Goal: Task Accomplishment & Management: Use online tool/utility

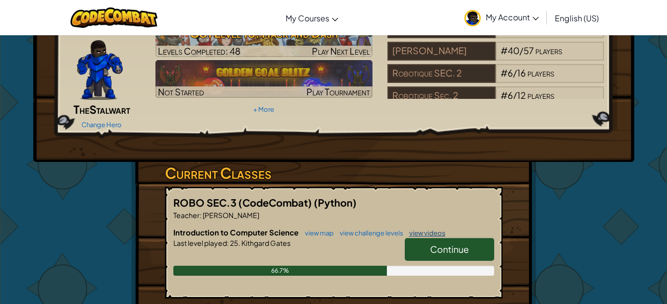
scroll to position [66, 0]
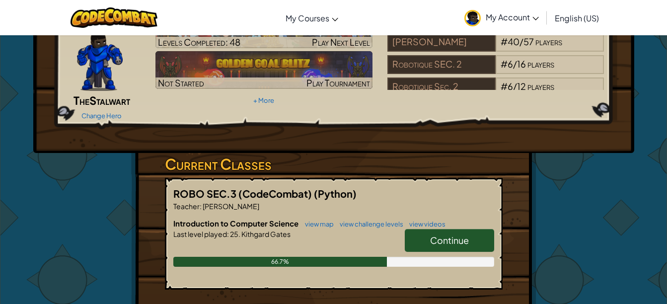
click at [435, 235] on span "Continue" at bounding box center [449, 240] width 39 height 11
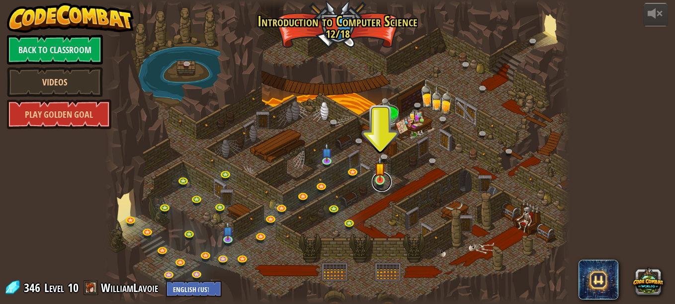
click at [380, 181] on link at bounding box center [382, 182] width 20 height 20
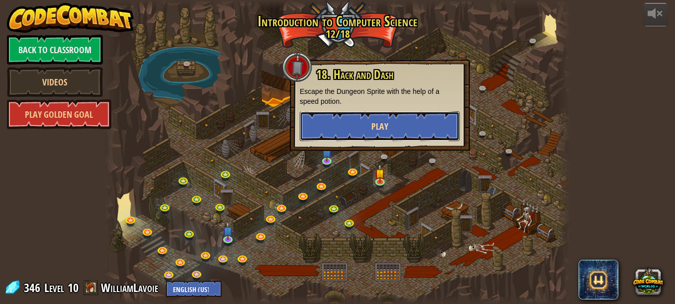
click at [392, 132] on button "Play" at bounding box center [380, 126] width 160 height 30
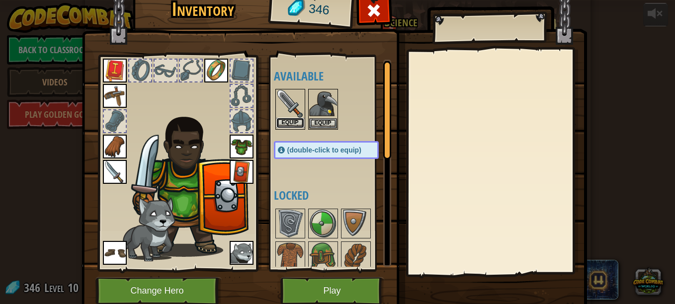
click at [283, 125] on button "Equip" at bounding box center [290, 123] width 28 height 10
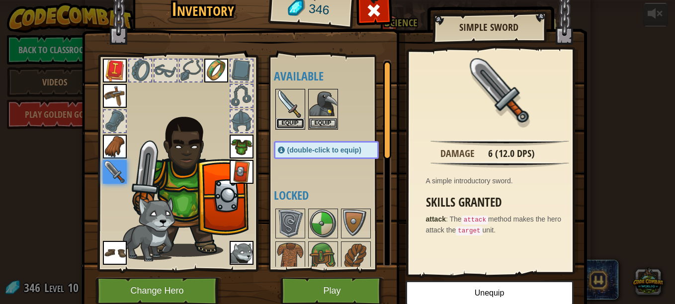
click at [283, 125] on button "Equip" at bounding box center [290, 123] width 28 height 10
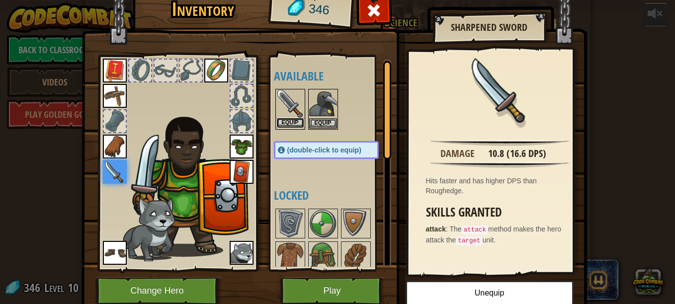
click at [287, 123] on button "Equip" at bounding box center [290, 123] width 28 height 10
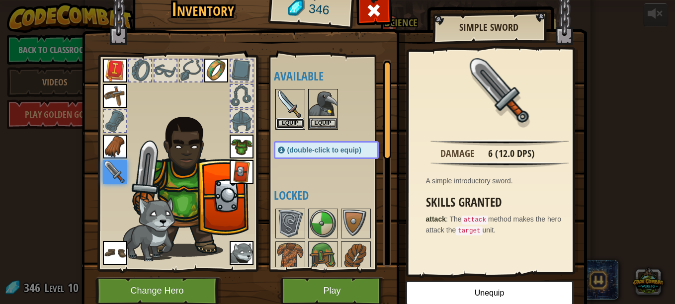
click at [287, 123] on button "Equip" at bounding box center [290, 123] width 28 height 10
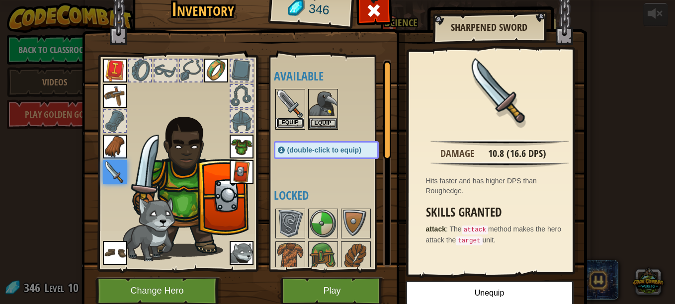
click at [287, 123] on button "Equip" at bounding box center [290, 123] width 28 height 10
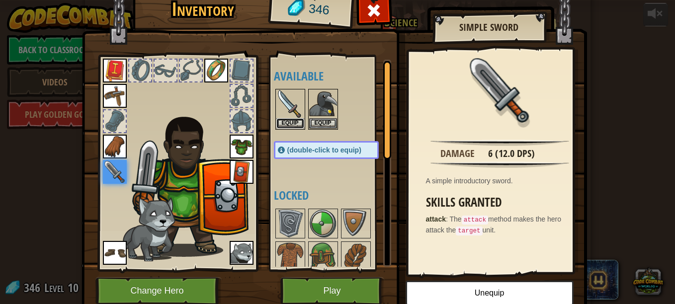
click at [287, 123] on button "Equip" at bounding box center [290, 123] width 28 height 10
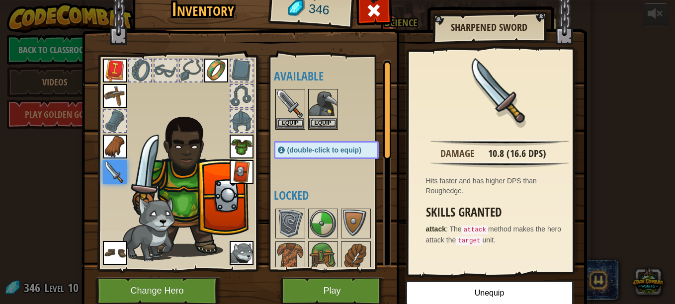
click at [320, 162] on div "Available Equip Equip Equip Equip Equip Equip Equip Equip Equip Equip Equip (do…" at bounding box center [336, 163] width 125 height 207
click at [473, 144] on img at bounding box center [499, 143] width 138 height 6
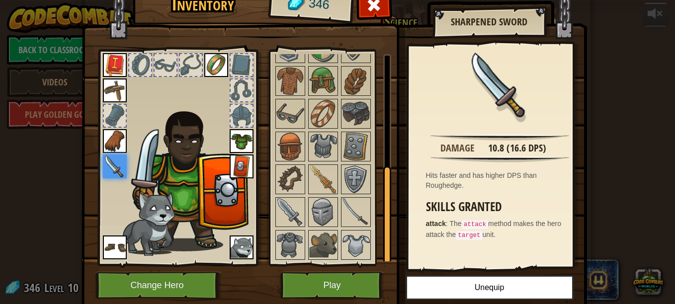
scroll to position [236, 0]
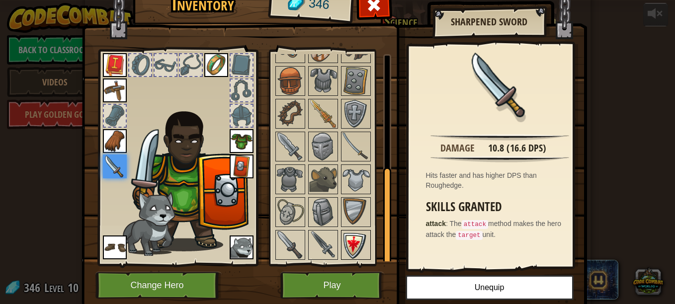
click at [344, 243] on img at bounding box center [356, 245] width 28 height 28
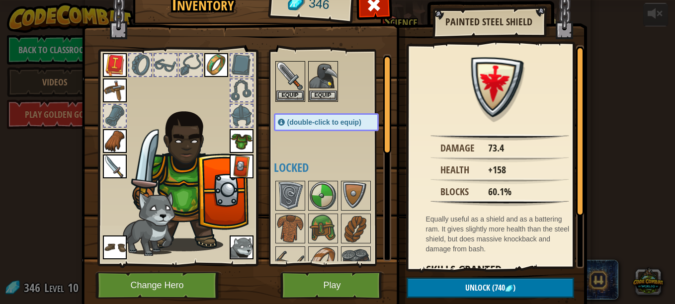
scroll to position [0, 0]
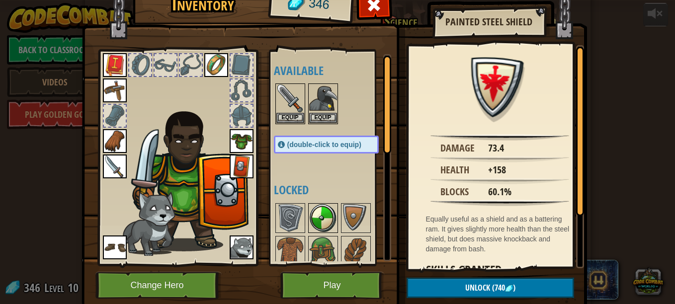
click at [313, 228] on img at bounding box center [323, 218] width 28 height 28
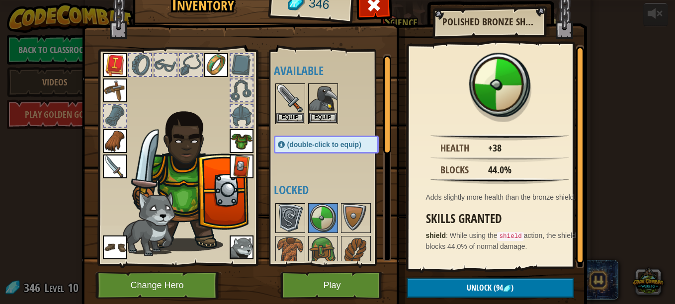
click at [279, 211] on img at bounding box center [290, 218] width 28 height 28
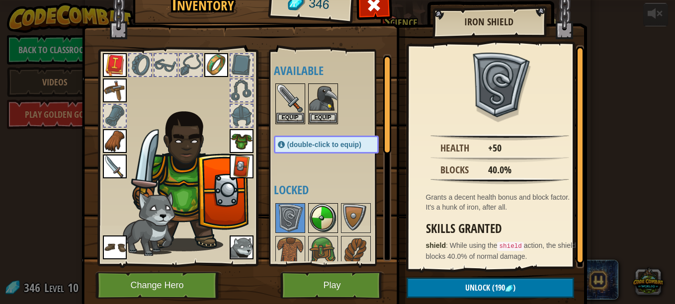
click at [311, 209] on img at bounding box center [323, 218] width 28 height 28
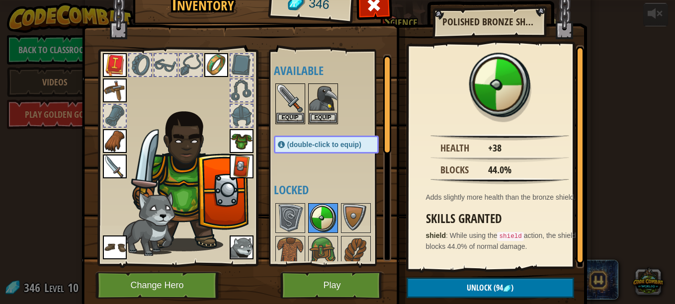
click at [314, 216] on img at bounding box center [323, 218] width 28 height 28
click at [243, 165] on img at bounding box center [242, 167] width 24 height 24
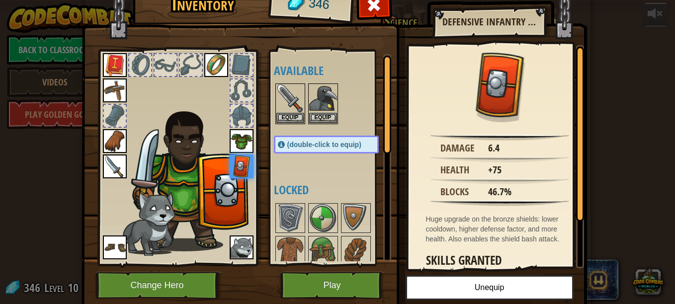
click at [230, 244] on img at bounding box center [242, 248] width 24 height 24
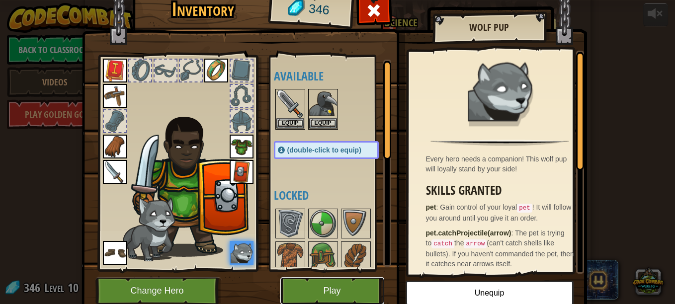
click at [340, 292] on button "Play" at bounding box center [332, 290] width 104 height 27
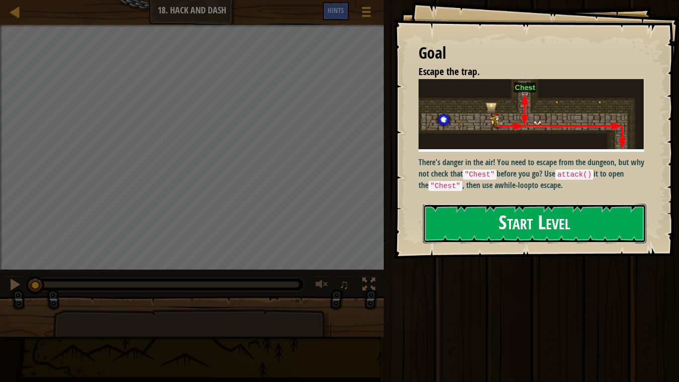
click at [499, 218] on button "Start Level" at bounding box center [534, 223] width 223 height 39
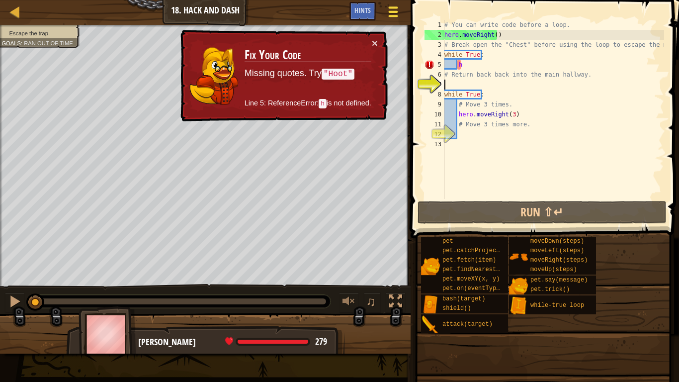
click at [394, 9] on div at bounding box center [392, 11] width 13 height 14
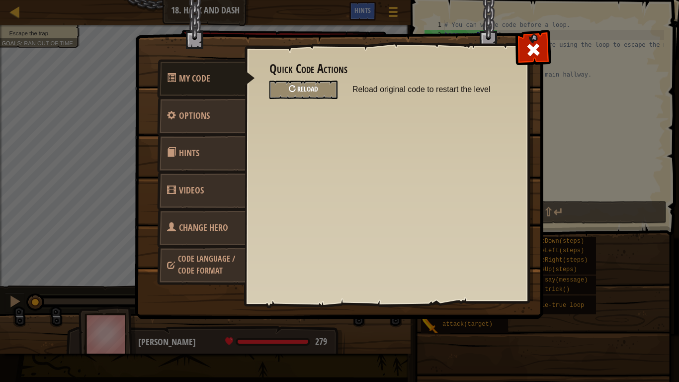
click at [309, 86] on span "Reload" at bounding box center [307, 88] width 21 height 9
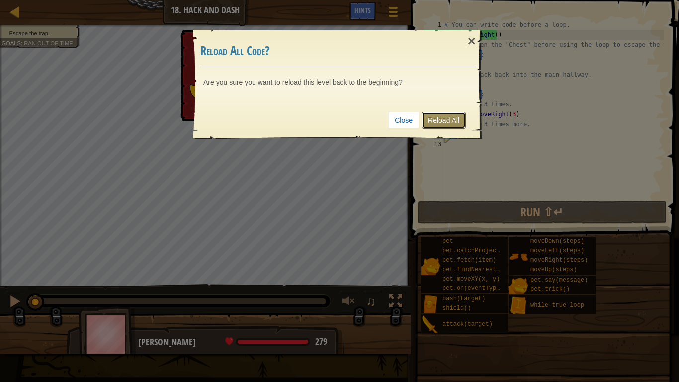
click at [431, 118] on link "Reload All" at bounding box center [443, 120] width 44 height 17
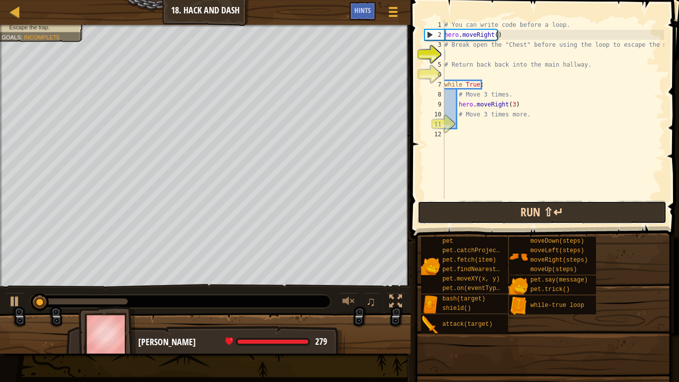
click at [536, 213] on button "Run ⇧↵" at bounding box center [541, 212] width 249 height 23
click at [535, 213] on button "Running" at bounding box center [541, 212] width 249 height 23
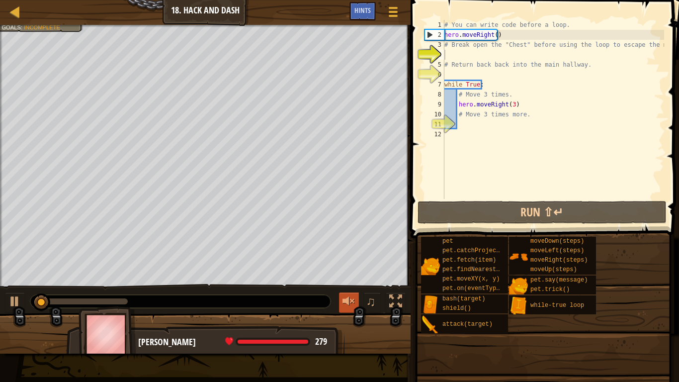
click at [345, 299] on div at bounding box center [348, 301] width 13 height 13
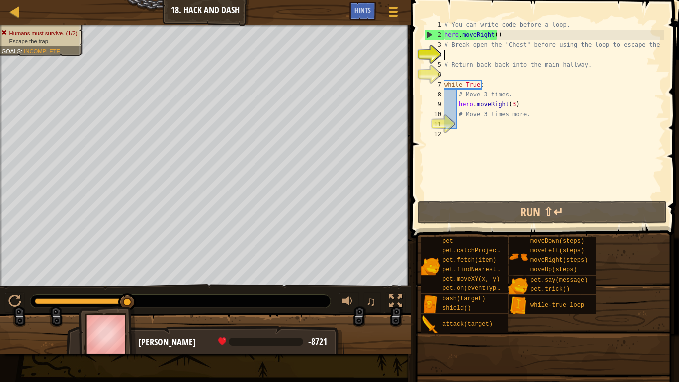
click at [424, 177] on div "Map Introduction to Computer Science 18. Hack and Dash Game Menu Done Hints 1 ה…" at bounding box center [339, 191] width 679 height 382
click at [424, 177] on div "1 2 3 4 5 6 7 8 9 10 11 12 # You can write code before a loop. hero . moveRight…" at bounding box center [543, 109] width 242 height 179
drag, startPoint x: 422, startPoint y: 176, endPoint x: 414, endPoint y: 176, distance: 8.0
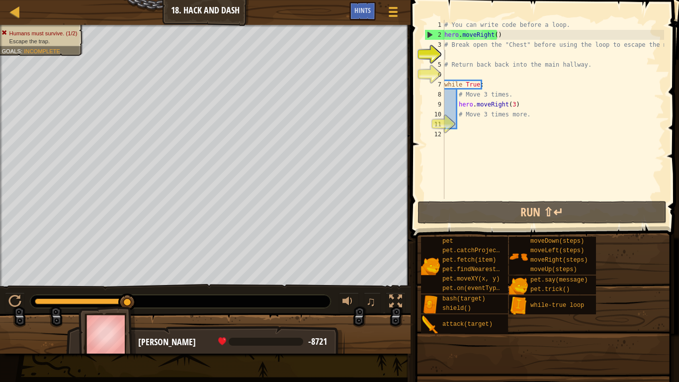
click at [417, 176] on div "1 2 3 4 5 6 7 8 9 10 11 12 # You can write code before a loop. hero . moveRight…" at bounding box center [543, 138] width 271 height 267
click at [411, 176] on span at bounding box center [546, 104] width 276 height 267
click at [470, 123] on div "# You can write code before a loop. hero . moveRight ( ) # Break open the "Ches…" at bounding box center [553, 119] width 222 height 199
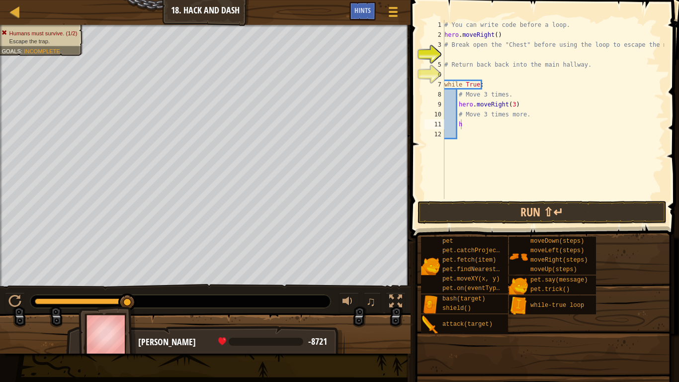
click at [667, 112] on span at bounding box center [546, 104] width 276 height 267
type textarea "he"
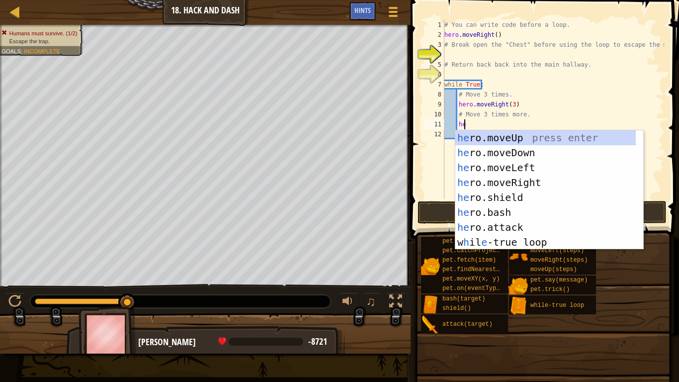
scroll to position [4, 1]
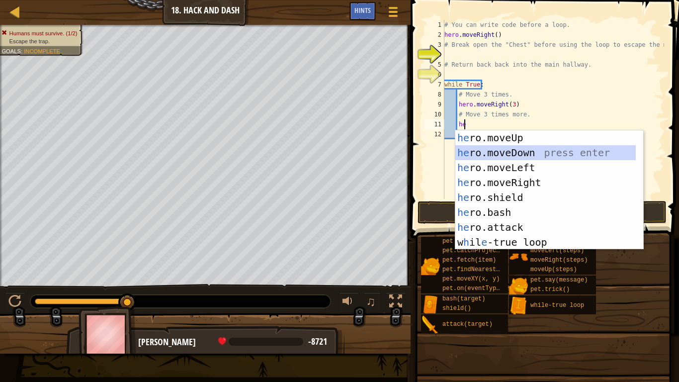
click at [529, 155] on div "he ro.moveUp press enter he ro.moveDown press enter he ro.moveLeft press enter …" at bounding box center [545, 204] width 180 height 149
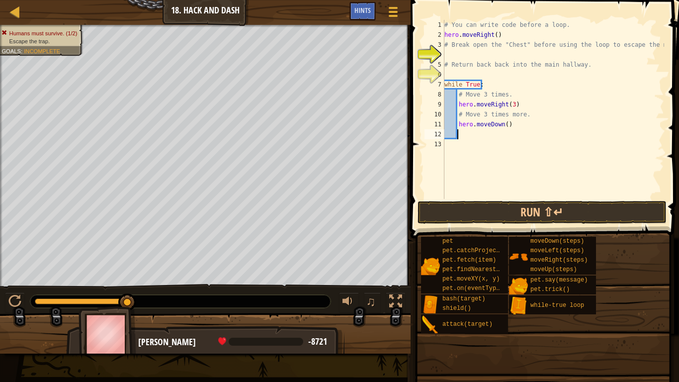
click at [503, 124] on div "# You can write code before a loop. hero . moveRight ( ) # Break open the "Ches…" at bounding box center [553, 119] width 222 height 199
click at [509, 102] on div "# You can write code before a loop. hero . moveRight ( ) # Break open the "Ches…" at bounding box center [553, 119] width 222 height 199
click at [557, 210] on button "Run ⇧↵" at bounding box center [541, 212] width 249 height 23
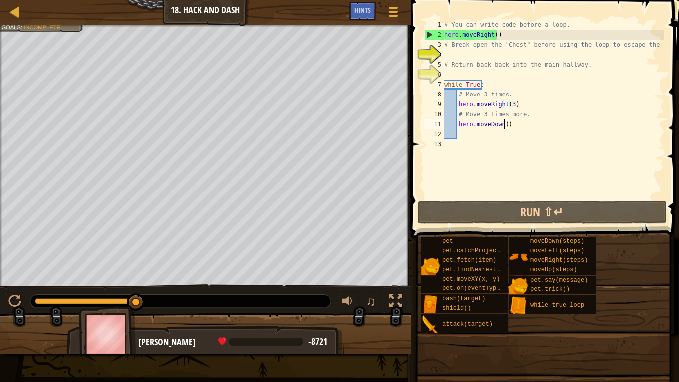
click at [504, 123] on div "# You can write code before a loop. hero . moveRight ( ) # Break open the "Ches…" at bounding box center [553, 119] width 222 height 199
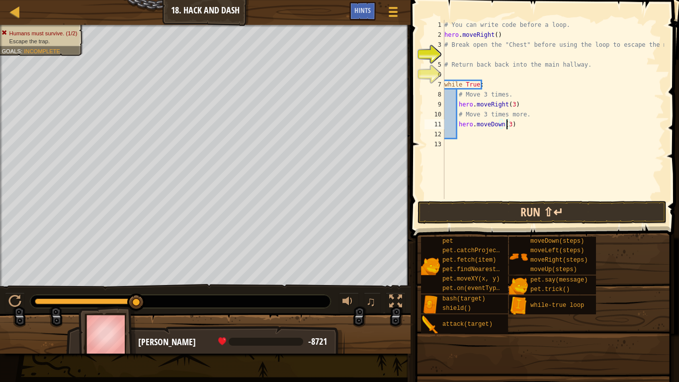
type textarea "hero.moveDown(3)"
click at [486, 220] on button "Run ⇧↵" at bounding box center [541, 212] width 249 height 23
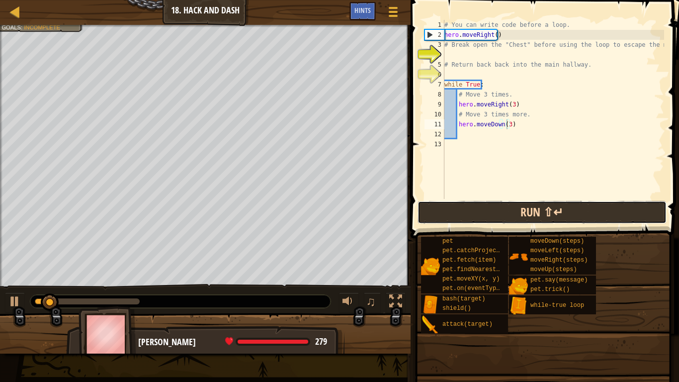
click at [486, 220] on button "Run ⇧↵" at bounding box center [541, 212] width 249 height 23
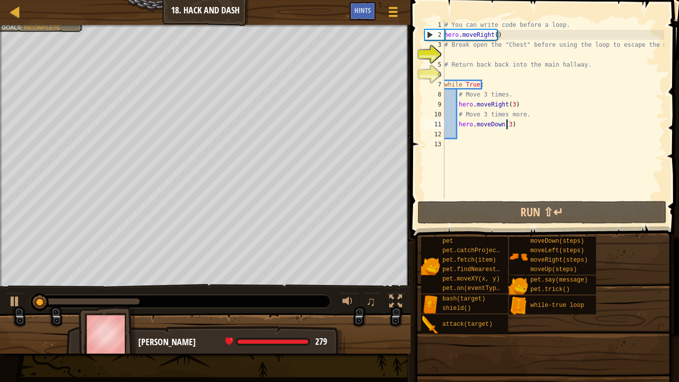
click at [459, 53] on div "# You can write code before a loop. hero . moveRight ( ) # Break open the "Ches…" at bounding box center [553, 119] width 222 height 199
type textarea "h"
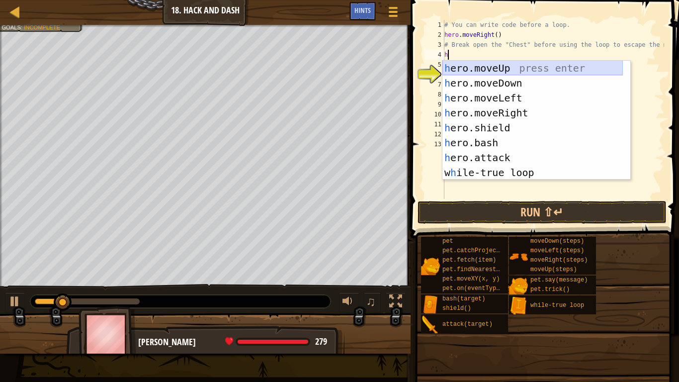
click at [491, 70] on div "h ero.moveUp press enter h ero.moveDown press enter h ero.moveLeft press enter …" at bounding box center [532, 135] width 180 height 149
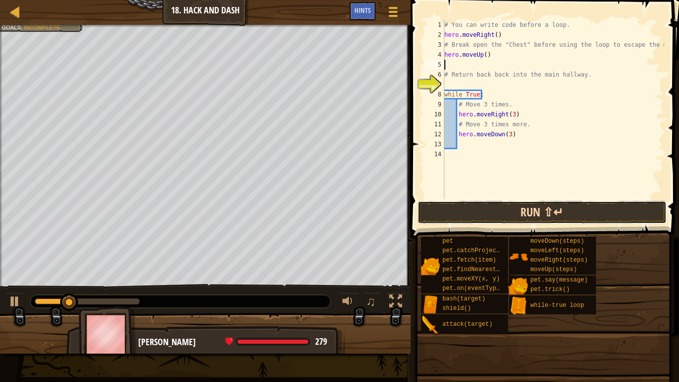
click at [522, 222] on button "Run ⇧↵" at bounding box center [541, 212] width 249 height 23
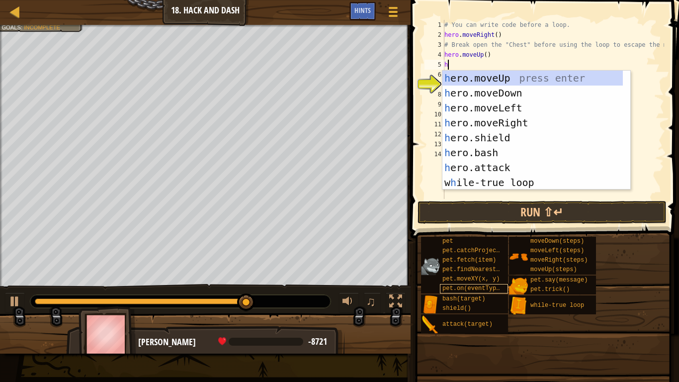
click at [449, 292] on div "Map Introduction to Computer Science 18. Hack and Dash Game Menu Done Hints 1 ה…" at bounding box center [339, 191] width 679 height 382
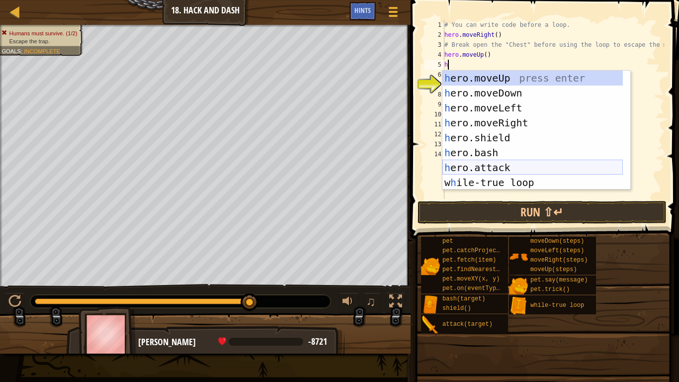
click at [499, 167] on div "h ero.moveUp press enter h ero.moveDown press enter h ero.moveLeft press enter …" at bounding box center [532, 145] width 180 height 149
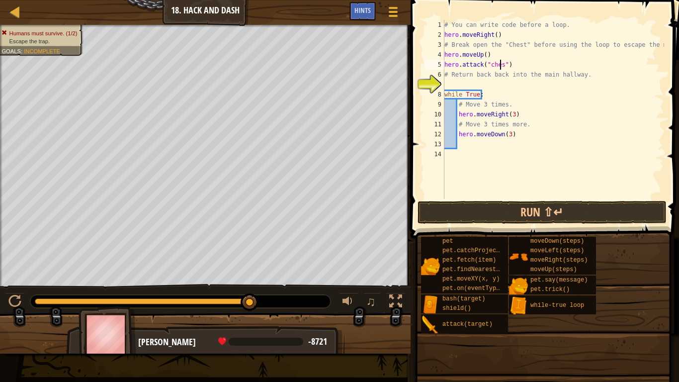
scroll to position [4, 4]
type textarea "hero.attack("chest")"
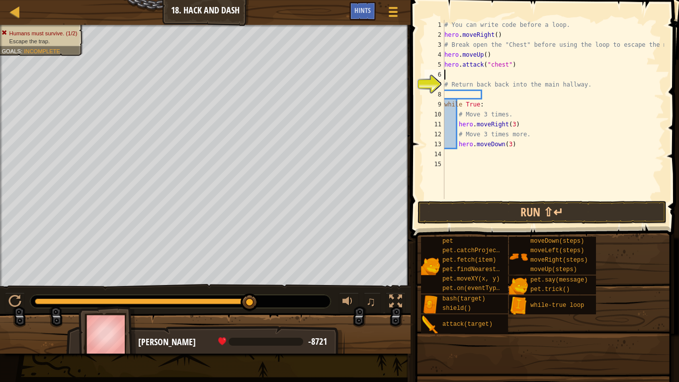
scroll to position [4, 0]
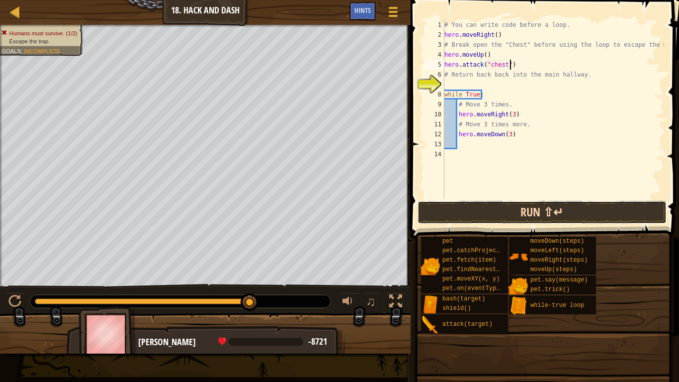
click at [575, 210] on button "Run ⇧↵" at bounding box center [541, 212] width 249 height 23
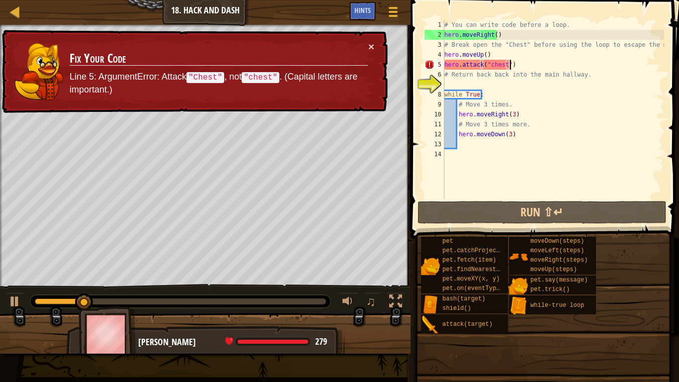
click at [491, 62] on div "# You can write code before a loop. hero . moveRight ( ) # Break open the "Ches…" at bounding box center [553, 119] width 222 height 199
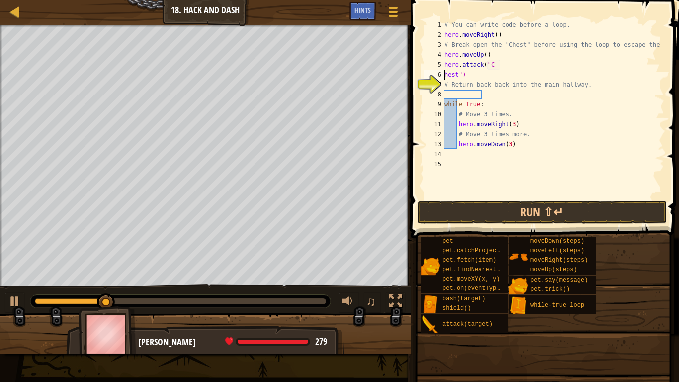
scroll to position [4, 1]
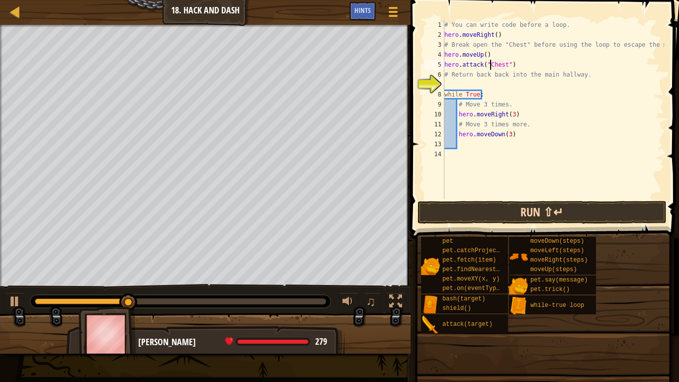
type textarea "hero.attack("Chest")"
click at [582, 205] on button "Run ⇧↵" at bounding box center [541, 212] width 249 height 23
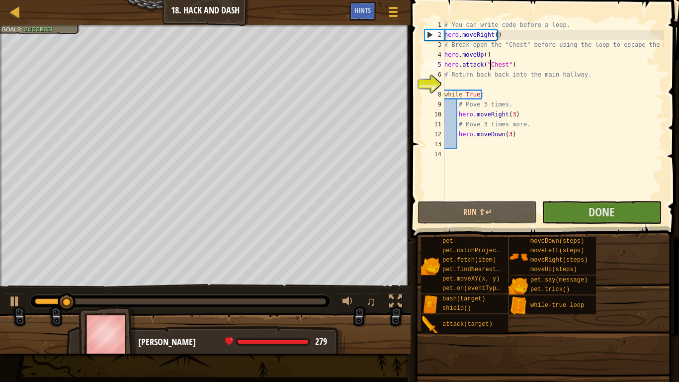
click at [519, 84] on div "# You can write code before a loop. hero . moveRight ( ) # Break open the "Ches…" at bounding box center [553, 119] width 222 height 199
click at [451, 78] on div "# You can write code before a loop. hero . moveRight ( ) # Break open the "Ches…" at bounding box center [553, 119] width 222 height 199
drag, startPoint x: 451, startPoint y: 81, endPoint x: 445, endPoint y: 83, distance: 6.1
click at [449, 82] on div "# You can write code before a loop. hero . moveRight ( ) # Break open the "Ches…" at bounding box center [553, 119] width 222 height 199
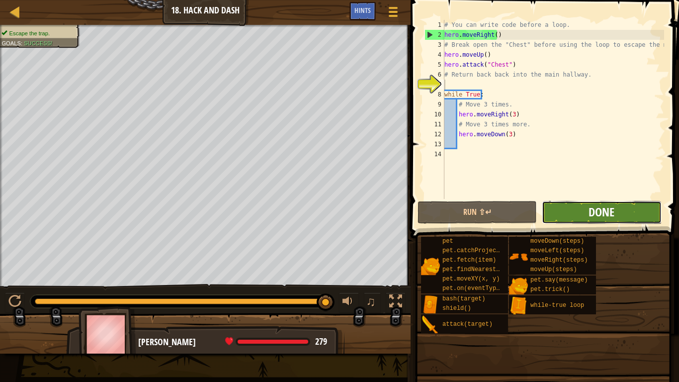
click at [599, 208] on span "Done" at bounding box center [601, 212] width 26 height 16
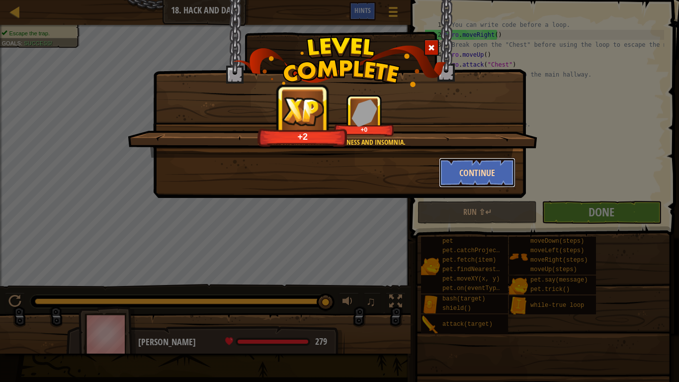
click at [483, 171] on button "Continue" at bounding box center [477, 173] width 77 height 30
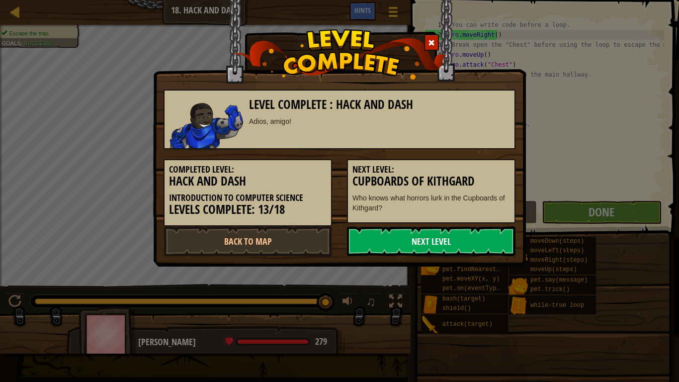
click at [444, 242] on link "Next Level" at bounding box center [431, 241] width 168 height 30
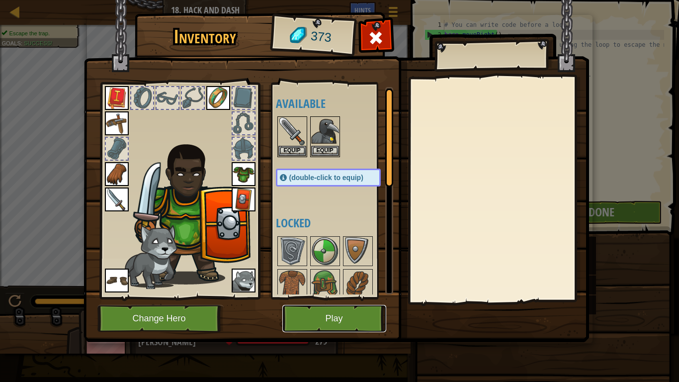
click at [341, 304] on button "Play" at bounding box center [334, 318] width 104 height 27
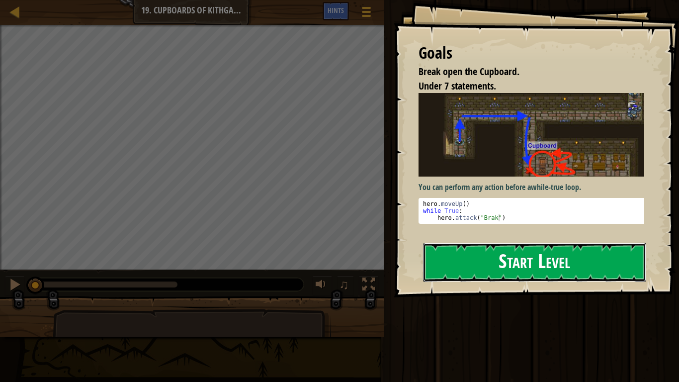
click at [529, 259] on button "Start Level" at bounding box center [534, 262] width 223 height 39
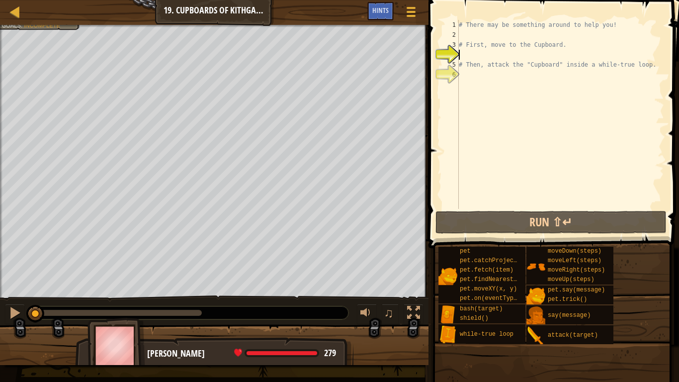
drag, startPoint x: 181, startPoint y: 314, endPoint x: 12, endPoint y: 327, distance: 169.0
click at [12, 304] on div "Break open the Cupboard. Your hero must survive. Under 7 statements. Goals : In…" at bounding box center [339, 195] width 679 height 340
click at [16, 304] on div at bounding box center [14, 312] width 13 height 13
click at [17, 304] on div at bounding box center [14, 312] width 13 height 13
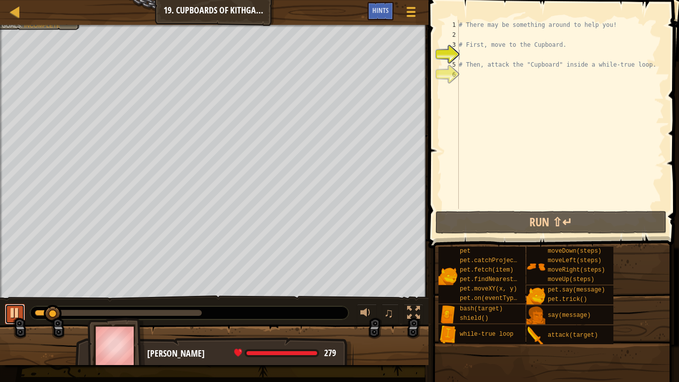
click at [17, 304] on div at bounding box center [14, 312] width 13 height 13
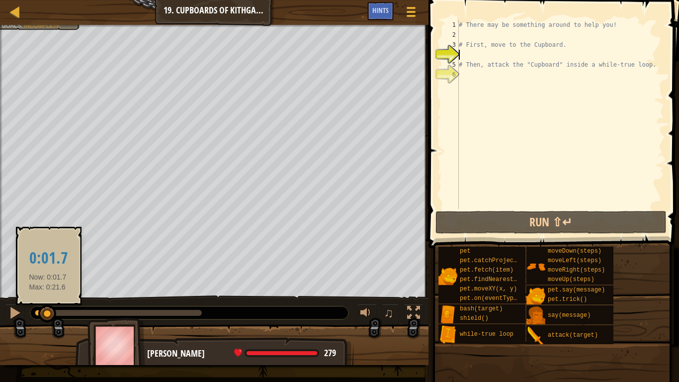
drag, startPoint x: 49, startPoint y: 314, endPoint x: 4, endPoint y: 313, distance: 44.2
click at [4, 304] on div "♫" at bounding box center [214, 310] width 428 height 30
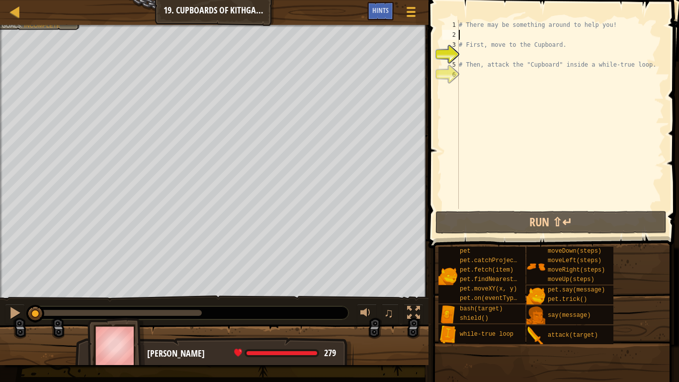
click at [480, 37] on div "# There may be something around to help you! # First, move to the Cupboard. # T…" at bounding box center [560, 124] width 207 height 209
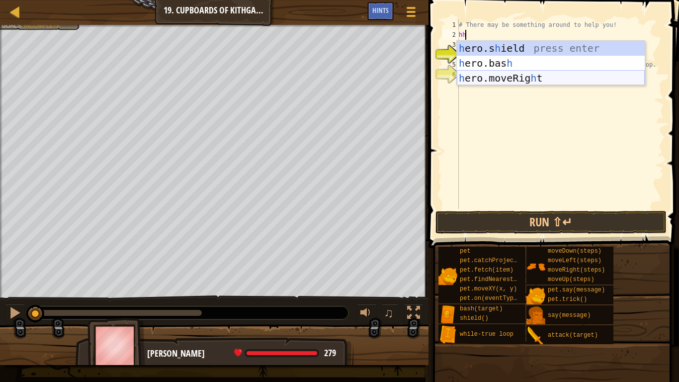
type textarea "h"
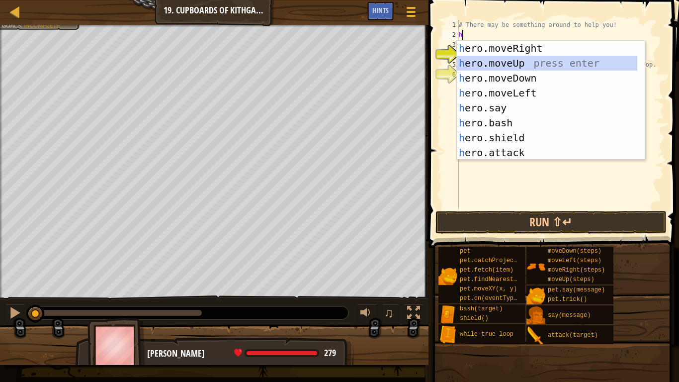
click at [520, 65] on div "h ero.moveRight press enter h ero.moveUp press enter h ero.moveDown press enter…" at bounding box center [547, 115] width 180 height 149
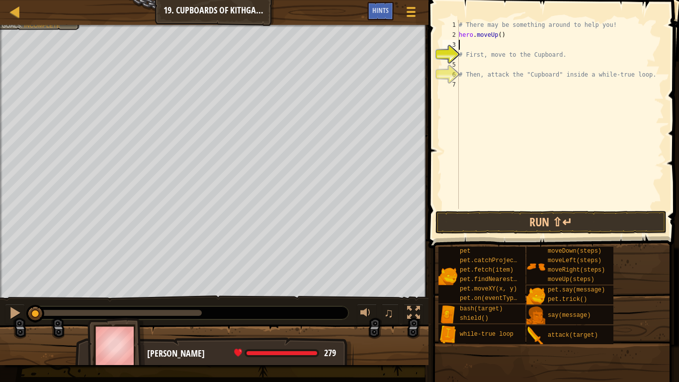
type textarea "h"
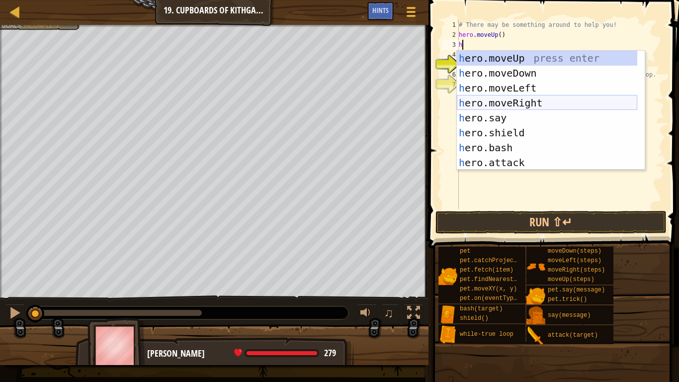
click at [533, 104] on div "h ero.moveUp press enter h ero.moveDown press enter h ero.moveLeft press enter …" at bounding box center [547, 125] width 180 height 149
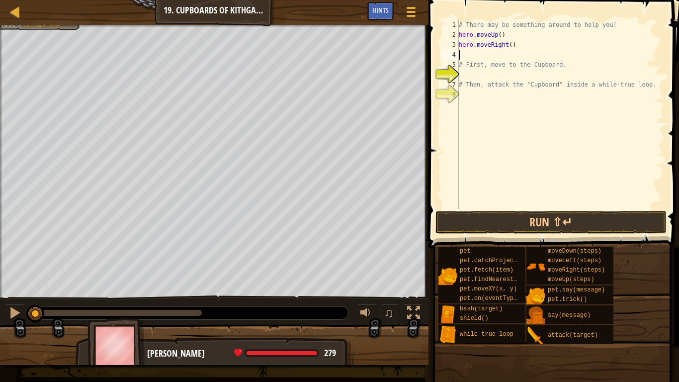
click at [506, 45] on div "# There may be something around to help you! hero . moveUp ( ) hero . moveRight…" at bounding box center [560, 124] width 207 height 209
type textarea "hero.moveRight(2)"
click at [590, 219] on button "Run ⇧↵" at bounding box center [551, 222] width 232 height 23
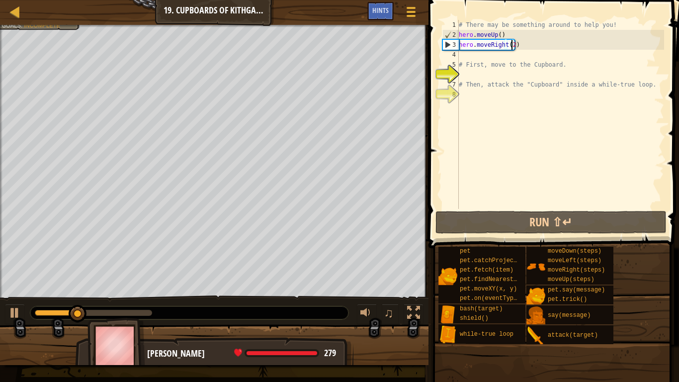
click at [477, 53] on div "# There may be something around to help you! hero . moveUp ( ) hero . moveRight…" at bounding box center [560, 124] width 207 height 209
type textarea "h"
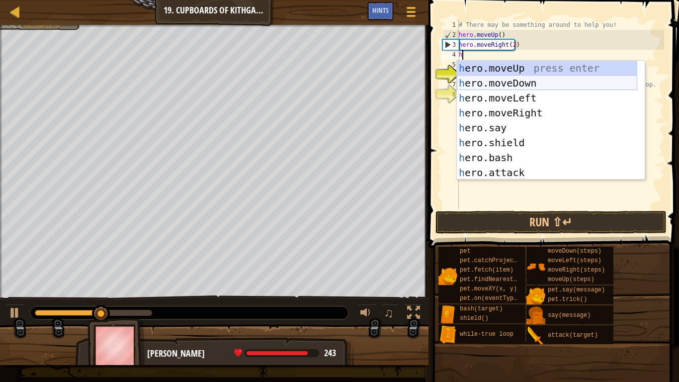
click at [518, 86] on div "h ero.moveUp press enter h ero.moveDown press enter h ero.moveLeft press enter …" at bounding box center [547, 135] width 180 height 149
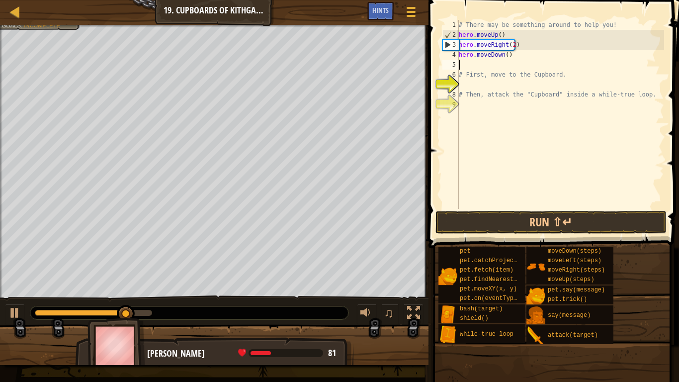
click at [505, 54] on div "# There may be something around to help you! hero . moveUp ( ) hero . moveRight…" at bounding box center [560, 124] width 207 height 209
type textarea "hero.moveDown(2)"
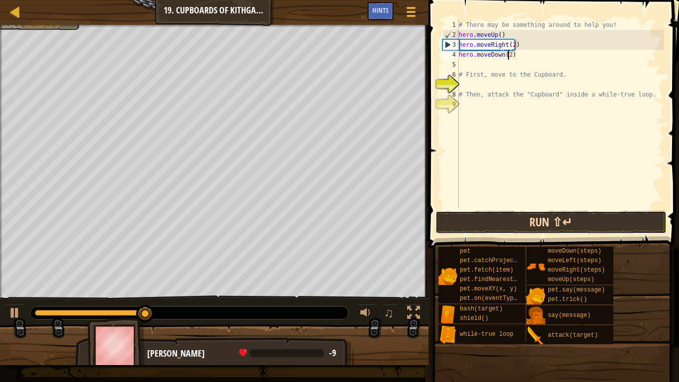
click at [562, 216] on button "Run ⇧↵" at bounding box center [551, 222] width 232 height 23
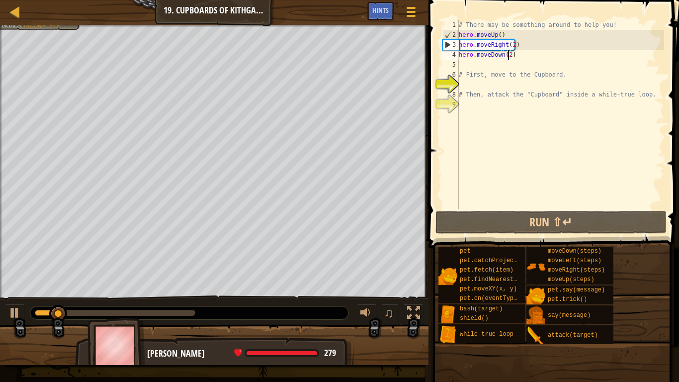
click at [483, 64] on div "# There may be something around to help you! hero . moveUp ( ) hero . moveRight…" at bounding box center [560, 124] width 207 height 209
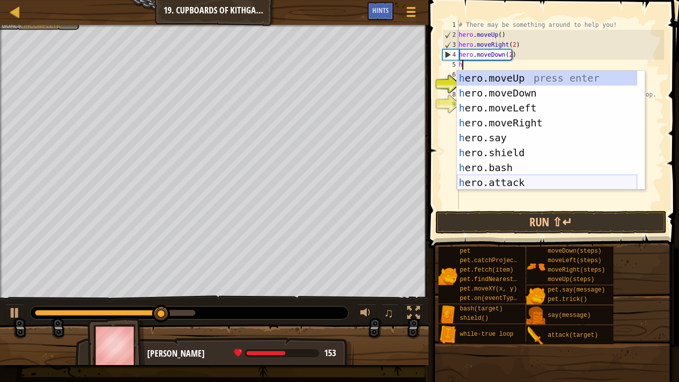
click at [509, 180] on div "h ero.moveUp press enter h ero.moveDown press enter h ero.moveLeft press enter …" at bounding box center [547, 145] width 180 height 149
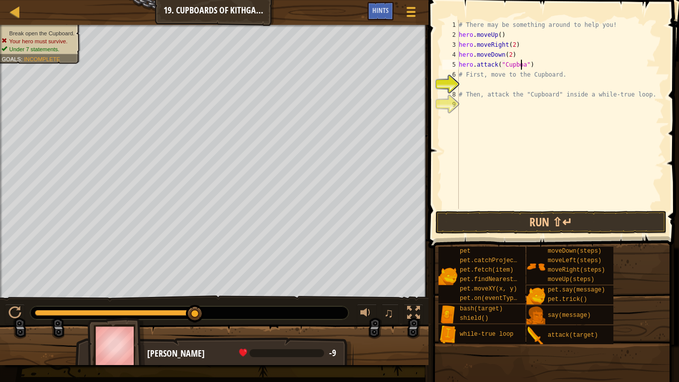
scroll to position [4, 5]
type textarea "hero.attack("Cupboard")"
click at [589, 226] on button "Run ⇧↵" at bounding box center [551, 222] width 232 height 23
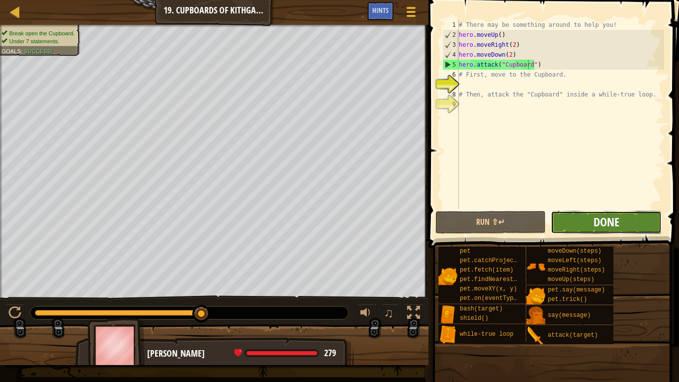
click at [601, 214] on button "Done" at bounding box center [606, 222] width 111 height 23
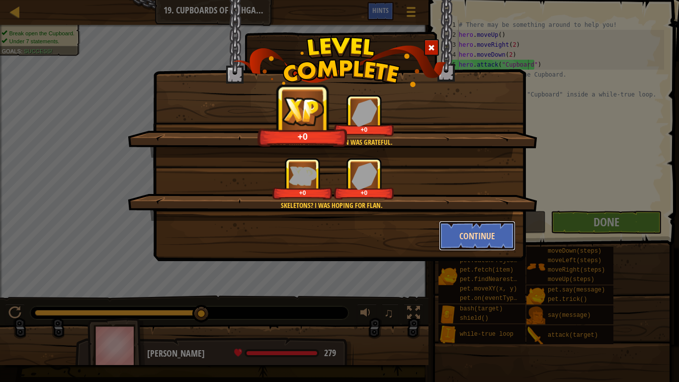
click at [479, 236] on button "Continue" at bounding box center [477, 236] width 77 height 30
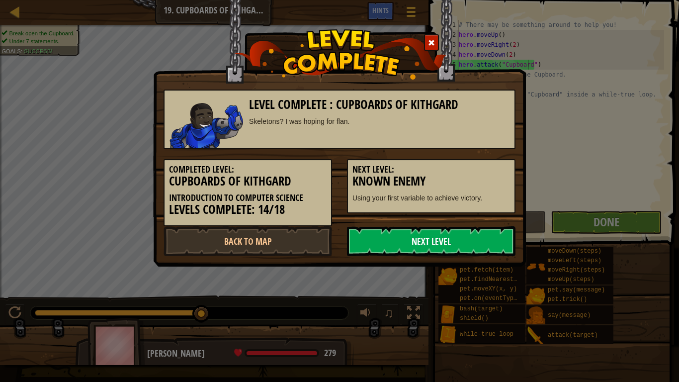
click at [417, 241] on link "Next Level" at bounding box center [431, 241] width 168 height 30
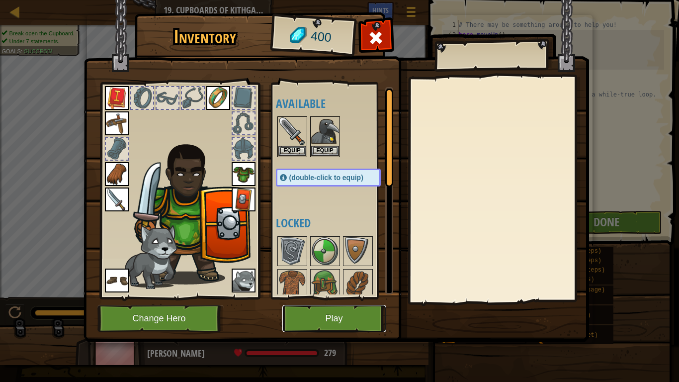
click at [345, 304] on button "Play" at bounding box center [334, 318] width 104 height 27
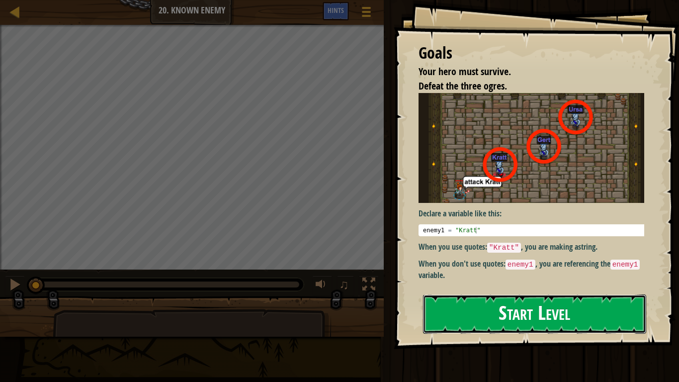
click at [477, 304] on button "Start Level" at bounding box center [534, 313] width 223 height 39
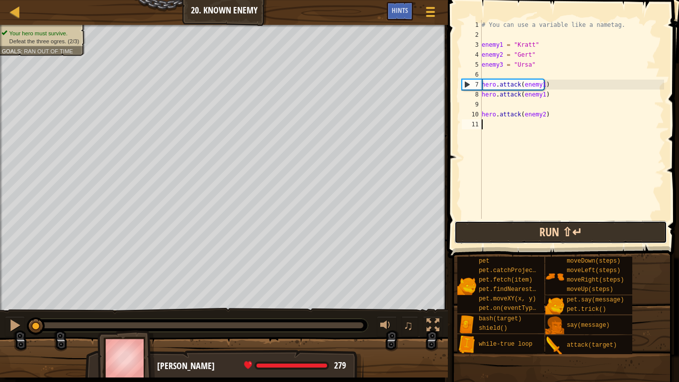
click at [519, 230] on button "Run ⇧↵" at bounding box center [560, 232] width 213 height 23
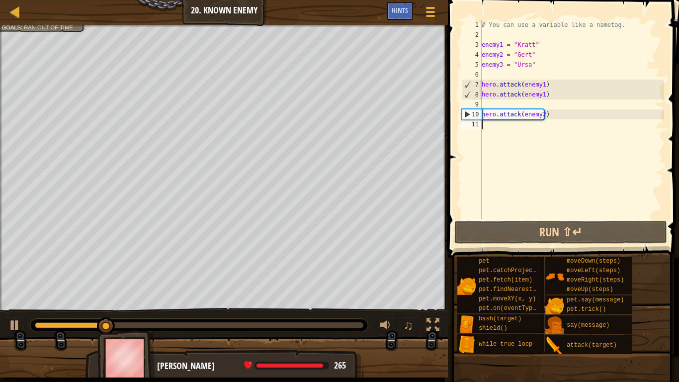
scroll to position [4, 0]
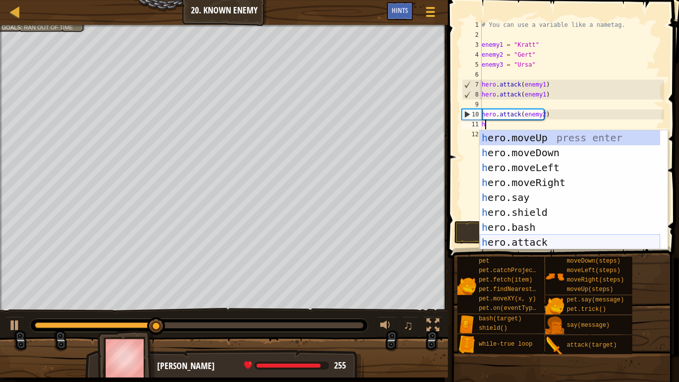
click at [527, 242] on div "h ero.moveUp press enter h ero.moveDown press enter h ero.moveLeft press enter …" at bounding box center [570, 204] width 180 height 149
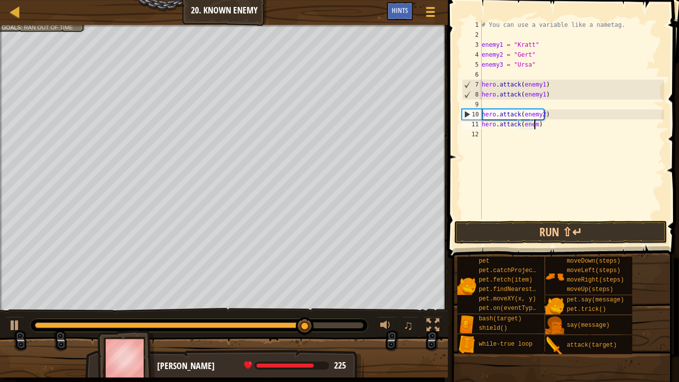
scroll to position [4, 4]
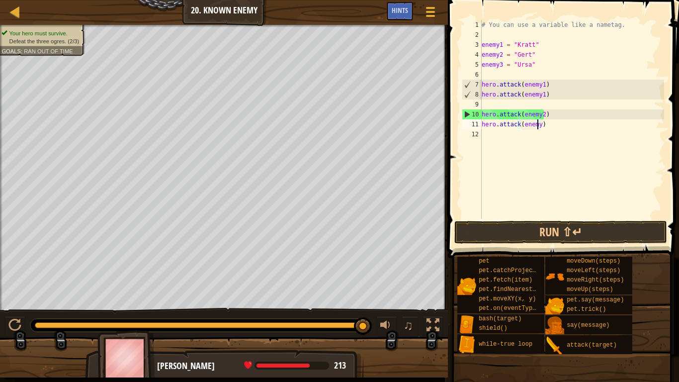
type textarea "hero.attack(enemy2)"
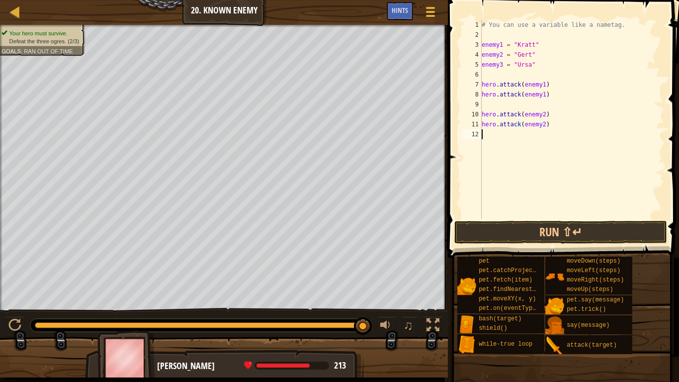
click at [493, 134] on div "# You can use a variable like a nametag. enemy1 = "[PERSON_NAME]" enemy2 = "[PE…" at bounding box center [572, 129] width 184 height 219
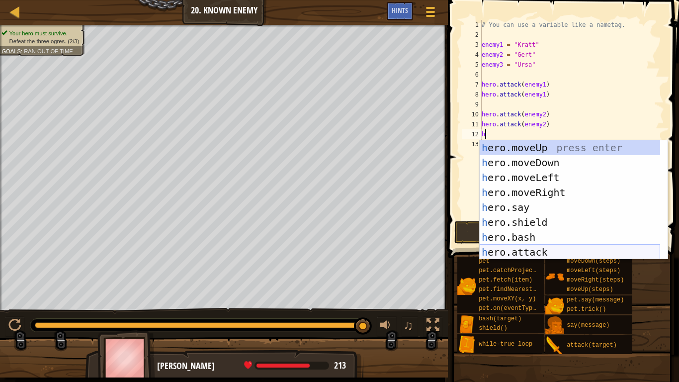
click at [547, 249] on div "h ero.moveUp press enter h ero.moveDown press enter h ero.moveLeft press enter …" at bounding box center [570, 214] width 180 height 149
type textarea "hero.attack(enemy)"
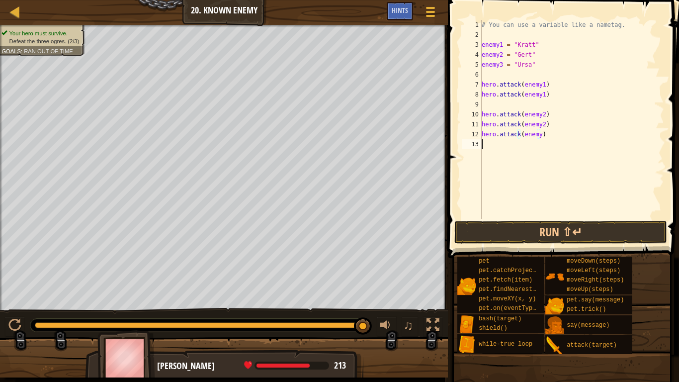
click at [541, 149] on div "# You can use a variable like a nametag. enemy1 = "[PERSON_NAME]" enemy2 = "[PE…" at bounding box center [572, 129] width 184 height 219
click at [533, 133] on div "# You can use a variable like a nametag. enemy1 = "[PERSON_NAME]" enemy2 = "[PE…" at bounding box center [572, 129] width 184 height 219
click at [538, 132] on div "# You can use a variable like a nametag. enemy1 = "[PERSON_NAME]" enemy2 = "[PE…" at bounding box center [572, 129] width 184 height 219
type textarea "hero.attack(enemy3)"
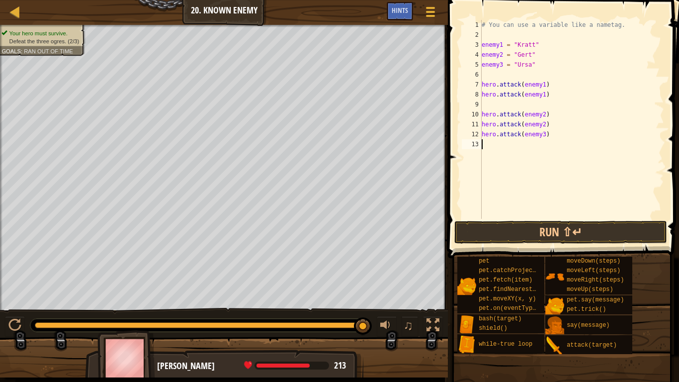
click at [509, 145] on div "# You can use a variable like a nametag. enemy1 = "[PERSON_NAME]" enemy2 = "[PE…" at bounding box center [572, 129] width 184 height 219
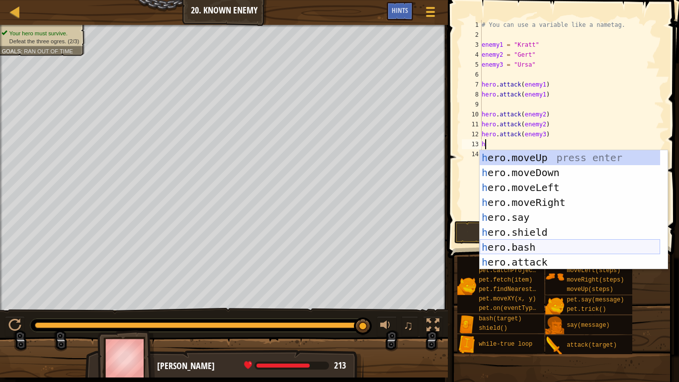
click at [536, 255] on div "h ero.moveUp press enter h ero.moveDown press enter h ero.moveLeft press enter …" at bounding box center [570, 224] width 180 height 149
type textarea "hero.attack(enemy)"
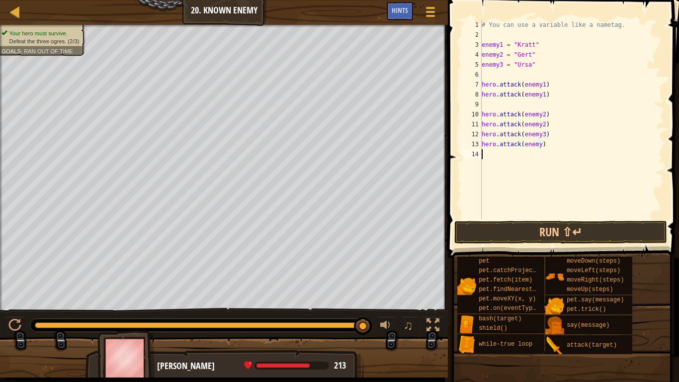
click at [520, 164] on div "# You can use a variable like a nametag. enemy1 = "[PERSON_NAME]" enemy2 = "[PE…" at bounding box center [572, 129] width 184 height 219
click at [536, 143] on div "# You can use a variable like a nametag. enemy1 = "[PERSON_NAME]" enemy2 = "[PE…" at bounding box center [572, 129] width 184 height 219
type textarea "hero.attack(enemy3)"
click at [553, 221] on button "Run ⇧↵" at bounding box center [560, 232] width 213 height 23
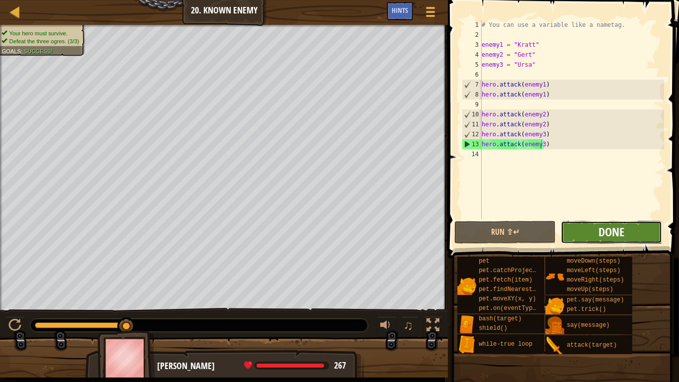
click at [602, 231] on span "Done" at bounding box center [611, 232] width 26 height 16
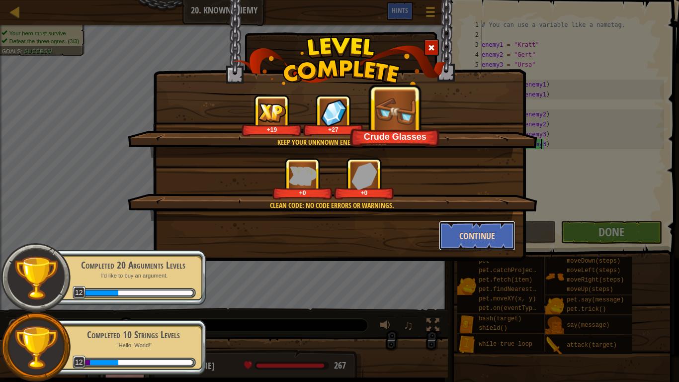
click at [481, 232] on button "Continue" at bounding box center [477, 236] width 77 height 30
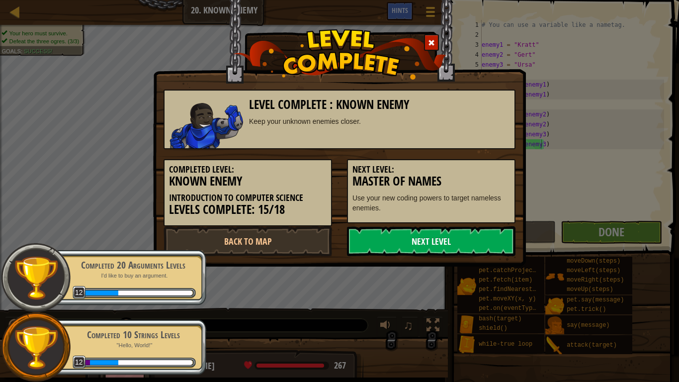
click at [466, 240] on link "Next Level" at bounding box center [431, 241] width 168 height 30
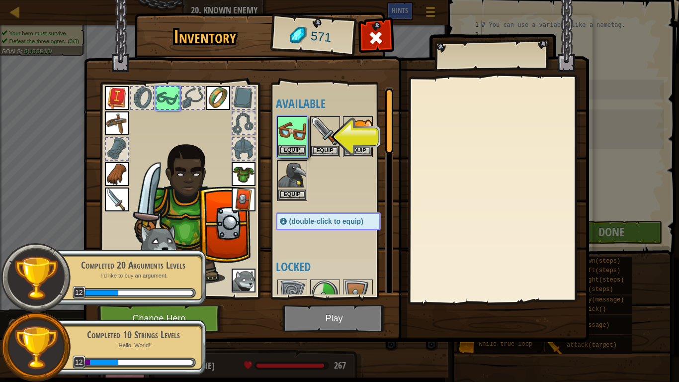
click at [291, 137] on img at bounding box center [292, 131] width 28 height 28
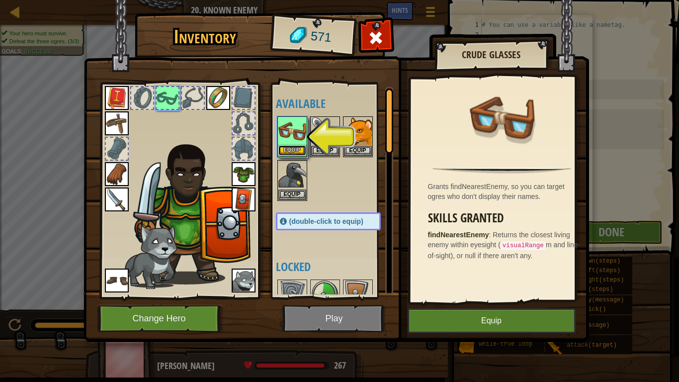
click at [296, 151] on button "Equip" at bounding box center [292, 150] width 28 height 10
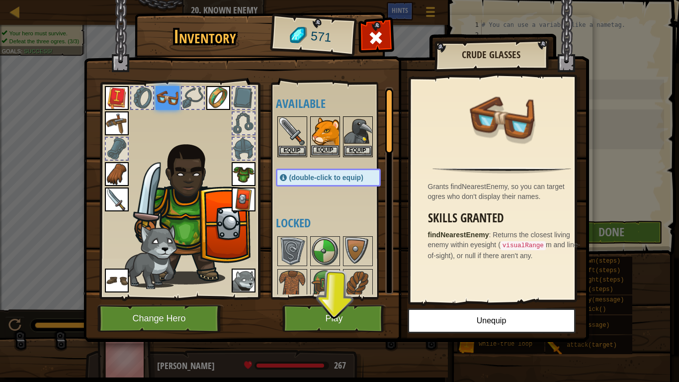
click at [319, 134] on img at bounding box center [325, 131] width 28 height 28
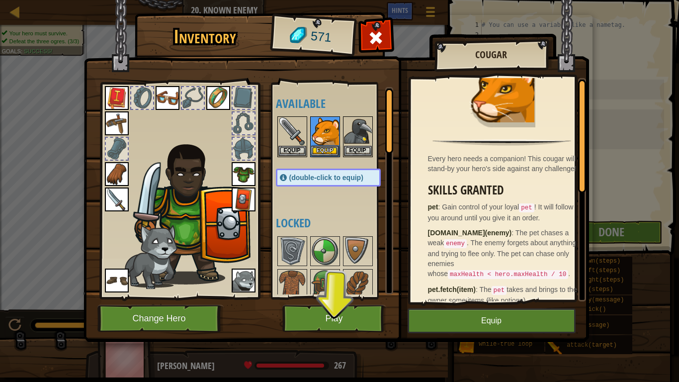
scroll to position [0, 0]
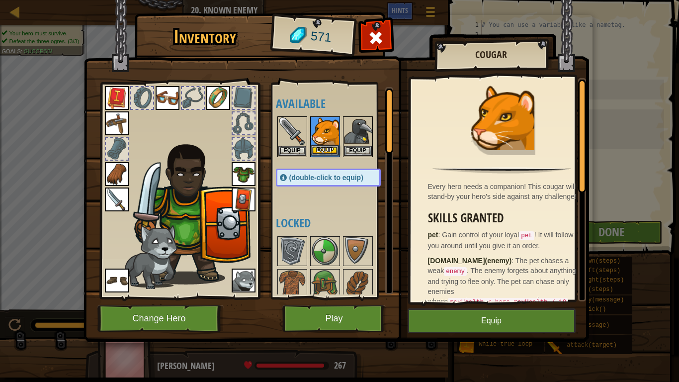
click at [319, 125] on img at bounding box center [325, 131] width 28 height 28
click at [234, 279] on img at bounding box center [244, 280] width 24 height 24
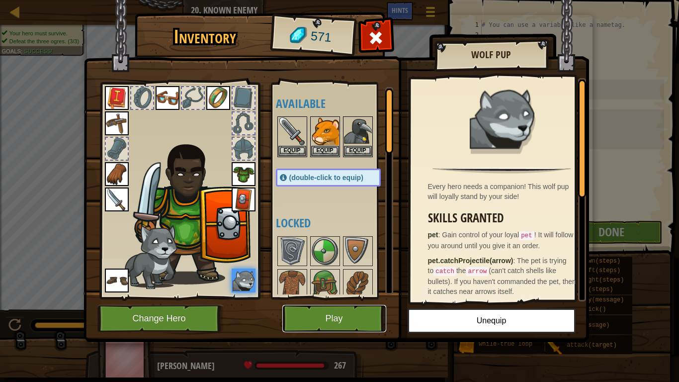
click at [331, 304] on button "Play" at bounding box center [334, 318] width 104 height 27
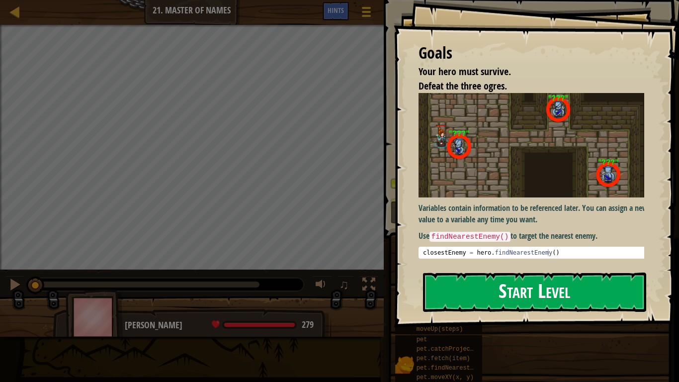
click at [516, 295] on button "Start Level" at bounding box center [534, 291] width 223 height 39
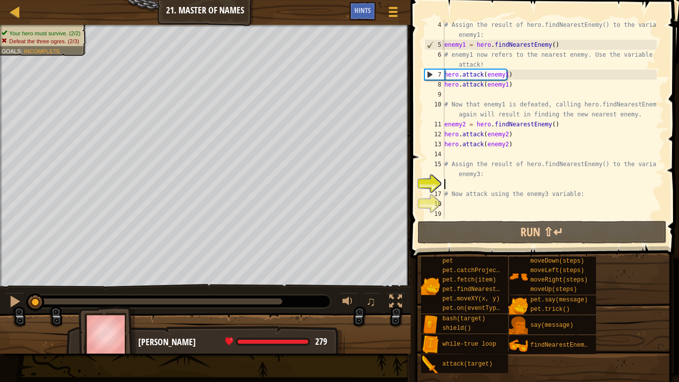
scroll to position [30, 0]
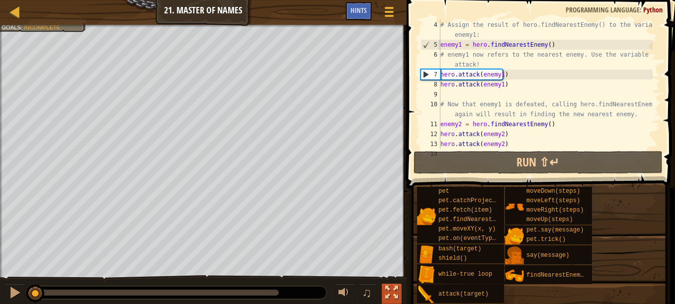
click at [392, 289] on div at bounding box center [391, 292] width 13 height 13
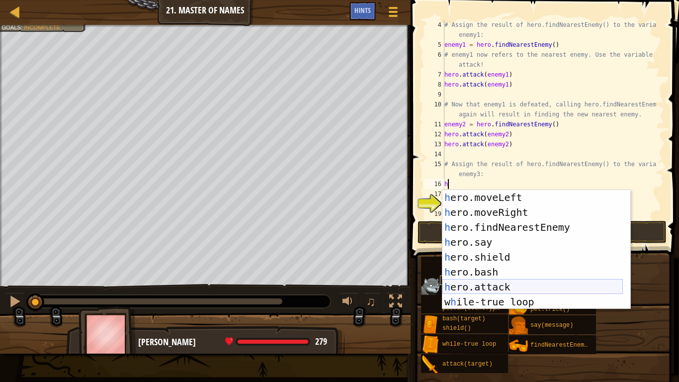
click at [501, 283] on div "h ero.moveLeft press enter h ero.moveRight press enter h ero.findNearestEnemy p…" at bounding box center [532, 264] width 180 height 149
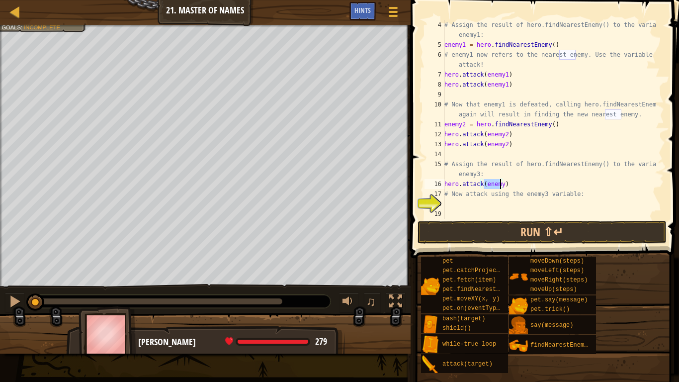
click at [511, 194] on div "# Assign the result of hero.findNearestEnemy() to the variable enemy1: enemy1 =…" at bounding box center [549, 134] width 214 height 229
click at [500, 184] on div "# Assign the result of hero.findNearestEnemy() to the variable enemy1: enemy1 =…" at bounding box center [549, 134] width 214 height 229
type textarea "hero.attack(enemy3)"
click at [463, 202] on div "# Assign the result of hero.findNearestEnemy() to the variable enemy1: enemy1 =…" at bounding box center [549, 134] width 214 height 229
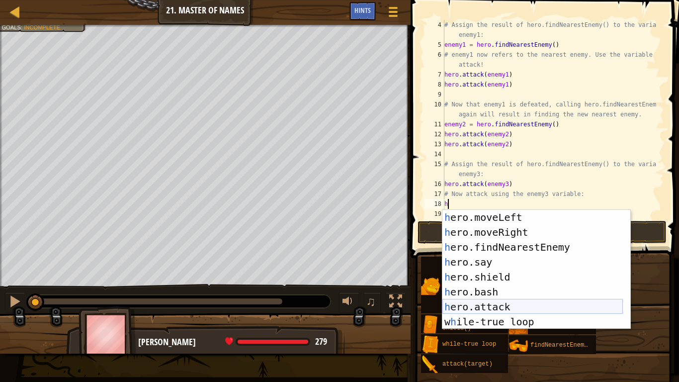
scroll to position [30, 0]
click at [485, 304] on div "h ero.moveLeft press enter h ero.moveRight press enter h ero.findNearestEnemy p…" at bounding box center [532, 284] width 180 height 149
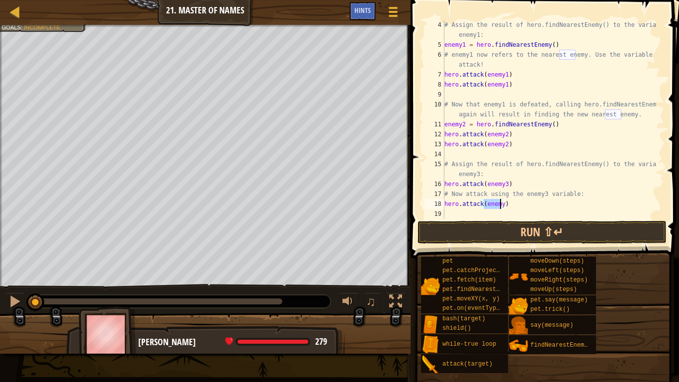
click at [500, 204] on div "# Assign the result of hero.findNearestEnemy() to the variable enemy1: enemy1 =…" at bounding box center [549, 119] width 214 height 199
type textarea "hero.attack(enemy3)"
click at [540, 234] on button "Run ⇧↵" at bounding box center [541, 232] width 249 height 23
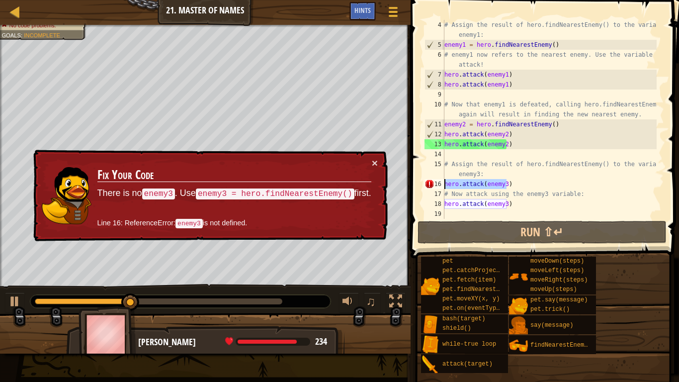
drag, startPoint x: 512, startPoint y: 181, endPoint x: 437, endPoint y: 182, distance: 75.5
click at [437, 182] on div "hero.attack(enemy3) 4 5 6 7 8 9 10 11 12 13 14 15 16 17 18 19 # Assign the resu…" at bounding box center [543, 119] width 242 height 199
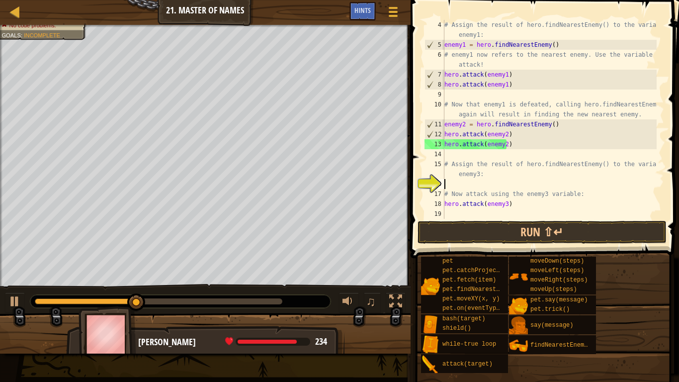
scroll to position [4, 0]
drag, startPoint x: 507, startPoint y: 204, endPoint x: 415, endPoint y: 204, distance: 92.4
click at [415, 204] on div "4 5 6 7 8 9 10 11 12 13 14 15 16 17 18 19 # Assign the result of hero.findNeare…" at bounding box center [543, 148] width 271 height 287
type textarea "hero.attack(enemy3)"
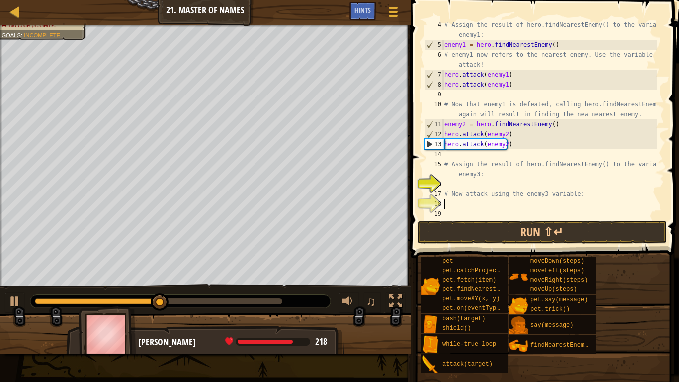
click at [471, 182] on div "# Assign the result of hero.findNearestEnemy() to the variable enemy1: enemy1 =…" at bounding box center [549, 134] width 214 height 229
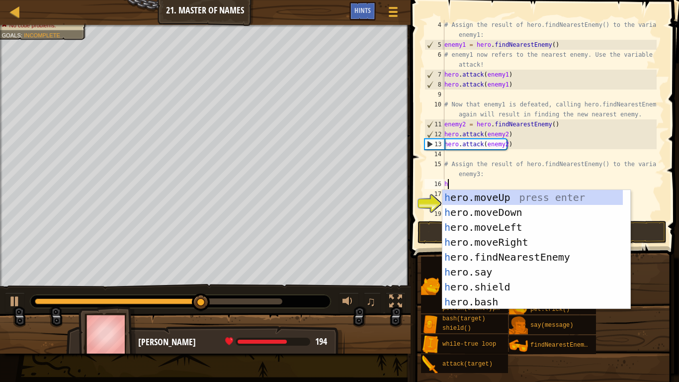
type textarea "h"
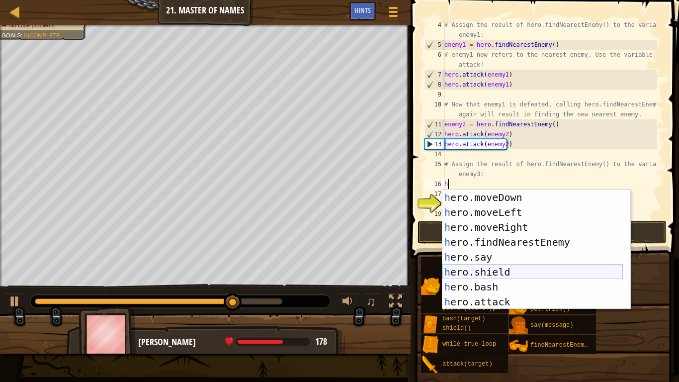
scroll to position [15, 0]
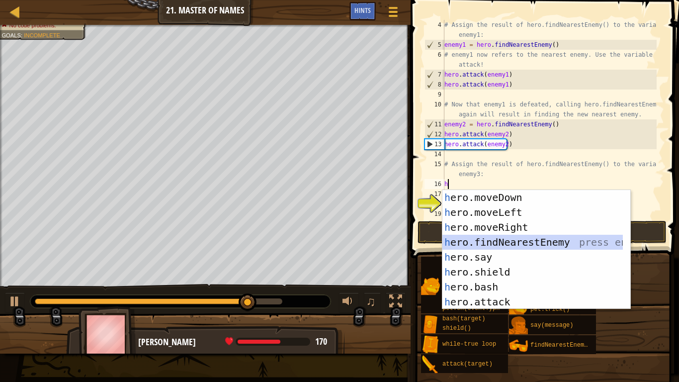
click at [502, 239] on div "h ero.moveDown press enter h ero.moveLeft press enter h ero.moveRight press ent…" at bounding box center [532, 264] width 180 height 149
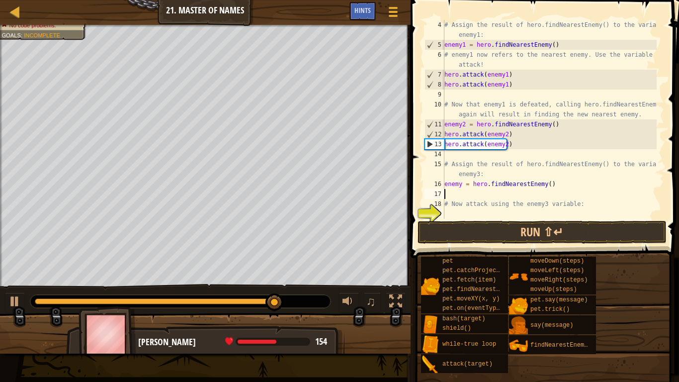
click at [461, 184] on div "# Assign the result of hero.findNearestEnemy() to the variable enemy1: enemy1 =…" at bounding box center [549, 134] width 214 height 229
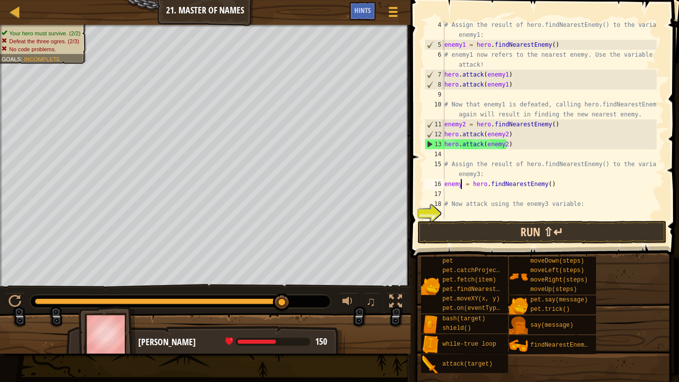
type textarea "enemy3 = hero.findNearestEnemy()"
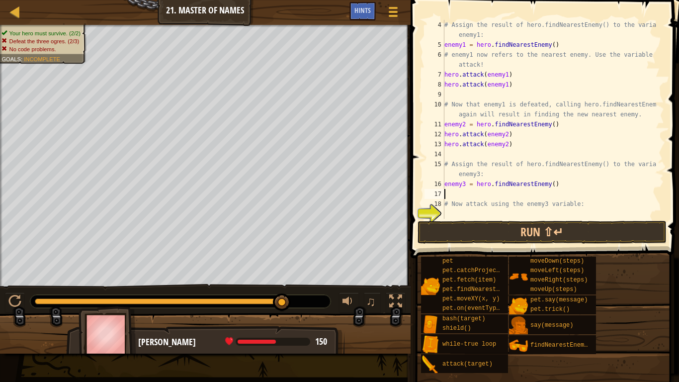
click at [464, 195] on div "# Assign the result of hero.findNearestEnemy() to the variable enemy1: enemy1 =…" at bounding box center [549, 134] width 214 height 229
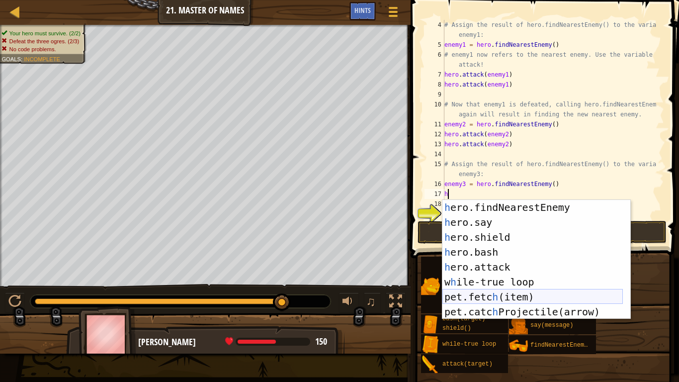
scroll to position [60, 0]
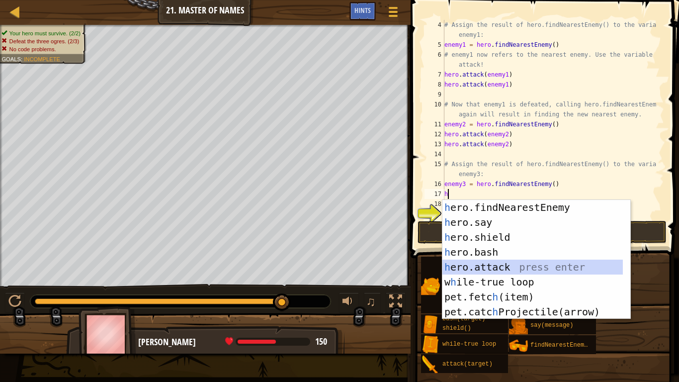
click at [495, 260] on div "h ero.findNearestEnemy press enter h ero.say press enter h ero.shield press ent…" at bounding box center [532, 274] width 180 height 149
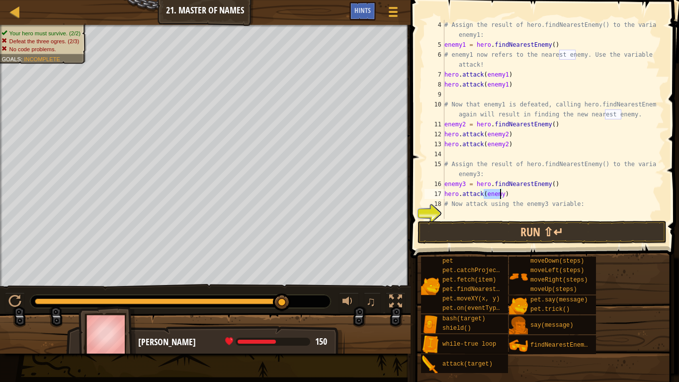
click at [498, 196] on div "# Assign the result of hero.findNearestEnemy() to the variable enemy1: enemy1 =…" at bounding box center [549, 119] width 214 height 199
click at [499, 195] on div "# Assign the result of hero.findNearestEnemy() to the variable enemy1: enemy1 =…" at bounding box center [549, 134] width 214 height 229
type textarea "hero.attack(enemy3)"
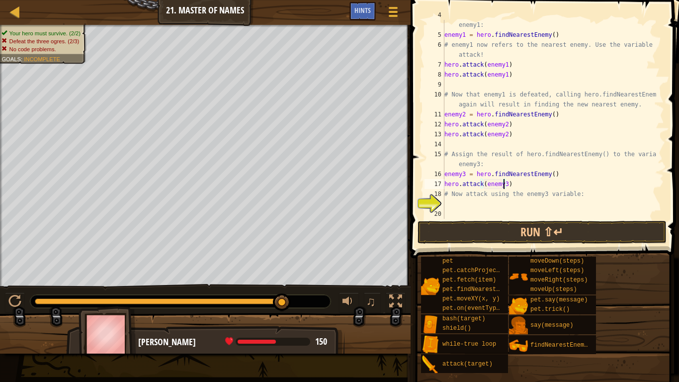
scroll to position [40, 0]
click at [479, 201] on div "# Assign the result of hero.findNearestEnemy() to the variable enemy1: enemy1 =…" at bounding box center [549, 124] width 214 height 229
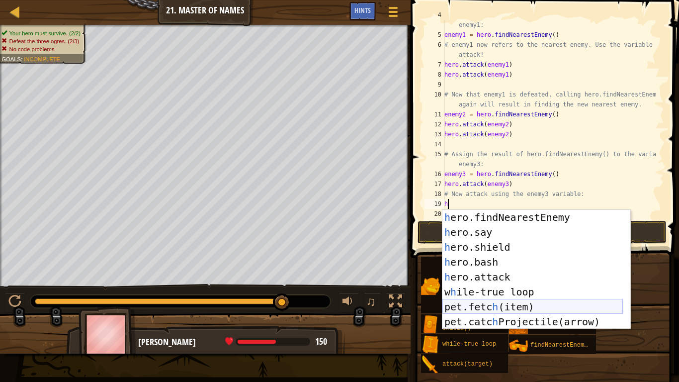
scroll to position [60, 0]
click at [487, 276] on div "h ero.findNearestEnemy press enter h ero.say press enter h ero.shield press ent…" at bounding box center [532, 284] width 180 height 149
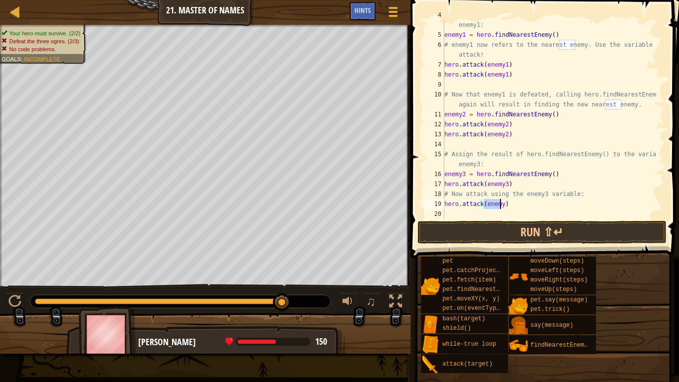
click at [495, 205] on div "# Assign the result of hero.findNearestEnemy() to the variable enemy1: enemy1 =…" at bounding box center [549, 119] width 214 height 199
click at [499, 205] on div "# Assign the result of hero.findNearestEnemy() to the variable enemy1: enemy1 =…" at bounding box center [549, 124] width 214 height 229
type textarea "hero.attack(enemy3)"
click at [548, 231] on button "Run ⇧↵" at bounding box center [541, 232] width 249 height 23
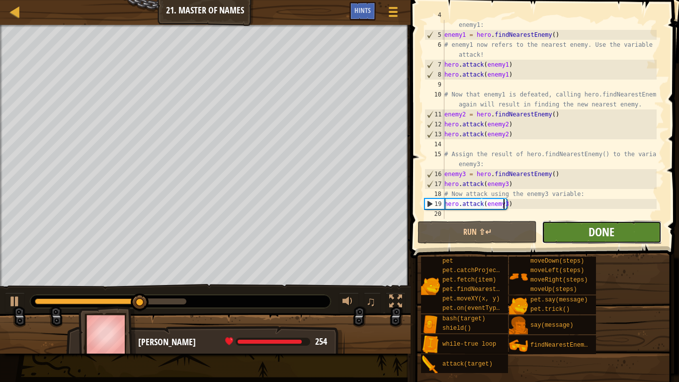
click at [603, 237] on span "Done" at bounding box center [601, 232] width 26 height 16
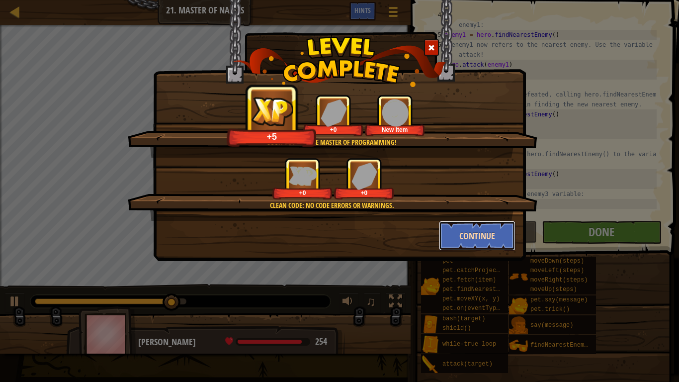
click at [471, 235] on button "Continue" at bounding box center [477, 236] width 77 height 30
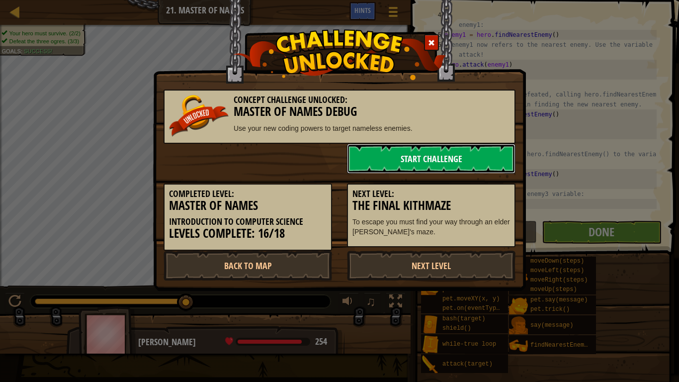
click at [423, 156] on link "Start Challenge" at bounding box center [431, 159] width 168 height 30
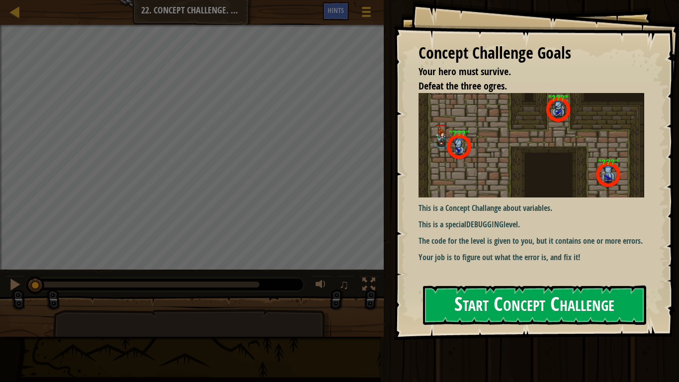
click at [482, 285] on button "Start Concept Challenge" at bounding box center [534, 304] width 223 height 39
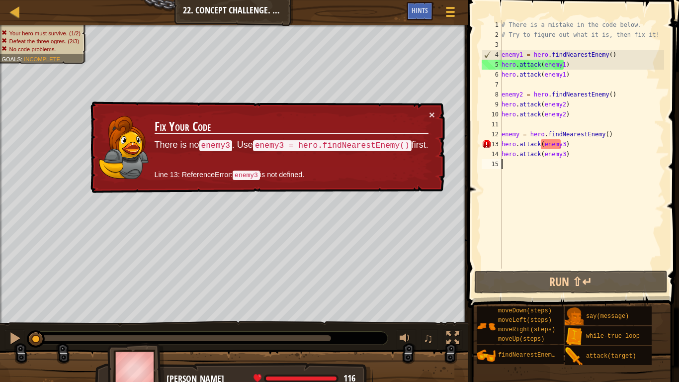
click at [603, 95] on div "# There is a mistake in the code below. # Try to figure out what it is, then fi…" at bounding box center [581, 154] width 165 height 268
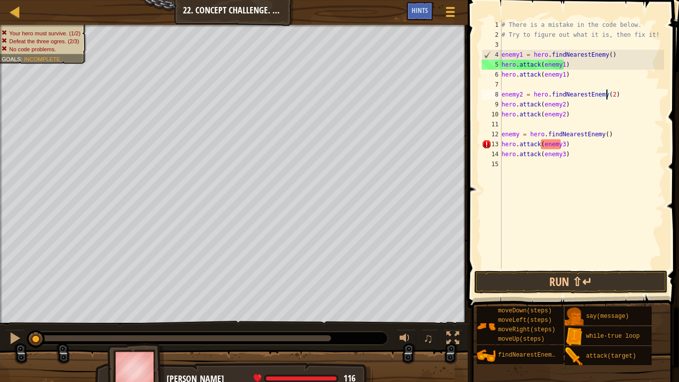
scroll to position [4, 8]
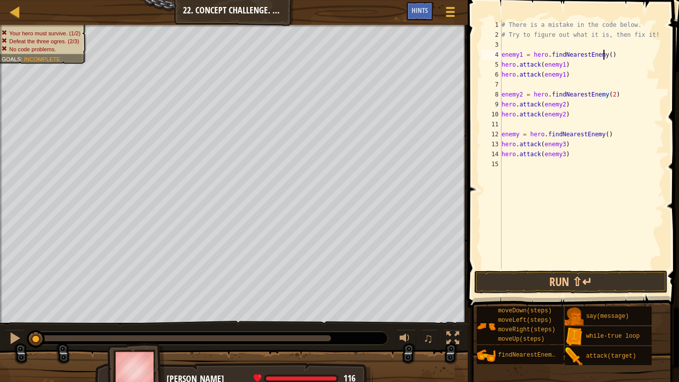
click at [603, 55] on div "# There is a mistake in the code below. # Try to figure out what it is, then fi…" at bounding box center [581, 154] width 165 height 268
click at [599, 131] on div "# There is a mistake in the code below. # Try to figure out what it is, then fi…" at bounding box center [581, 154] width 165 height 268
click at [604, 279] on button "Run ⇧↵" at bounding box center [570, 281] width 193 height 23
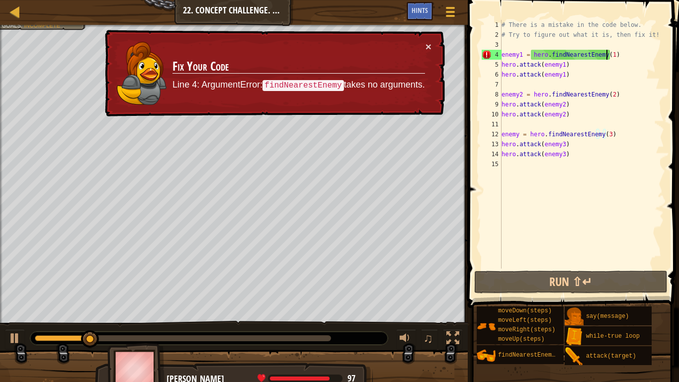
click at [606, 53] on div "# There is a mistake in the code below. # Try to figure out what it is, then fi…" at bounding box center [581, 154] width 165 height 268
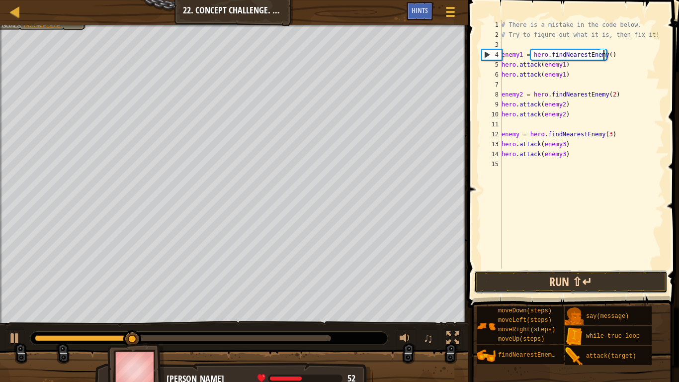
click at [625, 281] on button "Run ⇧↵" at bounding box center [570, 281] width 193 height 23
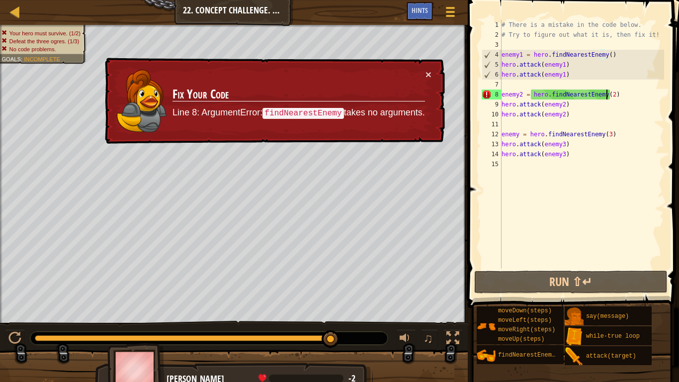
click at [606, 91] on div "# There is a mistake in the code below. # Try to figure out what it is, then fi…" at bounding box center [581, 154] width 165 height 268
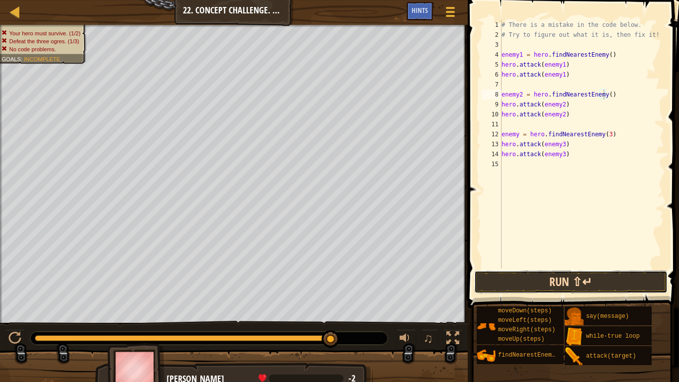
click at [624, 278] on button "Run ⇧↵" at bounding box center [570, 281] width 193 height 23
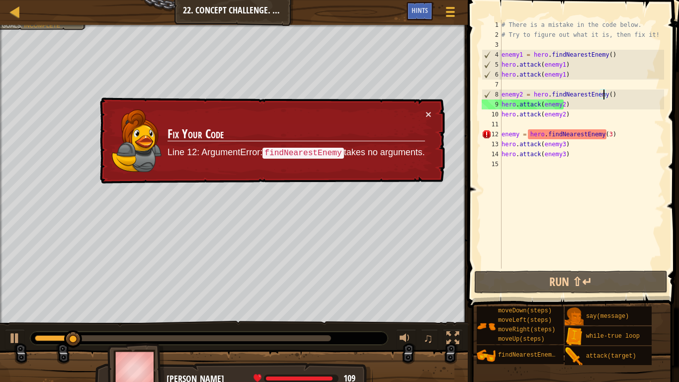
click at [602, 134] on div "# There is a mistake in the code below. # Try to figure out what it is, then fi…" at bounding box center [581, 154] width 165 height 268
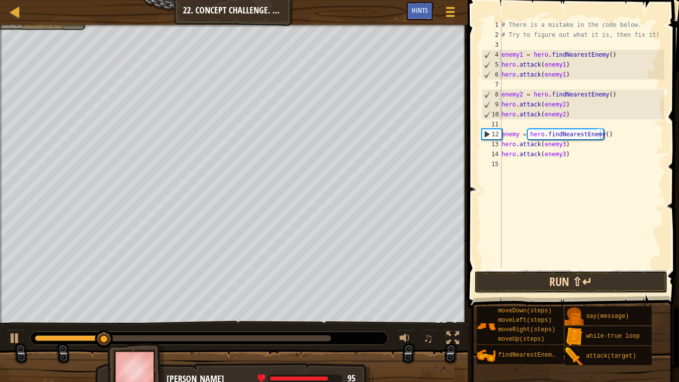
click at [596, 275] on button "Run ⇧↵" at bounding box center [570, 281] width 193 height 23
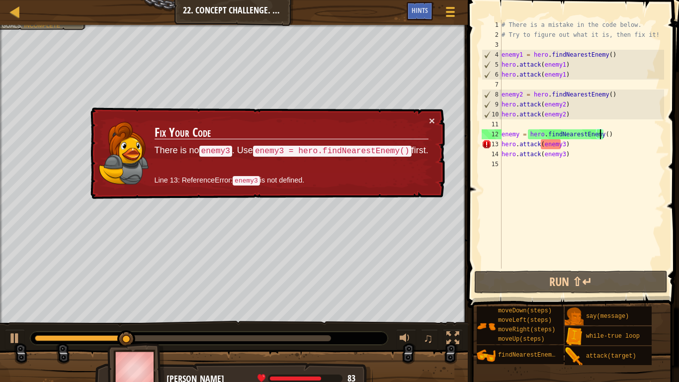
click at [562, 141] on div "# There is a mistake in the code below. # Try to figure out what it is, then fi…" at bounding box center [581, 154] width 165 height 268
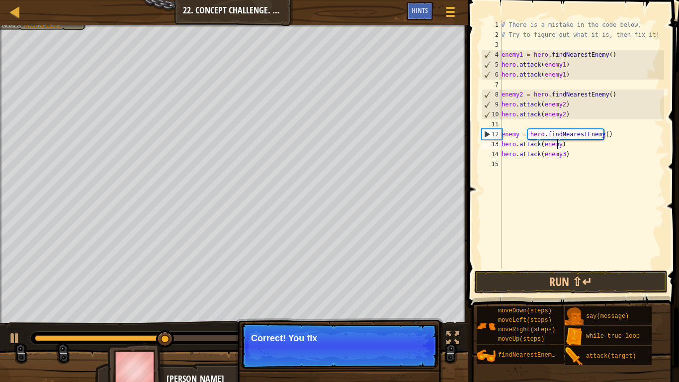
drag, startPoint x: 560, startPoint y: 155, endPoint x: 566, endPoint y: 155, distance: 6.5
click at [560, 155] on div "# There is a mistake in the code below. # Try to figure out what it is, then fi…" at bounding box center [581, 154] width 165 height 268
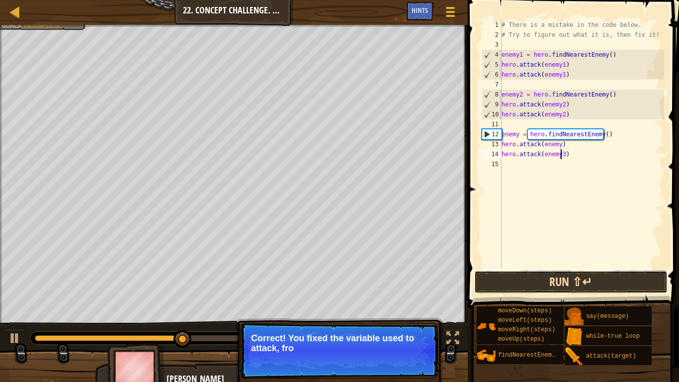
click at [612, 282] on button "Run ⇧↵" at bounding box center [570, 281] width 193 height 23
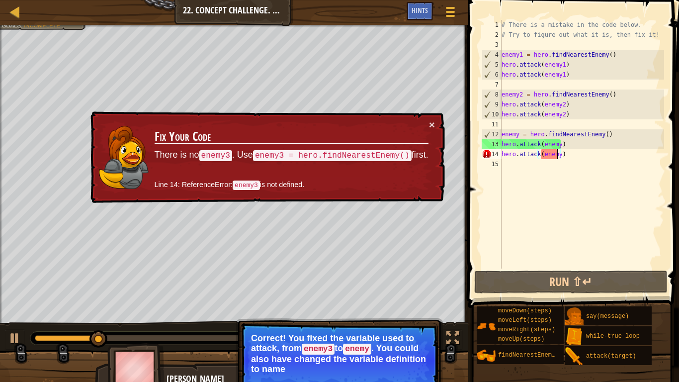
type textarea "hero.attack(enemy)"
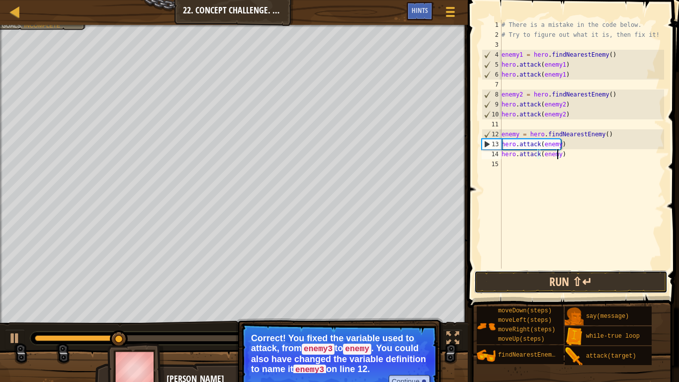
click at [600, 287] on button "Run ⇧↵" at bounding box center [570, 281] width 193 height 23
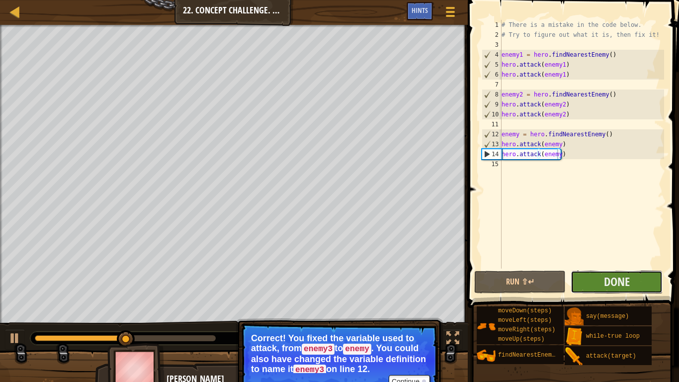
click at [596, 274] on button "Done" at bounding box center [617, 281] width 92 height 23
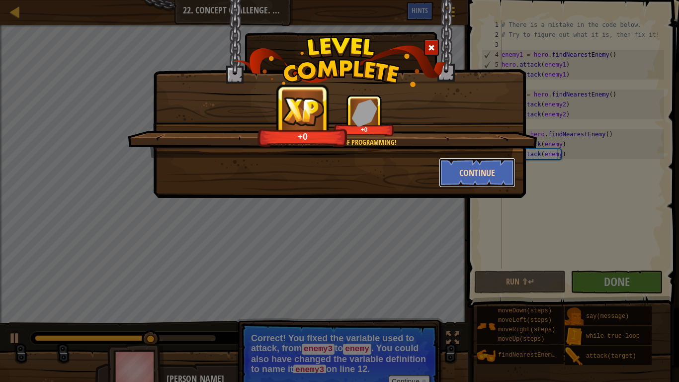
click at [498, 171] on button "Continue" at bounding box center [477, 173] width 77 height 30
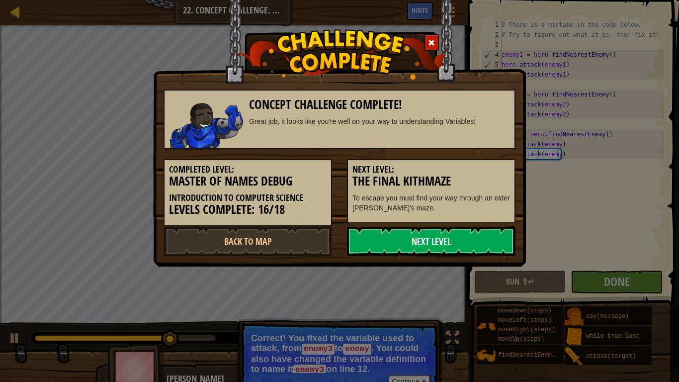
click at [449, 239] on link "Next Level" at bounding box center [431, 241] width 168 height 30
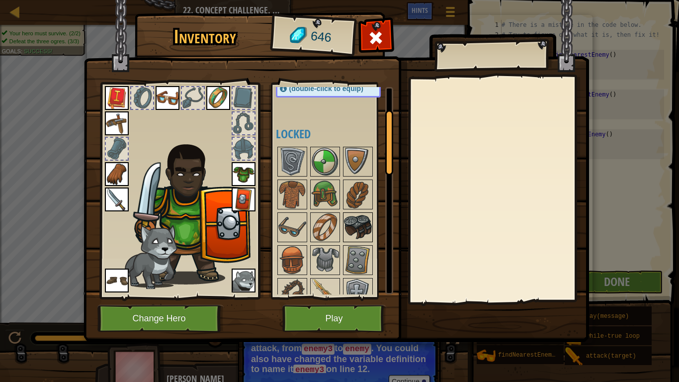
scroll to position [0, 0]
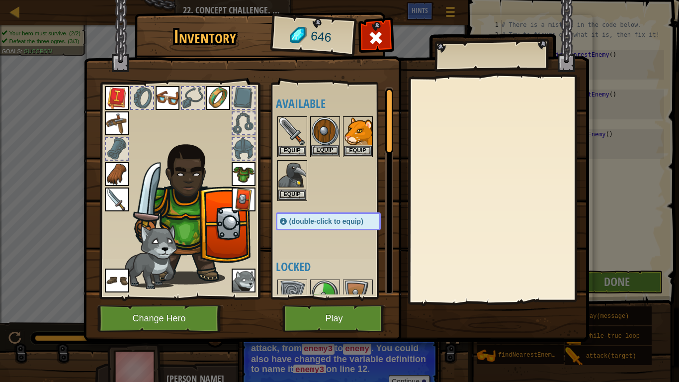
click at [321, 129] on img at bounding box center [325, 131] width 28 height 28
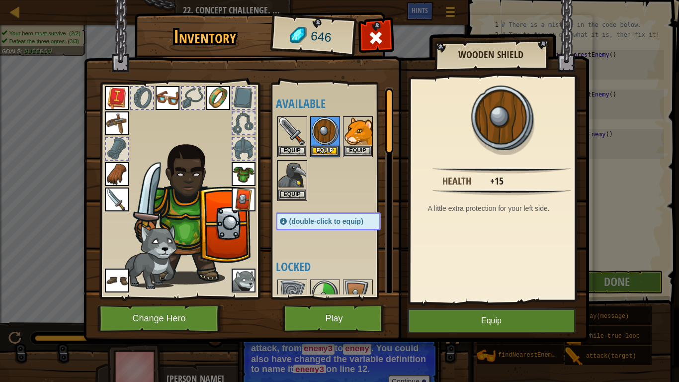
click at [240, 199] on img at bounding box center [244, 199] width 24 height 24
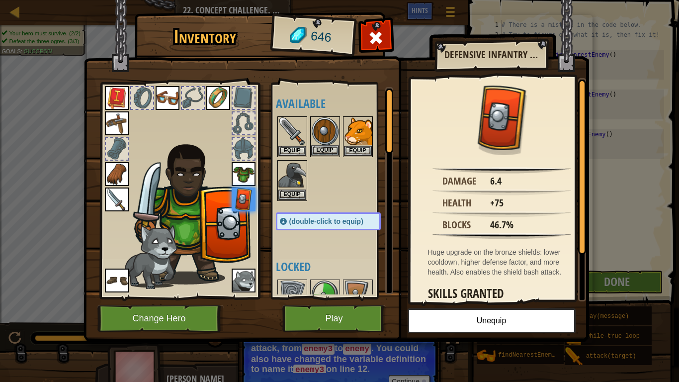
click at [323, 132] on img at bounding box center [325, 131] width 28 height 28
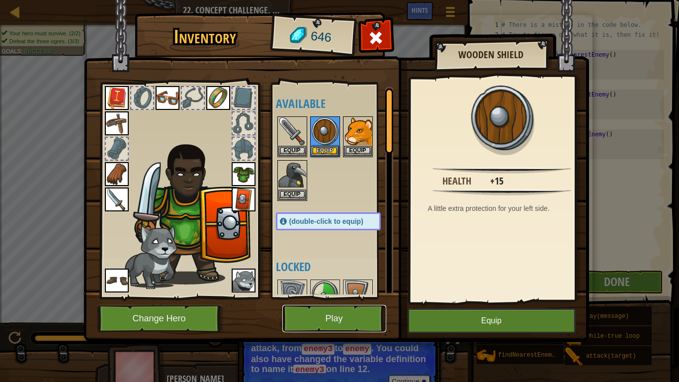
click at [313, 304] on button "Play" at bounding box center [334, 318] width 104 height 27
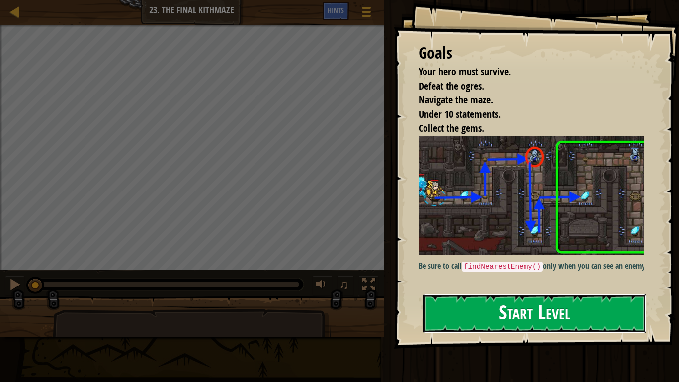
click at [495, 304] on button "Start Level" at bounding box center [534, 313] width 223 height 39
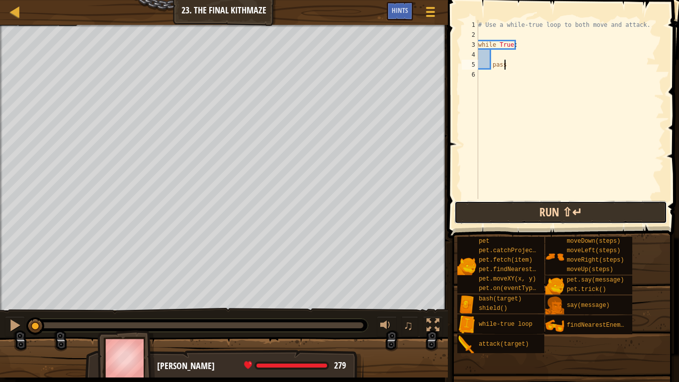
click at [543, 213] on button "Run ⇧↵" at bounding box center [560, 212] width 213 height 23
type textarea "pass"
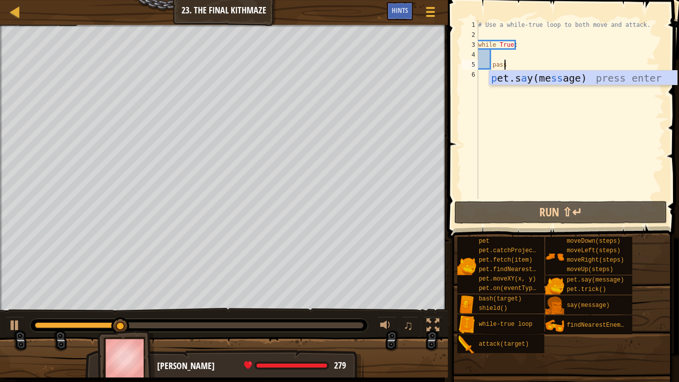
click at [0, 127] on div "Your hero must survive. Defeat the ogres. (0/3) Navigate the maze. Under 10 sta…" at bounding box center [224, 167] width 448 height 285
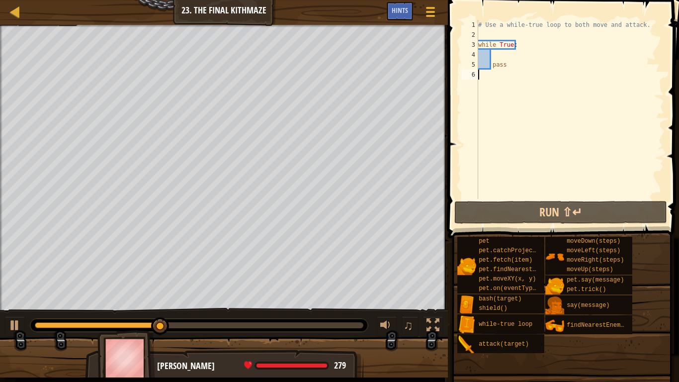
click at [518, 121] on div "# Use a while-true loop to both move and attack. while True : pass" at bounding box center [570, 119] width 188 height 199
type textarea "h"
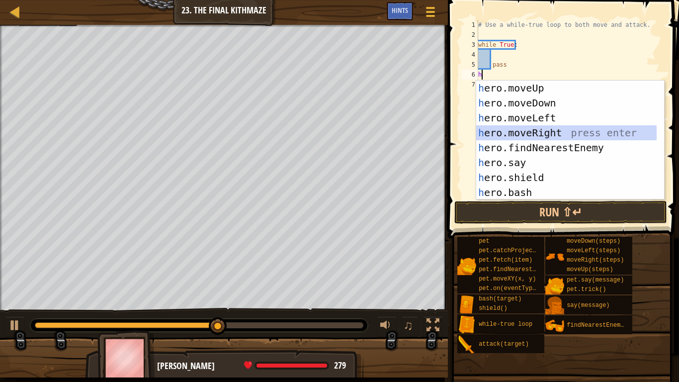
click at [547, 129] on div "h ero.moveUp press enter h ero.moveDown press enter h ero.moveLeft press enter …" at bounding box center [566, 155] width 180 height 149
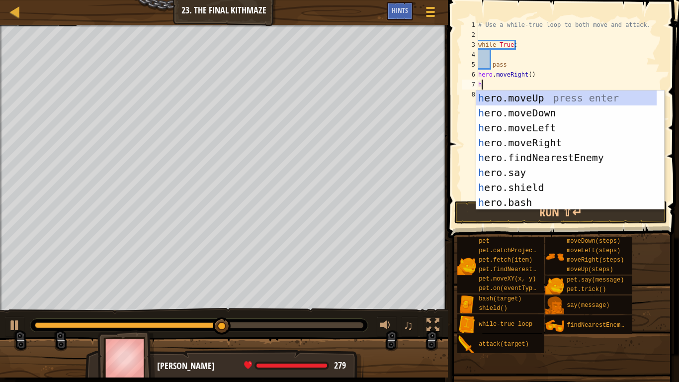
type textarea "h"
click at [529, 103] on div "h ero.moveUp press enter h ero.moveDown press enter h ero.moveLeft press enter …" at bounding box center [566, 164] width 180 height 149
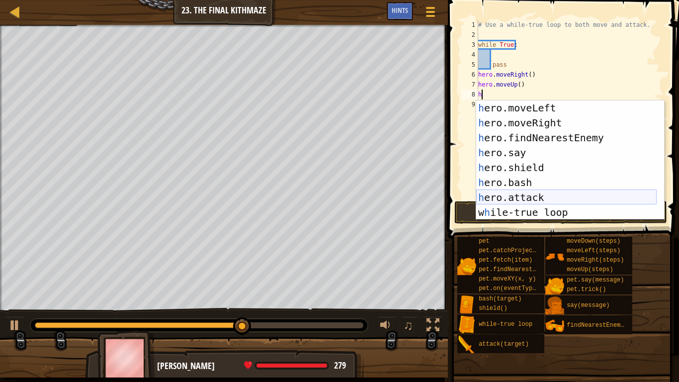
scroll to position [60, 0]
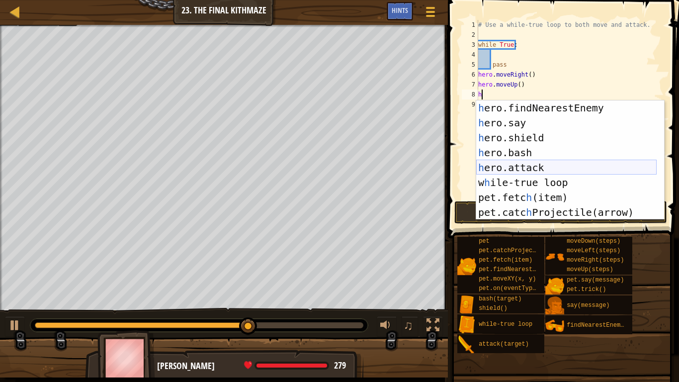
click at [532, 170] on div "h ero.findNearestEnemy press enter h ero.say press enter h ero.shield press ent…" at bounding box center [566, 174] width 180 height 149
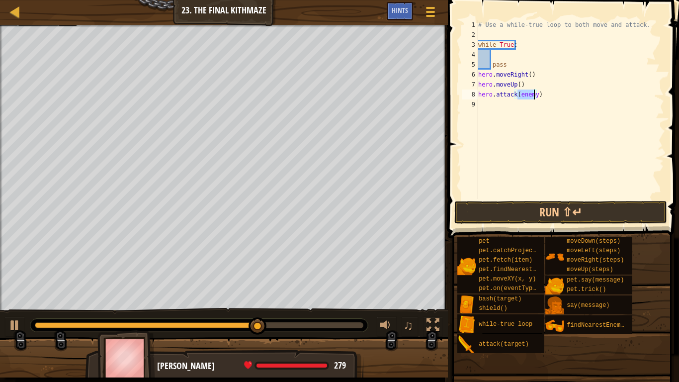
click at [533, 92] on div "# Use a while-true loop to both move and attack. while True : pass hero . moveR…" at bounding box center [570, 109] width 188 height 179
type textarea "hero.attack(enemy1)"
click at [497, 106] on div "# Use a while-true loop to both move and attack. while True : pass hero . moveR…" at bounding box center [570, 119] width 188 height 199
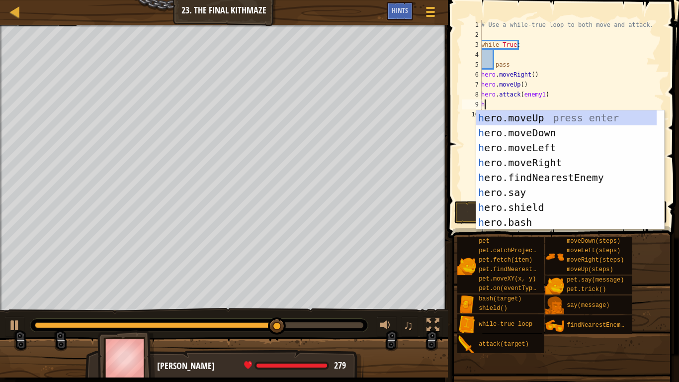
scroll to position [0, 0]
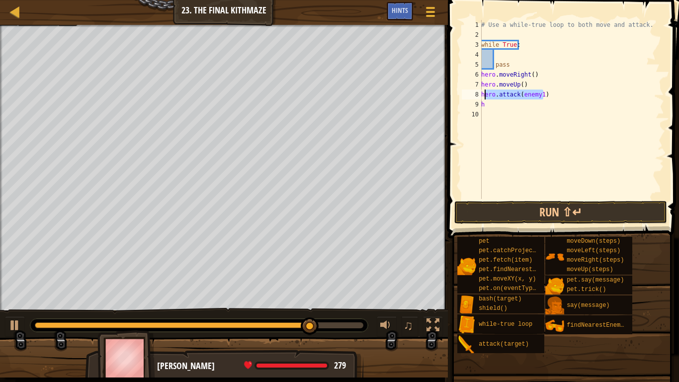
drag, startPoint x: 553, startPoint y: 93, endPoint x: 486, endPoint y: 93, distance: 67.1
click at [486, 93] on div "# Use a while-true loop to both move and attack. while True : pass hero . moveR…" at bounding box center [571, 119] width 185 height 199
type textarea "he"
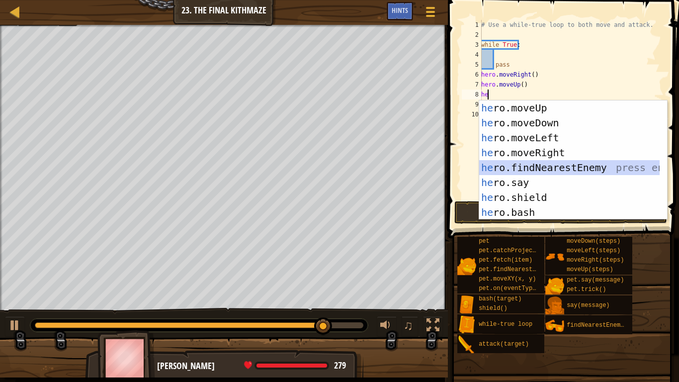
click at [573, 165] on div "he ro.moveUp press enter he ro.moveDown press enter he ro.moveLeft press enter …" at bounding box center [569, 174] width 180 height 149
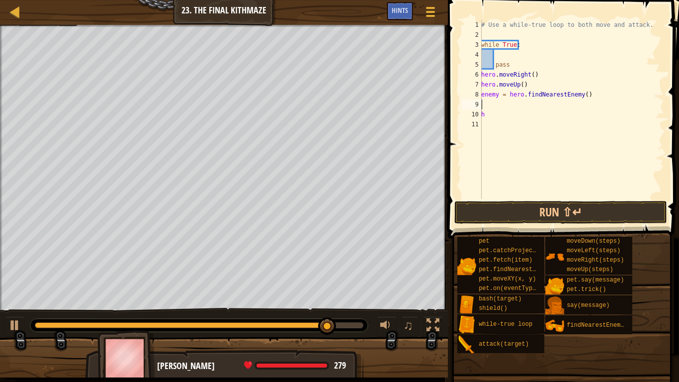
click at [511, 107] on div "# Use a while-true loop to both move and attack. while True : pass hero . moveR…" at bounding box center [571, 119] width 185 height 199
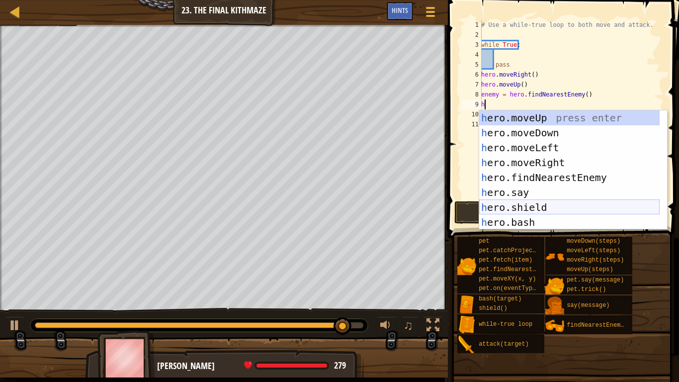
scroll to position [30, 0]
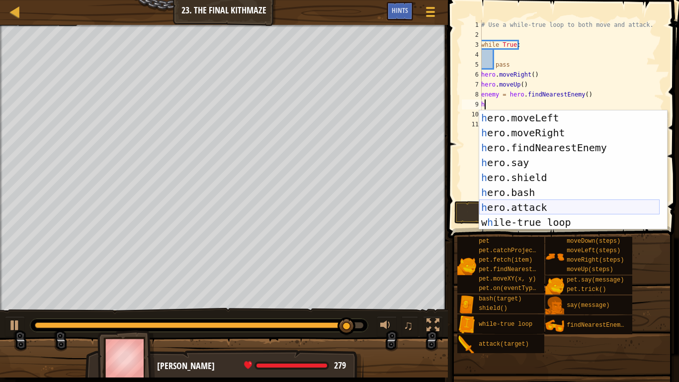
click at [538, 208] on div "h ero.moveLeft press enter h ero.moveRight press enter h ero.findNearestEnemy p…" at bounding box center [569, 184] width 180 height 149
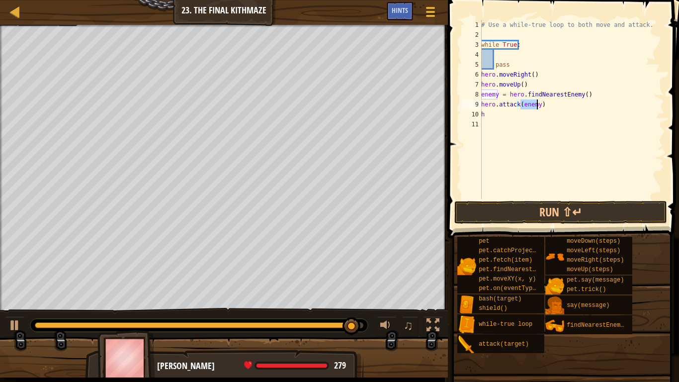
click at [511, 107] on div "# Use a while-true loop to both move and attack. while True : pass hero . moveR…" at bounding box center [571, 119] width 185 height 199
click at [495, 117] on div "# Use a while-true loop to both move and attack. while True : pass hero . moveR…" at bounding box center [571, 119] width 185 height 199
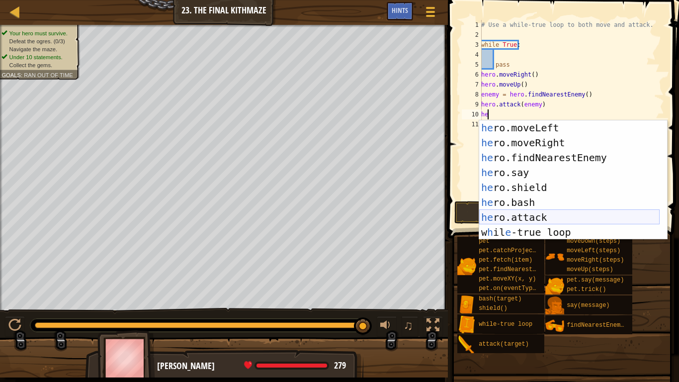
click at [529, 217] on div "he ro.moveLeft press enter he ro.moveRight press enter he ro.findNearestEnemy p…" at bounding box center [569, 194] width 180 height 149
type textarea "hero.attack(enemy)"
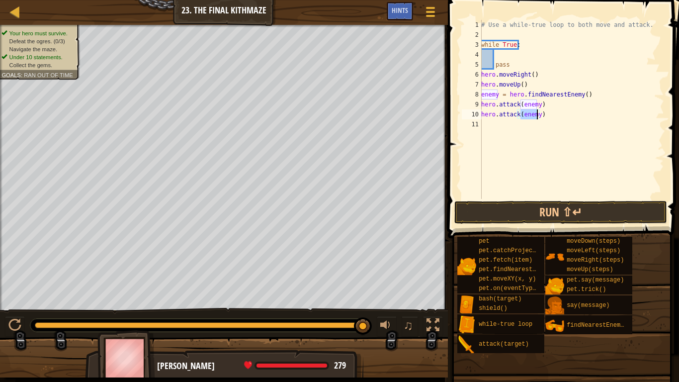
click at [490, 120] on div "# Use a while-true loop to both move and attack. while True : pass hero . moveR…" at bounding box center [571, 119] width 185 height 199
type textarea "h"
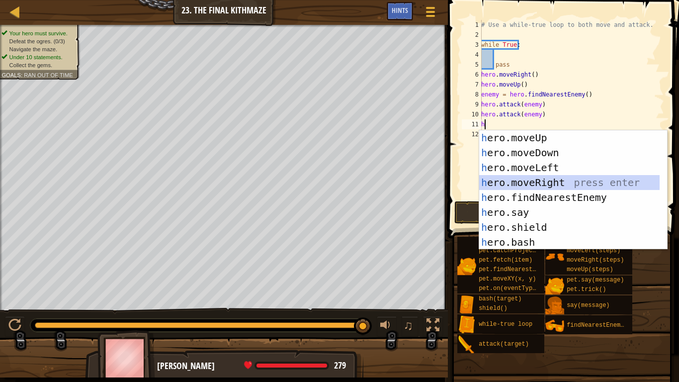
click at [551, 180] on div "h ero.moveUp press enter h ero.moveDown press enter h ero.moveLeft press enter …" at bounding box center [569, 204] width 180 height 149
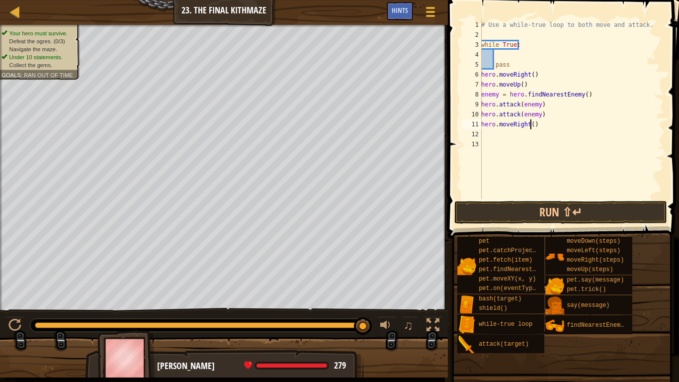
click at [530, 121] on div "# Use a while-true loop to both move and attack. while True : pass hero . moveR…" at bounding box center [571, 119] width 185 height 199
click at [568, 202] on button "Run ⇧↵" at bounding box center [560, 212] width 213 height 23
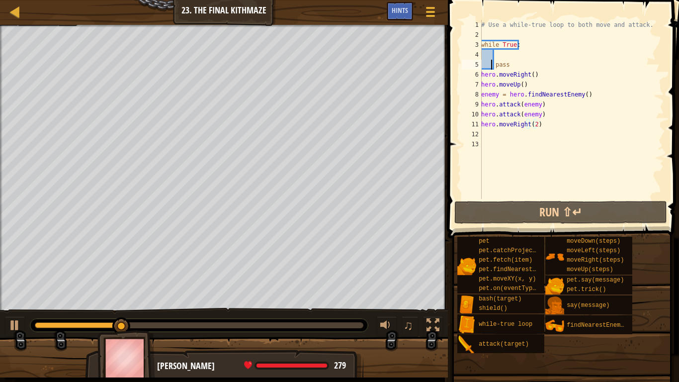
click at [491, 66] on div "# Use a while-true loop to both move and attack. while True : pass hero . moveR…" at bounding box center [571, 119] width 185 height 199
type textarea "pass"
click at [496, 53] on div "# Use a while-true loop to both move and attack. while True : pass hero . moveR…" at bounding box center [571, 119] width 185 height 199
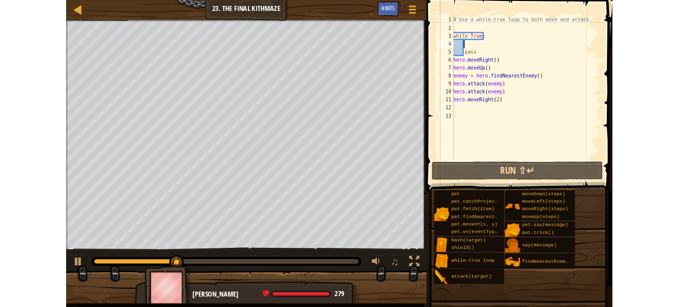
scroll to position [4, 0]
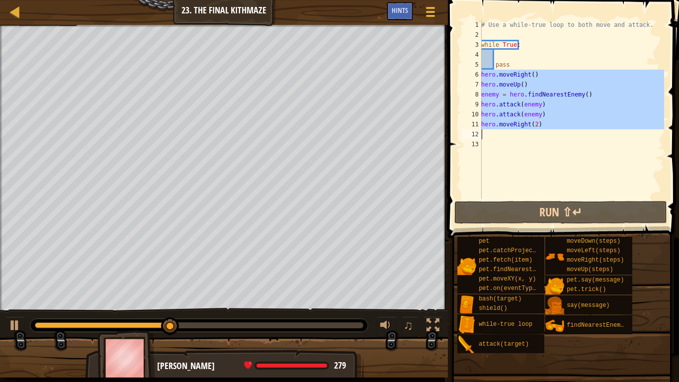
drag, startPoint x: 483, startPoint y: 73, endPoint x: 565, endPoint y: 132, distance: 101.2
click at [565, 132] on div "# Use a while-true loop to both move and attack. while True : pass hero . moveR…" at bounding box center [571, 119] width 185 height 199
type textarea "hero.moveRight(2)"
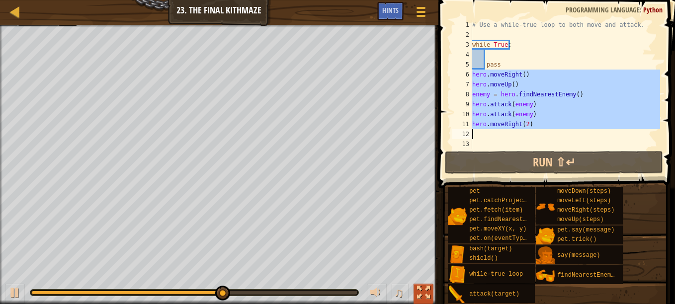
click at [422, 292] on div at bounding box center [423, 292] width 13 height 13
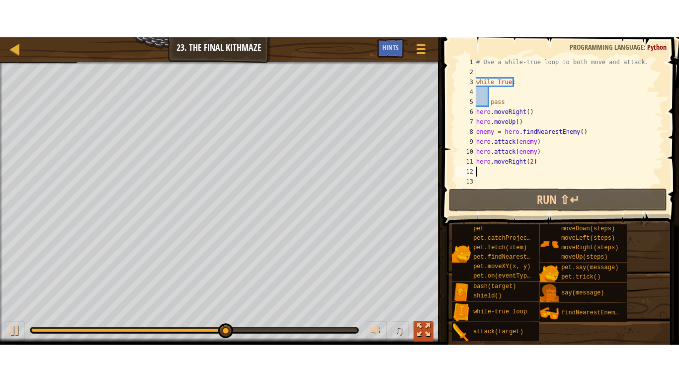
scroll to position [4, 0]
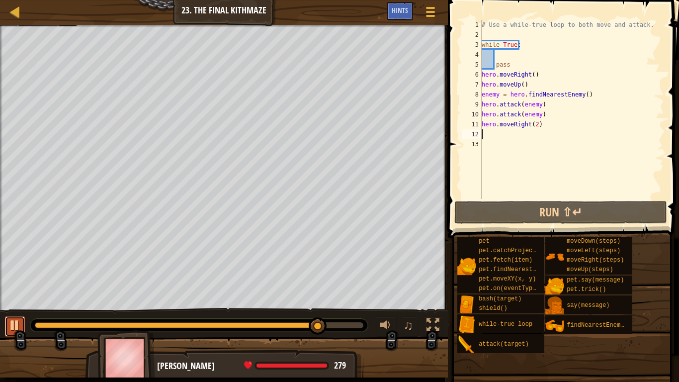
click at [12, 304] on div at bounding box center [14, 325] width 13 height 13
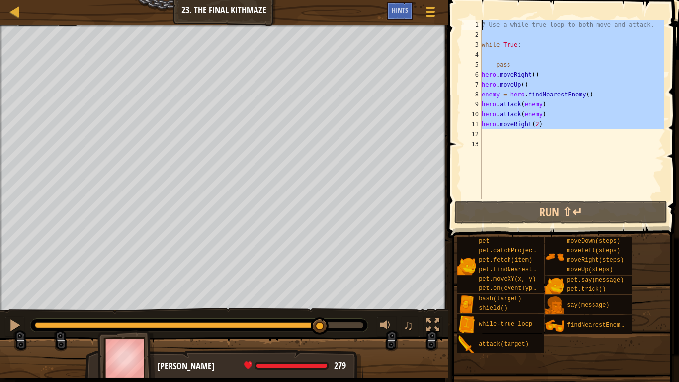
drag, startPoint x: 546, startPoint y: 130, endPoint x: 453, endPoint y: 0, distance: 159.6
click at [453, 5] on div "1 2 3 4 5 6 7 8 9 10 11 12 13 # Use a while-true loop to both move and attack. …" at bounding box center [562, 138] width 234 height 267
type textarea "# Use a while-true loop to both move and attack."
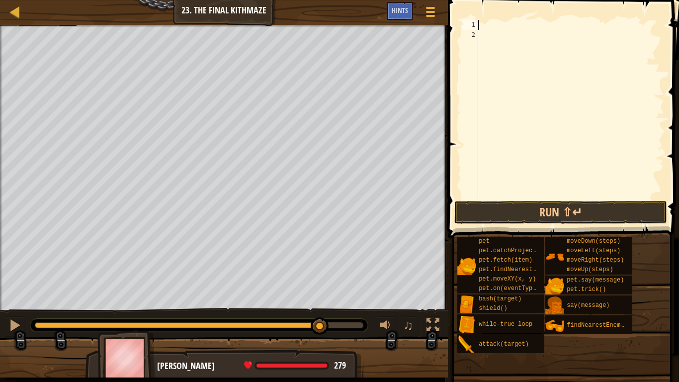
click at [558, 74] on div at bounding box center [570, 119] width 188 height 199
click at [580, 211] on button "Run ⇧↵" at bounding box center [560, 212] width 213 height 23
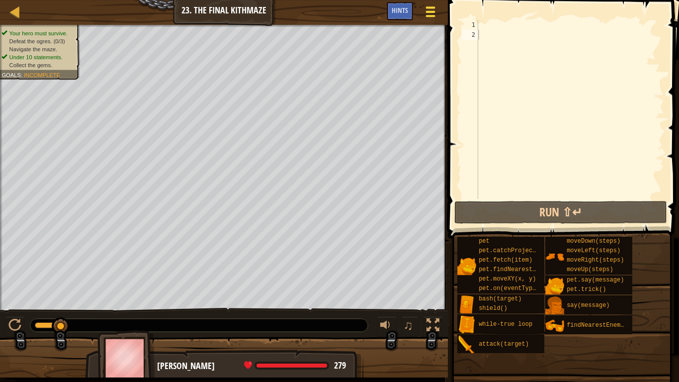
click at [430, 12] on span at bounding box center [430, 12] width 9 height 2
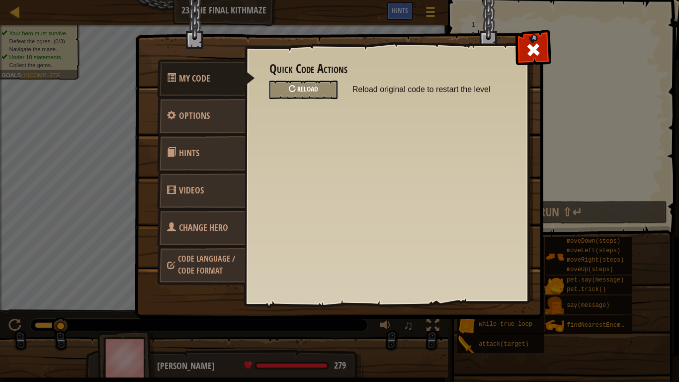
click at [307, 86] on span "Reload" at bounding box center [307, 88] width 21 height 9
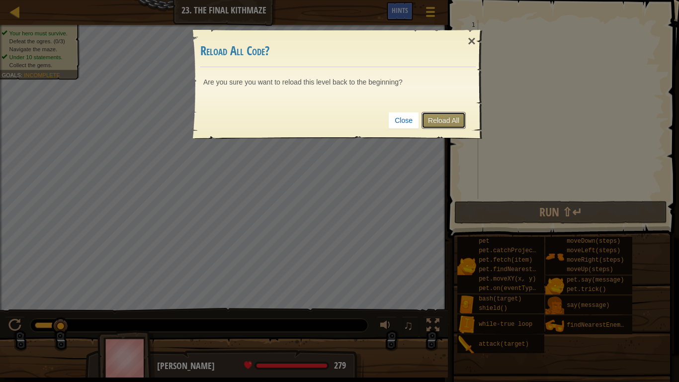
click at [447, 116] on link "Reload All" at bounding box center [443, 120] width 44 height 17
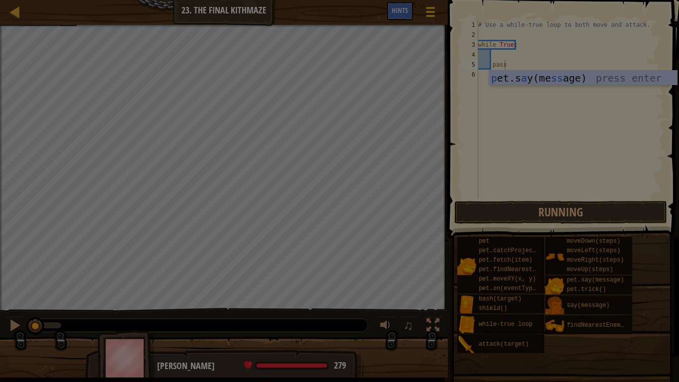
type textarea "pass"
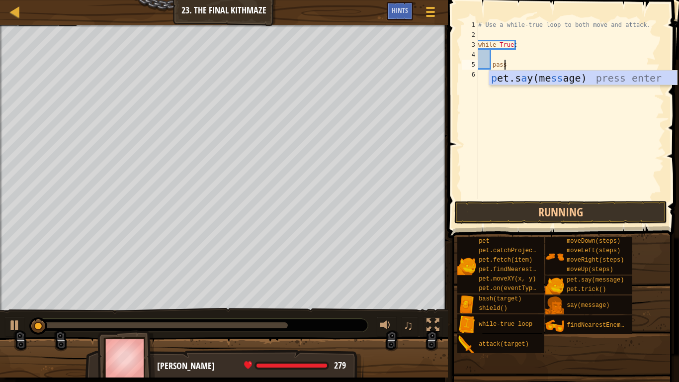
click at [521, 139] on div "# Use a while-true loop to both move and attack. while True : pass" at bounding box center [570, 119] width 188 height 199
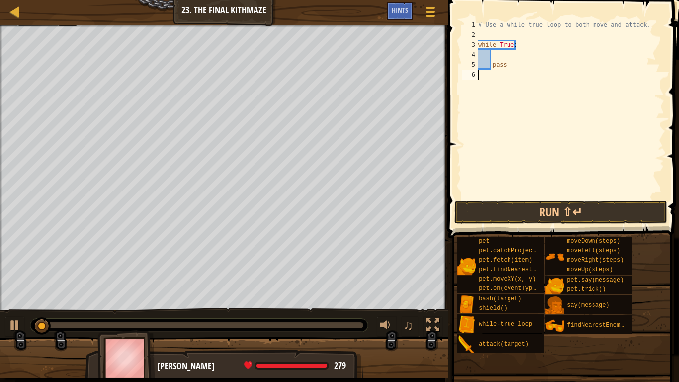
click at [513, 66] on div "# Use a while-true loop to both move and attack. while True : pass" at bounding box center [570, 119] width 188 height 199
type textarea "pass"
click at [0, 100] on div "Your hero must survive. Defeat the ogres. (0/3) Navigate the maze. Under 10 sta…" at bounding box center [224, 167] width 448 height 285
click at [501, 73] on div "# Use a while-true loop to both move and attack. while True : pass" at bounding box center [570, 119] width 188 height 199
click at [514, 67] on div "# Use a while-true loop to both move and attack. while True : pass" at bounding box center [570, 119] width 188 height 199
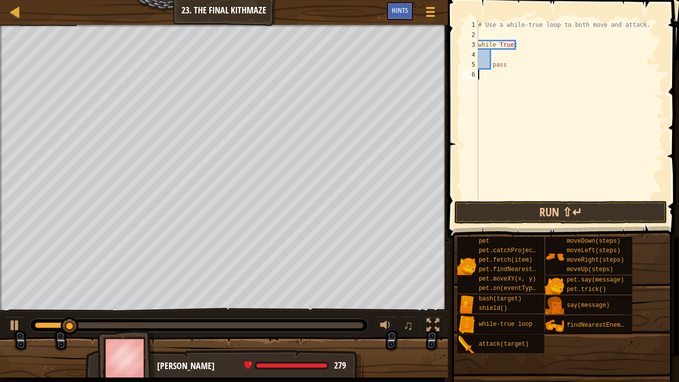
type textarea "pass"
type textarea "<"
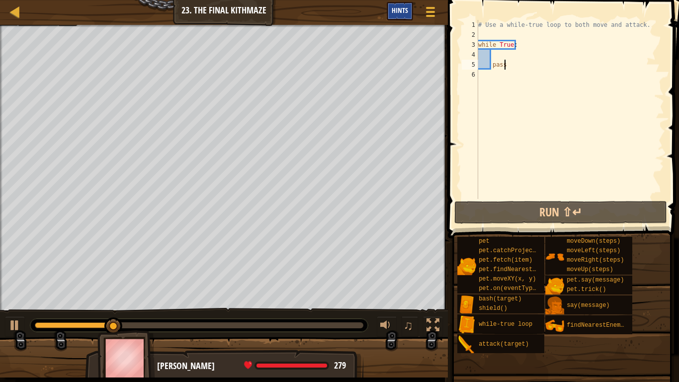
type textarea "pass"
click at [408, 18] on div "Hints" at bounding box center [400, 11] width 26 height 18
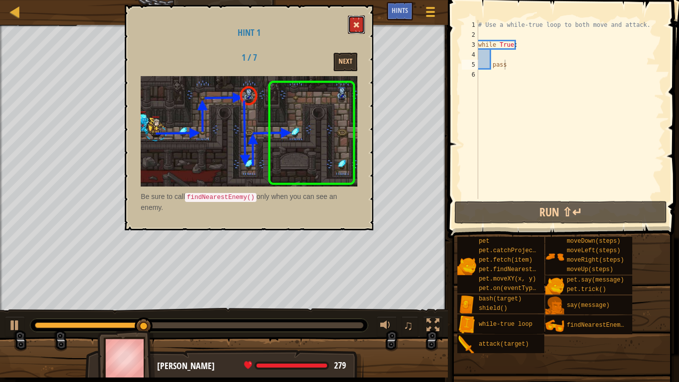
click at [357, 22] on span at bounding box center [356, 24] width 7 height 7
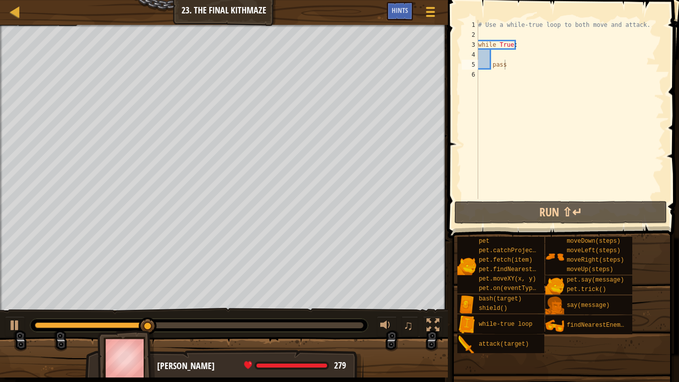
click at [503, 77] on div "# Use a while-true loop to both move and attack. while True : pass" at bounding box center [570, 119] width 188 height 199
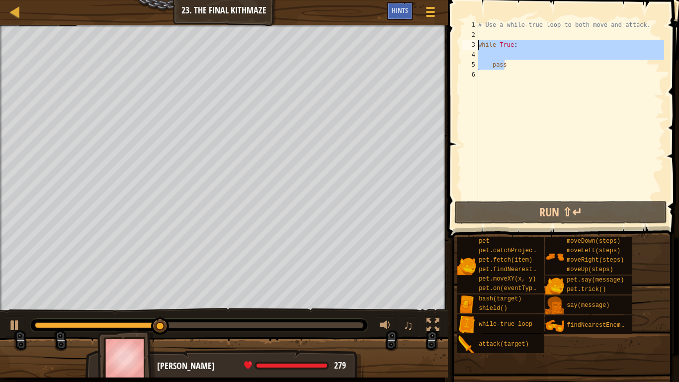
drag, startPoint x: 529, startPoint y: 60, endPoint x: 477, endPoint y: 47, distance: 53.9
click at [477, 47] on div "1 2 3 4 5 6 # Use a while-true loop to both move and attack. while True : pass …" at bounding box center [562, 109] width 204 height 179
type textarea "while True:"
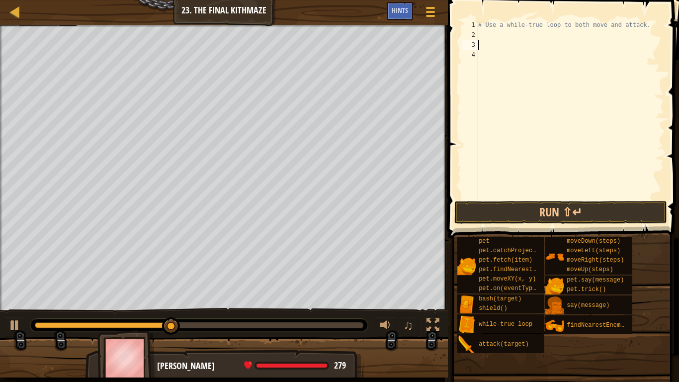
type textarea "h"
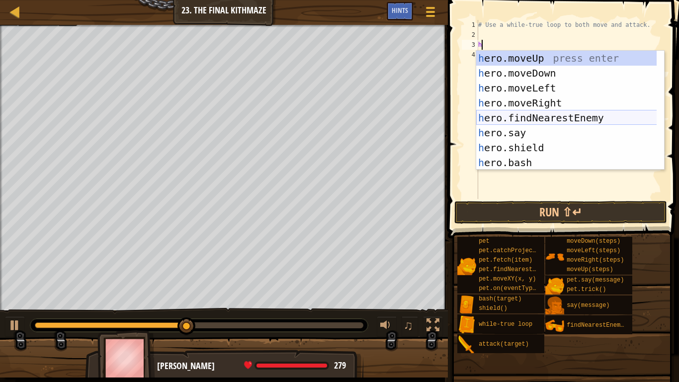
click at [549, 121] on div "h ero.moveUp press enter h ero.moveDown press enter h ero.moveLeft press enter …" at bounding box center [570, 125] width 188 height 149
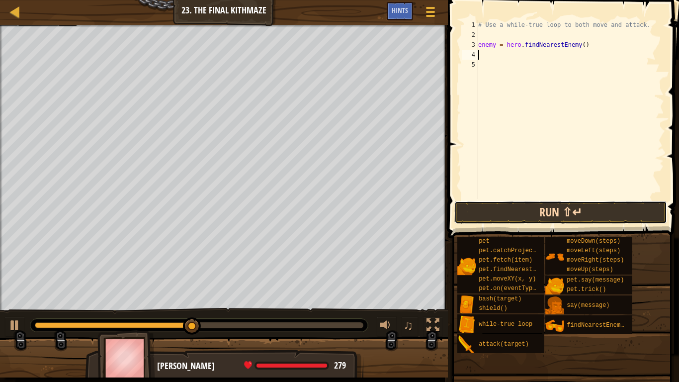
click at [575, 212] on button "Run ⇧↵" at bounding box center [560, 212] width 213 height 23
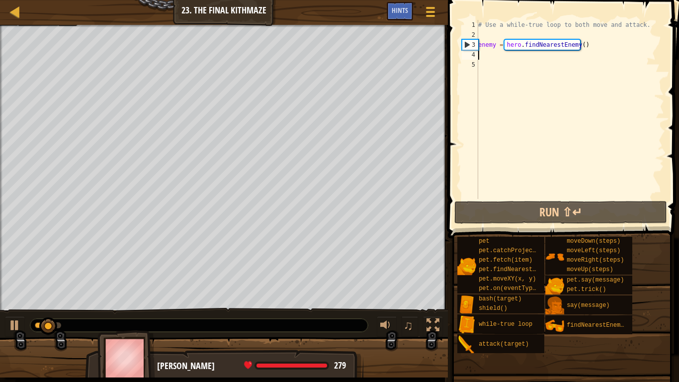
click at [506, 29] on div "# Use a while-true loop to both move and attack. enemy = hero . findNearestEnem…" at bounding box center [570, 119] width 188 height 199
type textarea "# Use a while-true loop to both move and attack."
click at [488, 33] on div "# Use a while-true loop to both move and attack. enemy = hero . findNearestEnem…" at bounding box center [570, 119] width 188 height 199
type textarea "h"
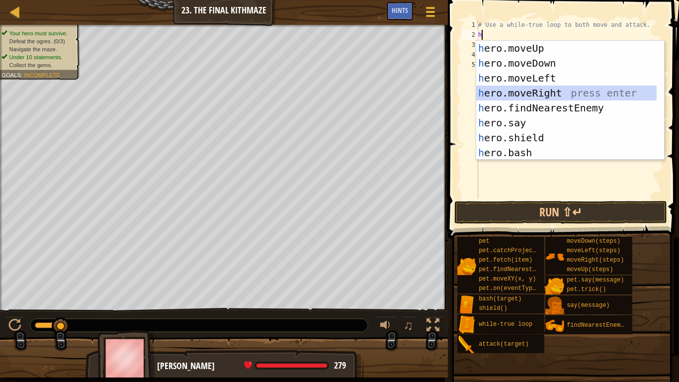
click at [541, 90] on div "h ero.moveUp press enter h ero.moveDown press enter h ero.moveLeft press enter …" at bounding box center [566, 115] width 180 height 149
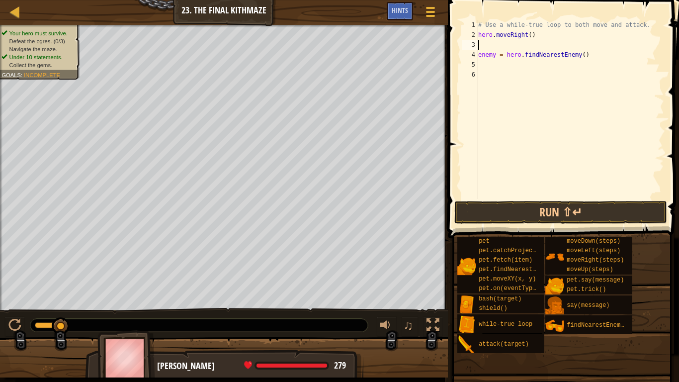
type textarea "h"
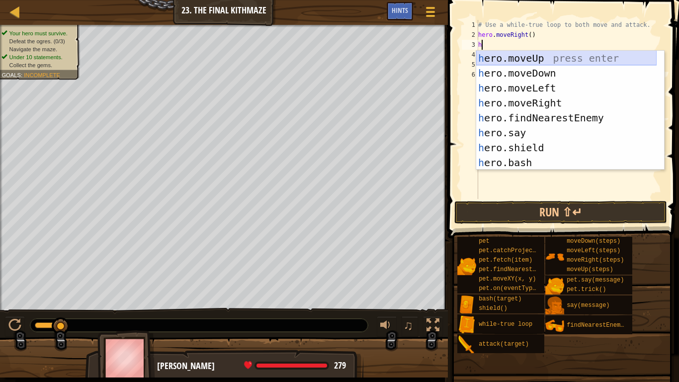
click at [544, 58] on div "h ero.moveUp press enter h ero.moveDown press enter h ero.moveLeft press enter …" at bounding box center [566, 125] width 180 height 149
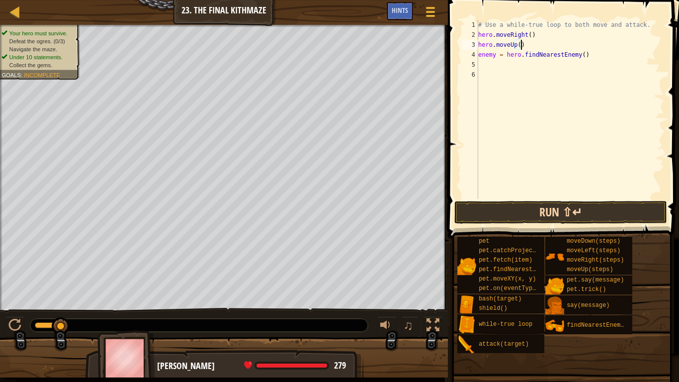
type textarea "hero.moveUp()"
click at [583, 213] on button "Run ⇧↵" at bounding box center [560, 212] width 213 height 23
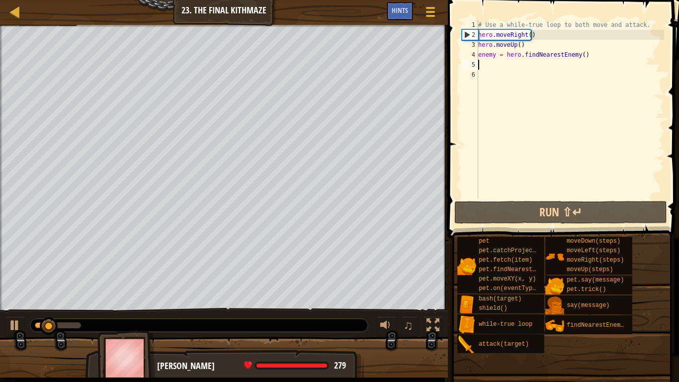
click at [490, 65] on div "# Use a while-true loop to both move and attack. hero . moveRight ( ) hero . mo…" at bounding box center [570, 119] width 188 height 199
type textarea "e"
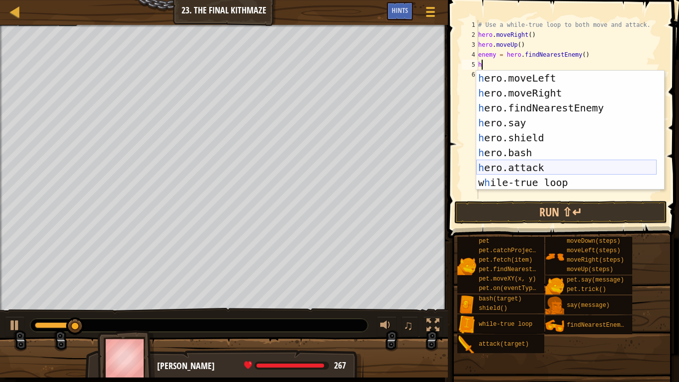
scroll to position [30, 0]
click at [538, 167] on div "h ero.moveLeft press enter h ero.moveRight press enter h ero.findNearestEnemy p…" at bounding box center [566, 145] width 180 height 149
type textarea "hero.attack(enemy)"
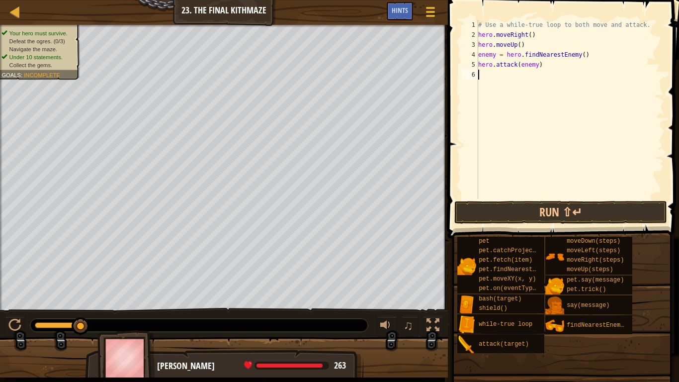
click at [511, 78] on div "# Use a while-true loop to both move and attack. hero . moveRight ( ) hero . mo…" at bounding box center [570, 119] width 188 height 199
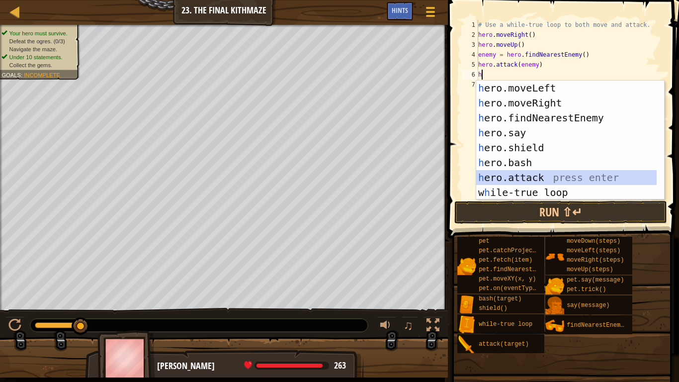
click at [530, 177] on div "h ero.moveLeft press enter h ero.moveRight press enter h ero.findNearestEnemy p…" at bounding box center [566, 155] width 180 height 149
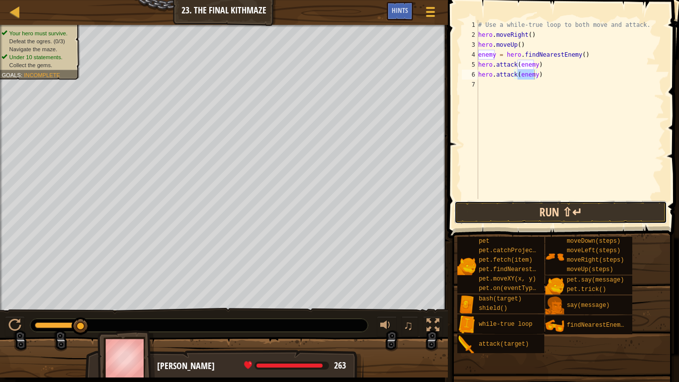
click at [562, 214] on button "Run ⇧↵" at bounding box center [560, 212] width 213 height 23
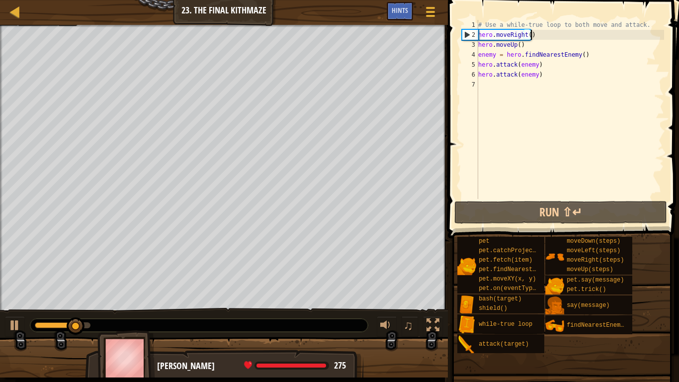
click at [539, 31] on div "# Use a while-true loop to both move and attack. hero . moveRight ( ) hero . mo…" at bounding box center [570, 119] width 188 height 199
click at [549, 19] on span at bounding box center [564, 104] width 239 height 267
click at [650, 23] on div "# Use a while-true loop to both move and attack. hero . moveRight ( ) hero . mo…" at bounding box center [570, 119] width 188 height 199
type textarea "# Use a while-true loop to both move and attack."
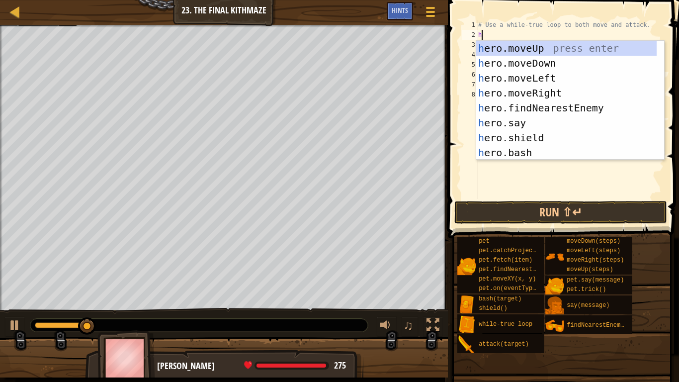
type textarea "h"
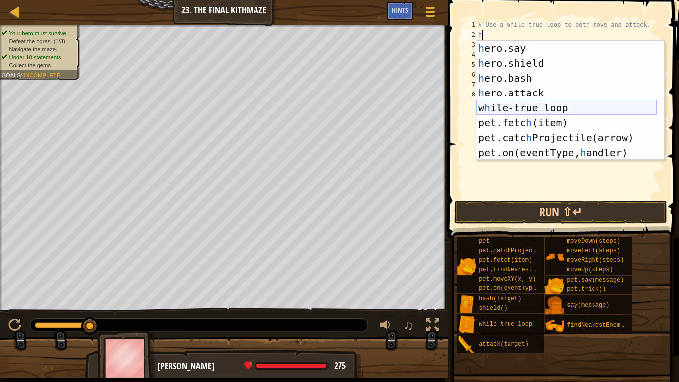
scroll to position [75, 0]
click at [573, 105] on div "h ero.say press enter h ero.shield press enter h ero.bash press enter h ero.att…" at bounding box center [566, 115] width 180 height 149
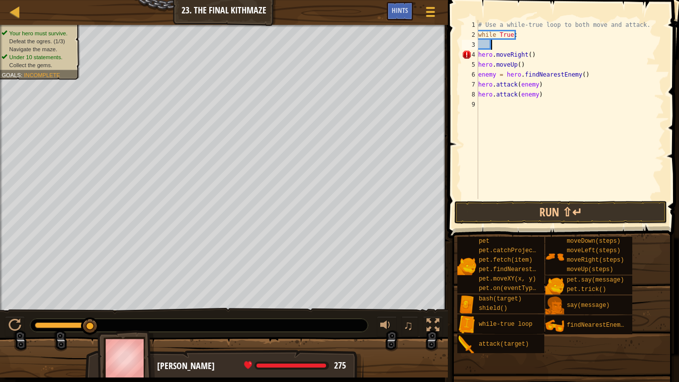
click at [502, 45] on div "# Use a while-true loop to both move and attack. while True : hero . moveRight …" at bounding box center [570, 119] width 188 height 199
type textarea "h"
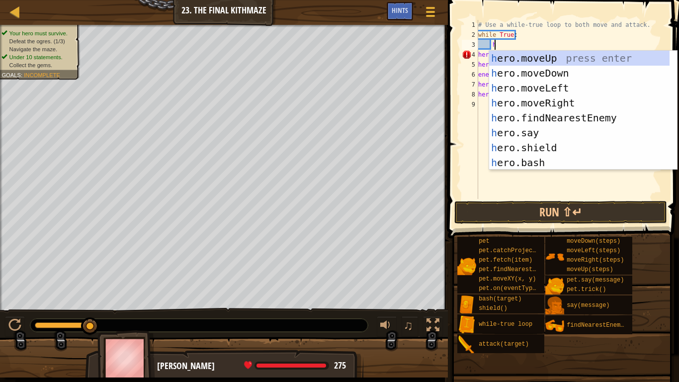
scroll to position [0, 0]
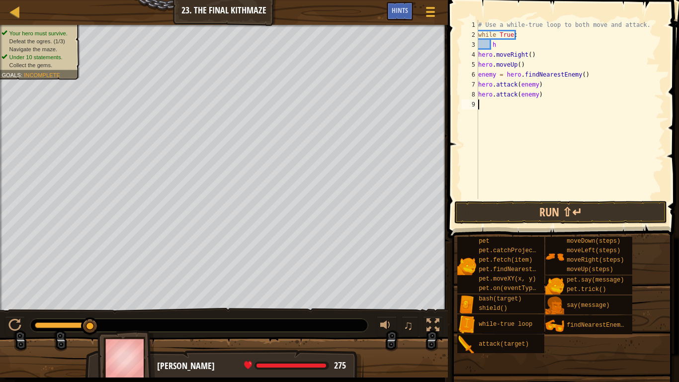
scroll to position [4, 0]
click at [503, 47] on div "# Use a while-true loop to both move and attack. while True : h hero . moveRigh…" at bounding box center [570, 119] width 188 height 199
type textarea "he"
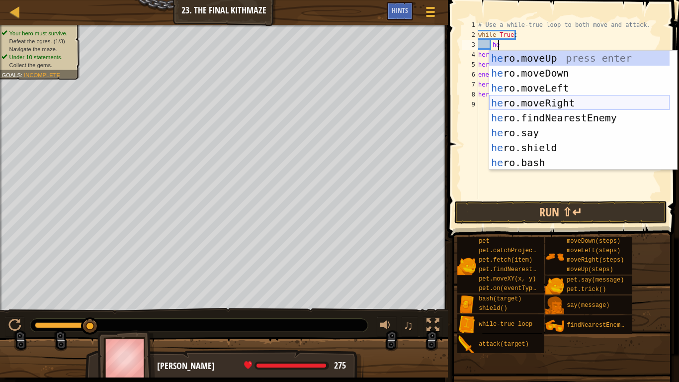
click at [563, 103] on div "he ro.moveUp press enter he ro.moveDown press enter he ro.moveLeft press enter …" at bounding box center [579, 125] width 180 height 149
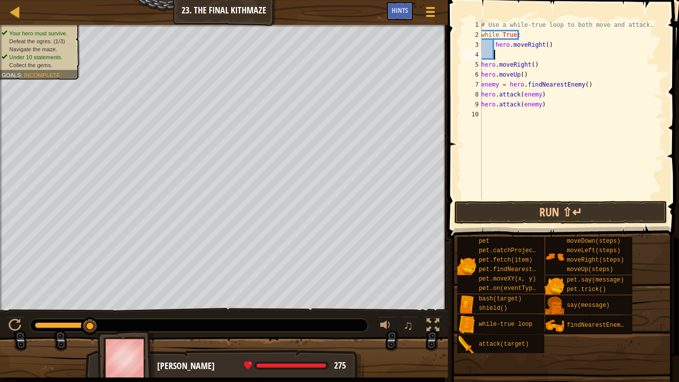
type textarea "h"
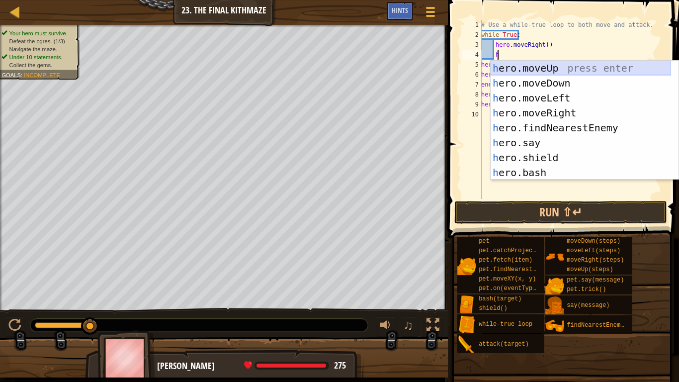
click at [568, 73] on div "h ero.moveUp press enter h ero.moveDown press enter h ero.moveLeft press enter …" at bounding box center [581, 135] width 180 height 149
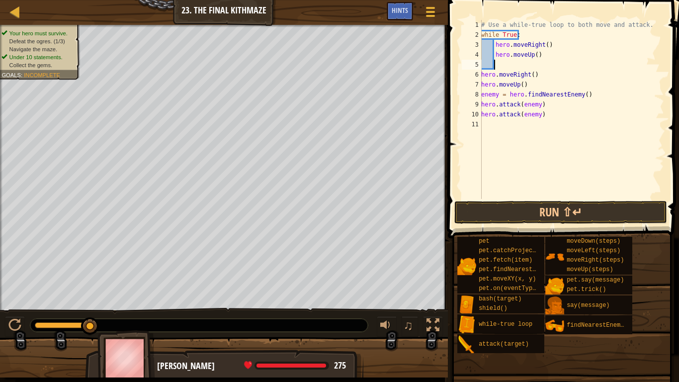
type textarea "h"
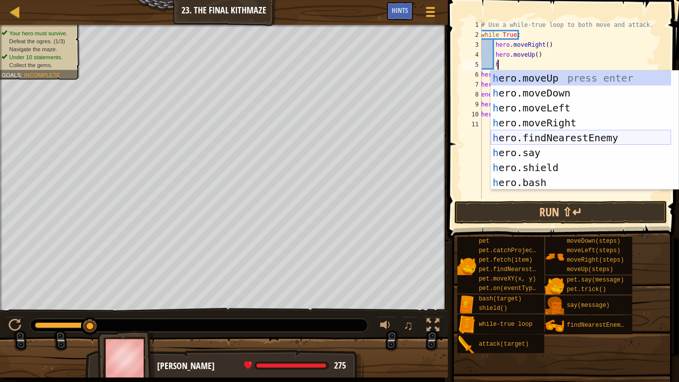
click at [570, 141] on div "h ero.moveUp press enter h ero.moveDown press enter h ero.moveLeft press enter …" at bounding box center [581, 145] width 180 height 149
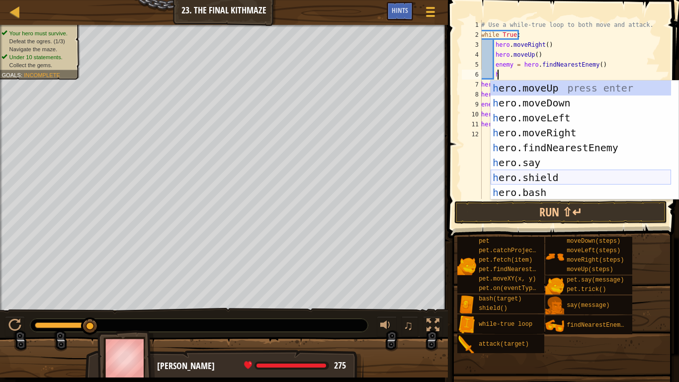
scroll to position [30, 0]
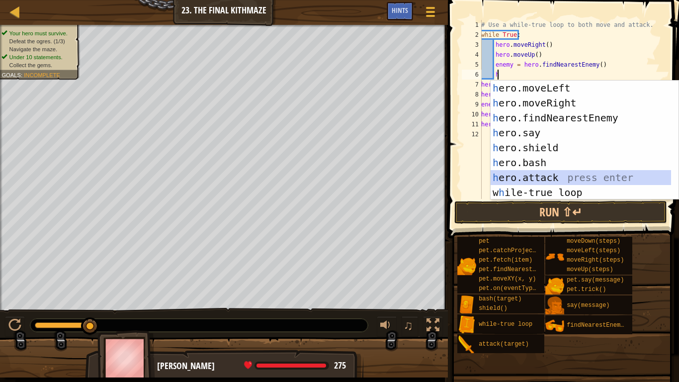
click at [552, 170] on div "h ero.moveLeft press enter h ero.moveRight press enter h ero.findNearestEnemy p…" at bounding box center [581, 155] width 180 height 149
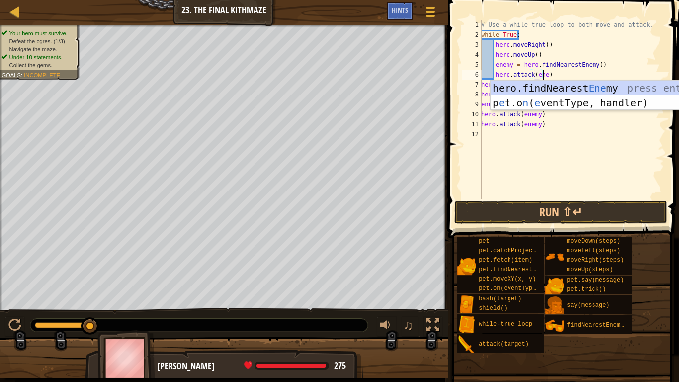
scroll to position [4, 5]
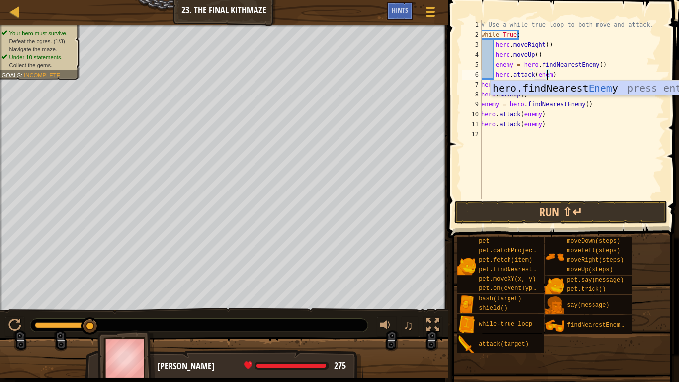
type textarea "hero.attack(enemy)"
click at [629, 149] on div "# Use a while-true loop to both move and attack. while True : hero . moveRight …" at bounding box center [571, 119] width 185 height 199
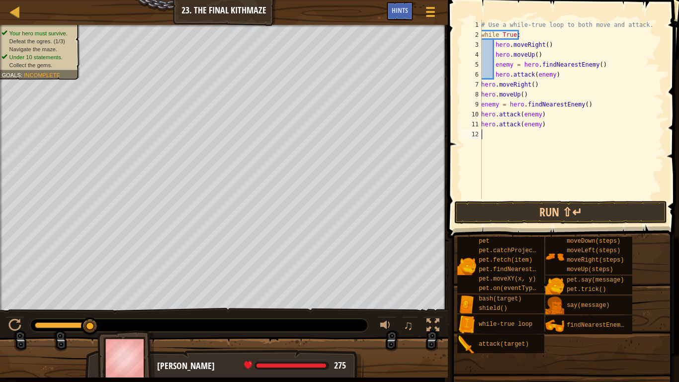
scroll to position [4, 0]
click at [568, 75] on div "# Use a while-true loop to both move and attack. while True : hero . moveRight …" at bounding box center [571, 119] width 185 height 199
type textarea "hero.attack(enemy)"
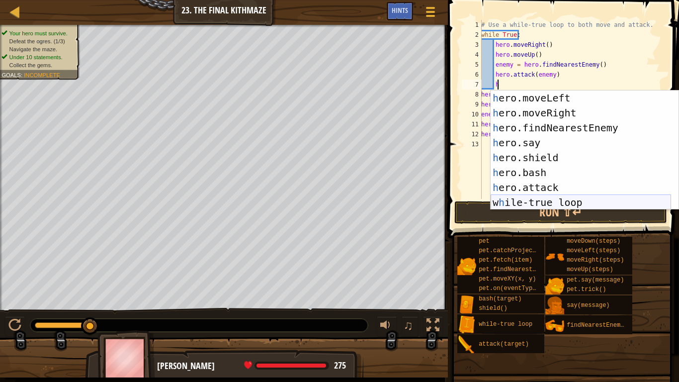
scroll to position [30, 0]
click at [545, 189] on div "h ero.moveLeft press enter h ero.moveRight press enter h ero.findNearestEnemy p…" at bounding box center [581, 164] width 180 height 149
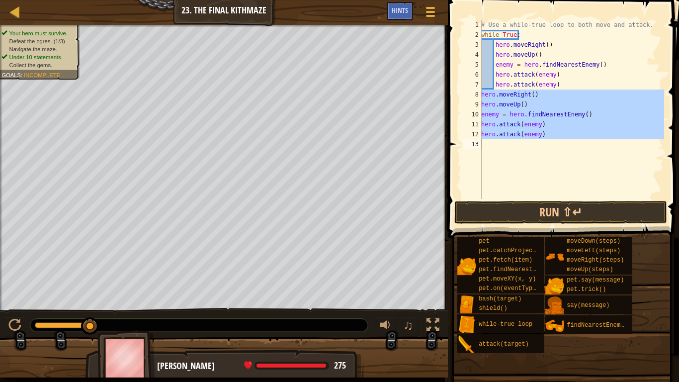
drag, startPoint x: 480, startPoint y: 93, endPoint x: 582, endPoint y: 165, distance: 124.6
click at [582, 165] on div "hero.attack(enemy) 1 2 3 4 5 6 7 8 9 10 11 12 13 # Use a while-true loop to bot…" at bounding box center [562, 109] width 204 height 179
type textarea "hero.attack(enemy)"
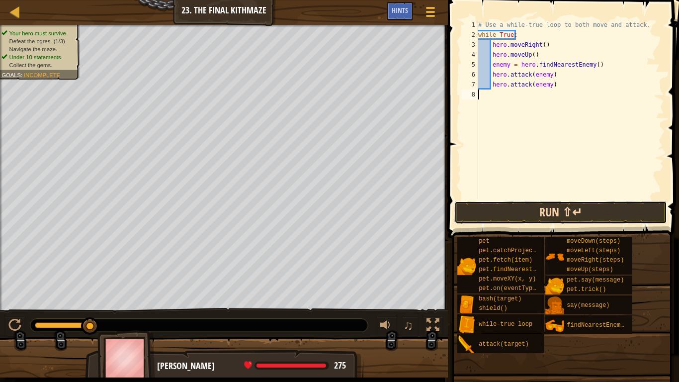
click at [573, 205] on button "Run ⇧↵" at bounding box center [560, 212] width 213 height 23
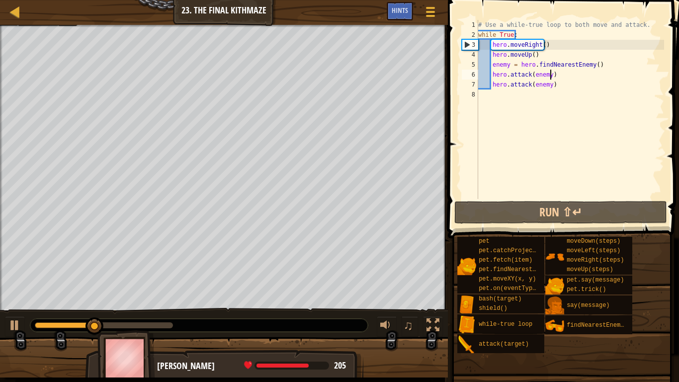
click at [560, 79] on div "# Use a while-true loop to both move and attack. while True : hero . moveRight …" at bounding box center [570, 119] width 188 height 199
type textarea "hero.attack(enemy)"
click at [561, 85] on div "# Use a while-true loop to both move and attack. while True : hero . moveRight …" at bounding box center [570, 119] width 188 height 199
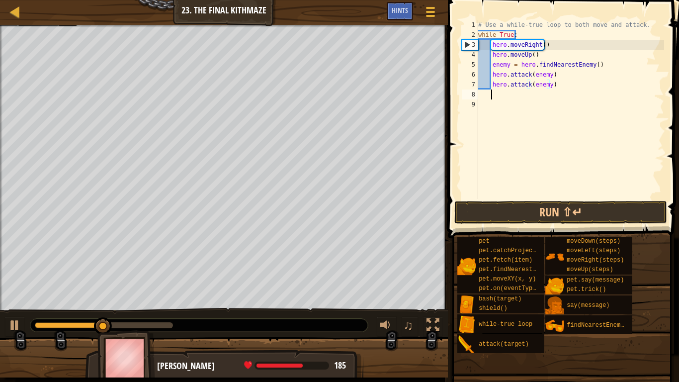
type textarea "w"
type textarea "h"
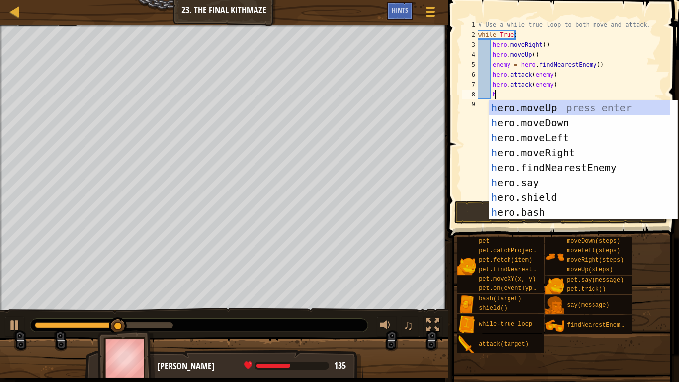
scroll to position [0, 0]
click at [547, 122] on div "h ero.moveUp press enter h ero.moveDown press enter h ero.moveLeft press enter …" at bounding box center [579, 174] width 180 height 149
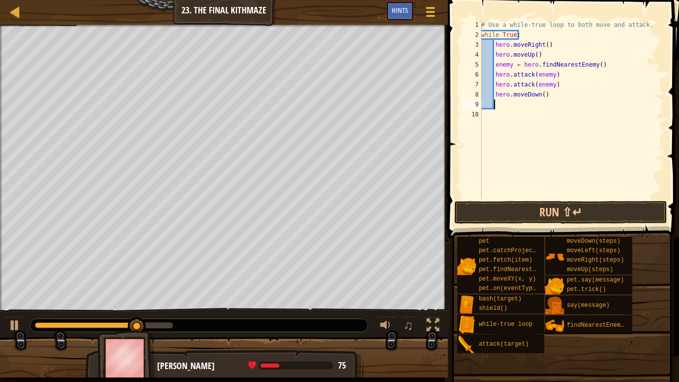
click at [540, 93] on div "# Use a while-true loop to both move and attack. while True : hero . moveRight …" at bounding box center [571, 119] width 185 height 199
type textarea "hero.moveDown(2)"
click at [515, 104] on div "# Use a while-true loop to both move and attack. while True : hero . moveRight …" at bounding box center [571, 119] width 185 height 199
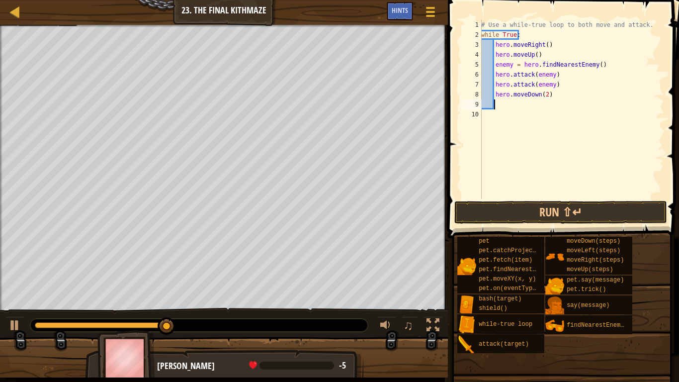
type textarea "h"
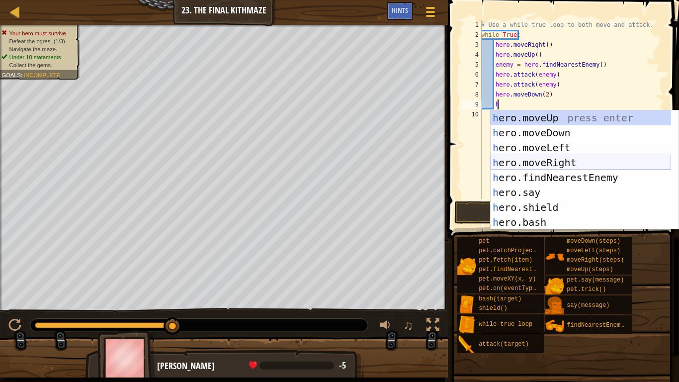
click at [556, 162] on div "h ero.moveUp press enter h ero.moveDown press enter h ero.moveLeft press enter …" at bounding box center [581, 184] width 180 height 149
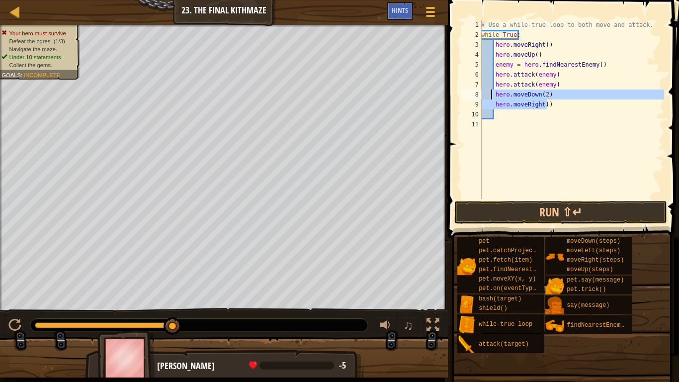
drag, startPoint x: 556, startPoint y: 104, endPoint x: 490, endPoint y: 97, distance: 66.0
click at [490, 97] on div "# Use a while-true loop to both move and attack. while True : hero . moveRight …" at bounding box center [571, 119] width 185 height 199
type textarea "hero.moveDown(2) hero.moveRight()"
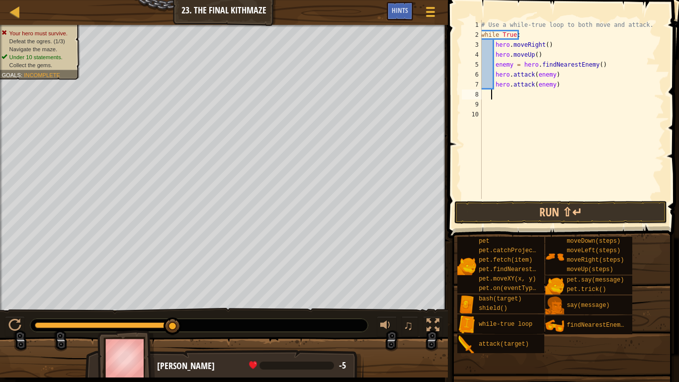
click at [560, 82] on div "# Use a while-true loop to both move and attack. while True : hero . moveRight …" at bounding box center [571, 119] width 185 height 199
type textarea "hero.attack(enemy)"
type textarea "h"
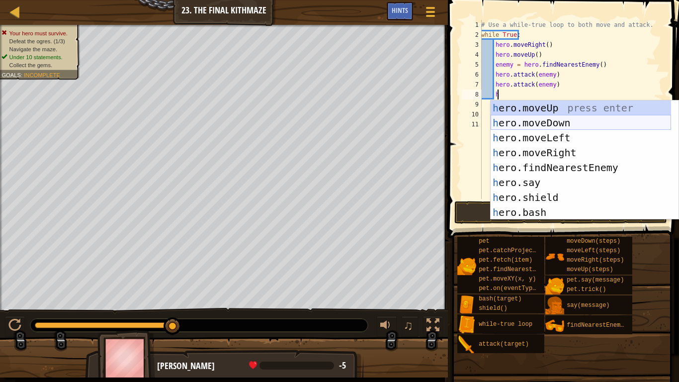
click at [543, 121] on div "h ero.moveUp press enter h ero.moveDown press enter h ero.moveLeft press enter …" at bounding box center [581, 174] width 180 height 149
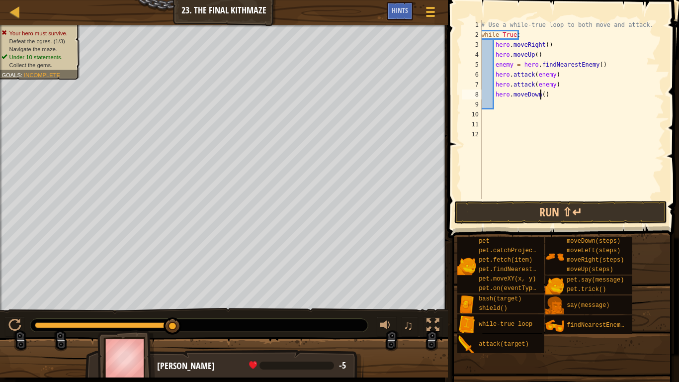
click at [540, 96] on div "# Use a while-true loop to both move and attack. while True : hero . moveRight …" at bounding box center [571, 119] width 185 height 199
type textarea "hero.moveDown(2)"
click at [528, 107] on div "# Use a while-true loop to both move and attack. while True : hero . moveRight …" at bounding box center [571, 119] width 185 height 199
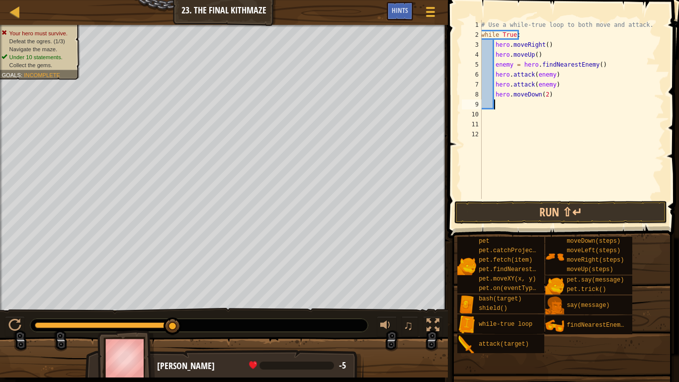
type textarea "h"
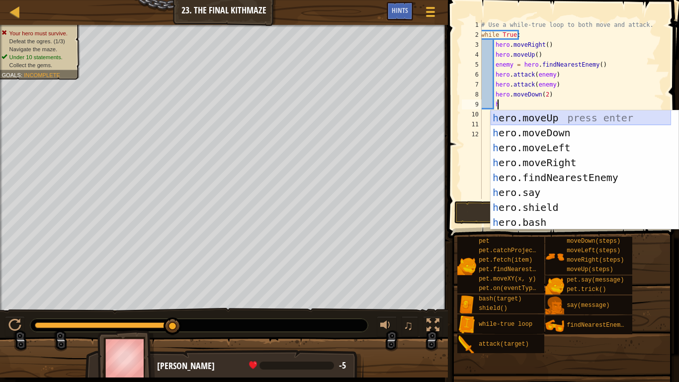
click at [554, 122] on div "h ero.moveUp press enter h ero.moveDown press enter h ero.moveLeft press enter …" at bounding box center [581, 184] width 180 height 149
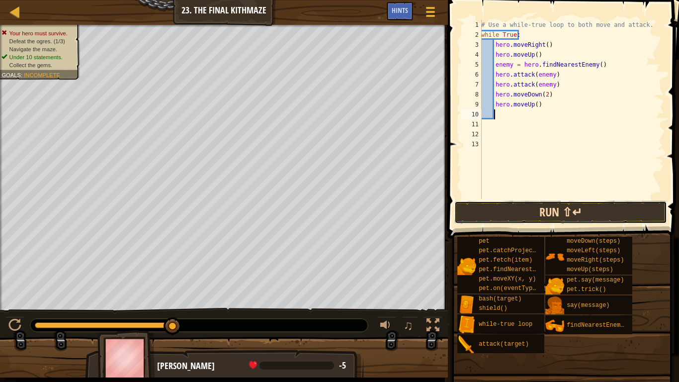
click at [570, 206] on button "Run ⇧↵" at bounding box center [560, 212] width 213 height 23
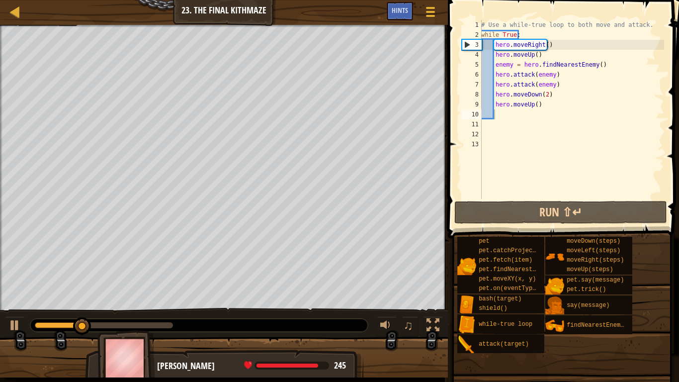
click at [505, 225] on span at bounding box center [564, 104] width 239 height 267
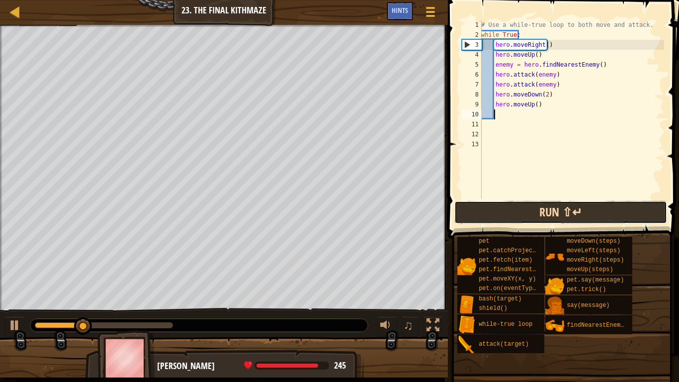
click at [504, 214] on button "Run ⇧↵" at bounding box center [560, 212] width 213 height 23
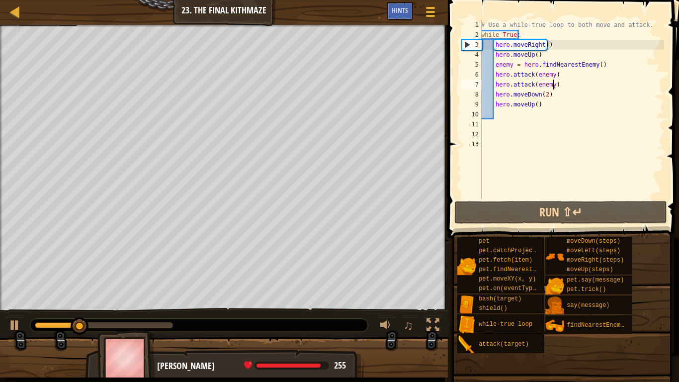
click at [556, 87] on div "# Use a while-true loop to both move and attack. while True : hero . moveRight …" at bounding box center [571, 119] width 185 height 199
type textarea "hero.attack(enemy)"
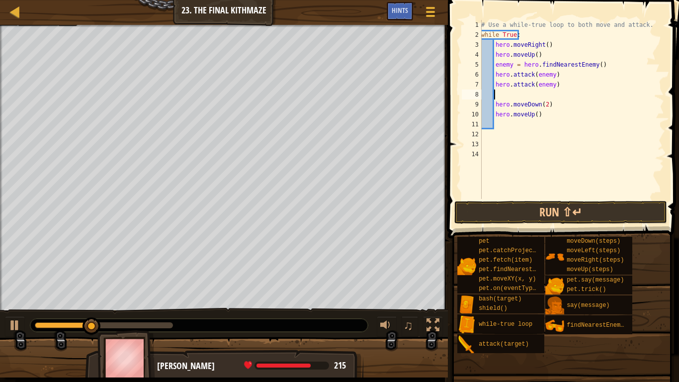
type textarea "h"
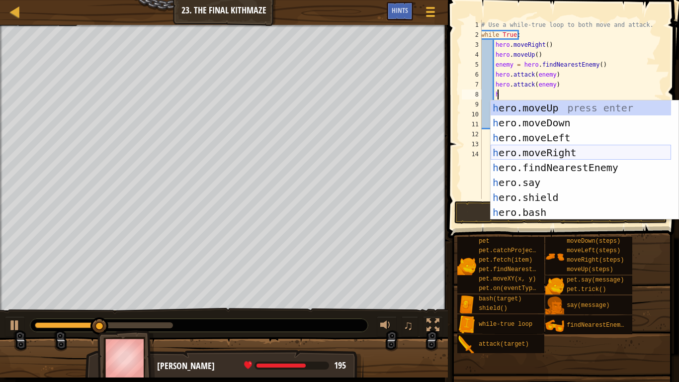
click at [570, 148] on div "h ero.moveUp press enter h ero.moveDown press enter h ero.moveLeft press enter …" at bounding box center [581, 174] width 180 height 149
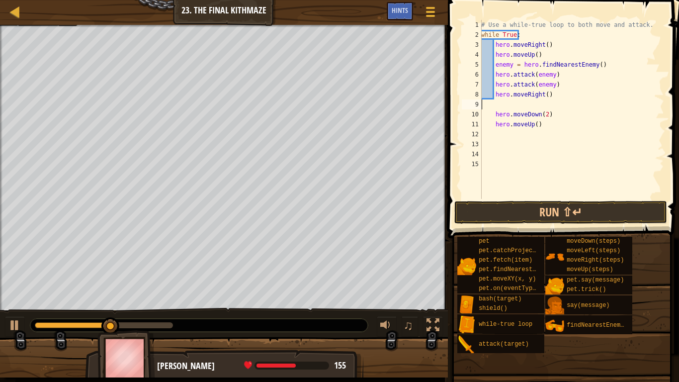
scroll to position [4, 0]
click at [550, 95] on div "# Use a while-true loop to both move and attack. while True : hero . moveRight …" at bounding box center [571, 119] width 185 height 199
type textarea "hero.moveRight()"
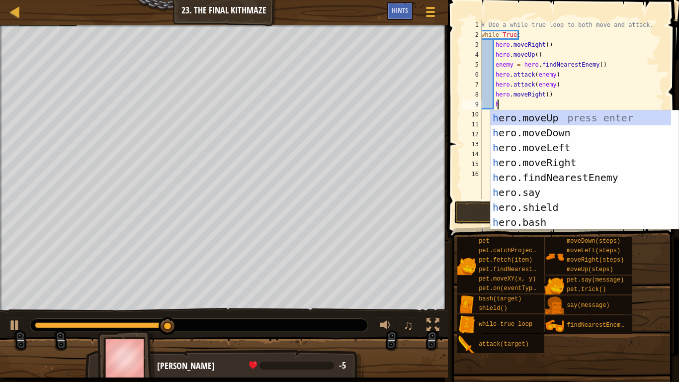
scroll to position [4, 0]
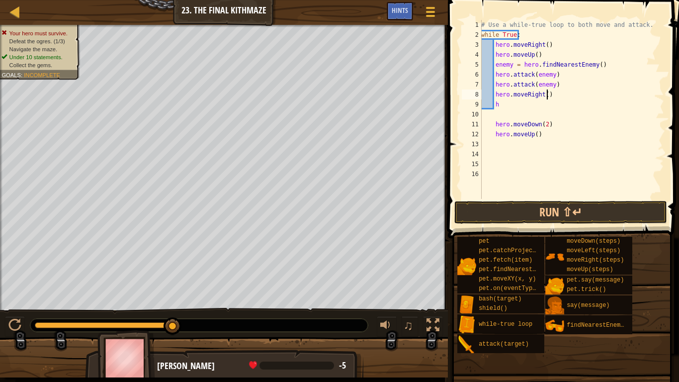
click at [582, 89] on div "# Use a while-true loop to both move and attack. while True : hero . moveRight …" at bounding box center [571, 119] width 185 height 199
click at [517, 103] on div "# Use a while-true loop to both move and attack. while True : hero . moveRight …" at bounding box center [571, 119] width 185 height 199
type textarea "he"
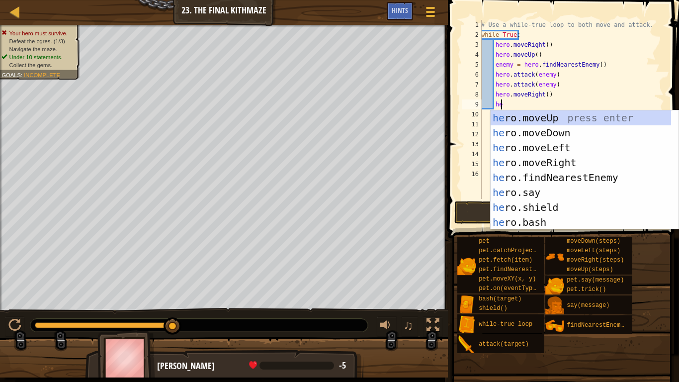
scroll to position [4, 1]
click at [559, 131] on div "he ro.moveUp press enter he ro.moveDown press enter he ro.moveLeft press enter …" at bounding box center [581, 184] width 180 height 149
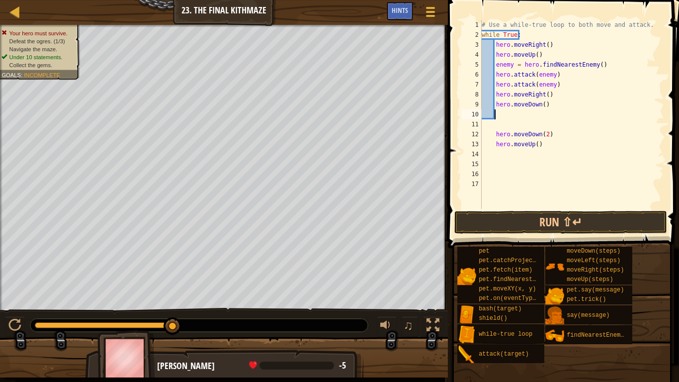
type textarea "h"
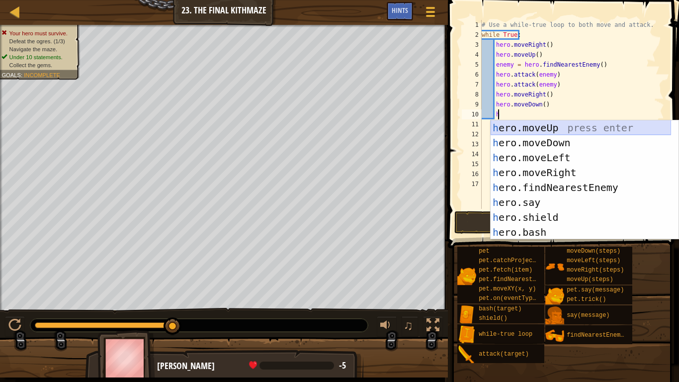
click at [539, 127] on div "h ero.moveUp press enter h ero.moveDown press enter h ero.moveLeft press enter …" at bounding box center [581, 194] width 180 height 149
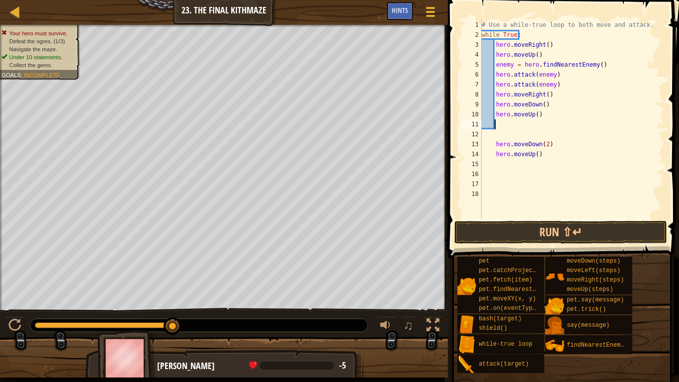
click at [540, 105] on div "# Use a while-true loop to both move and attack. while True : hero . moveRight …" at bounding box center [572, 129] width 184 height 219
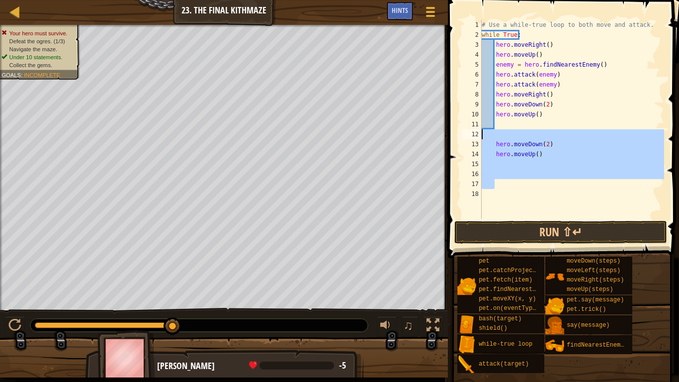
drag, startPoint x: 551, startPoint y: 188, endPoint x: 486, endPoint y: 132, distance: 85.7
click at [486, 132] on div "# Use a while-true loop to both move and attack. while True : hero . moveRight …" at bounding box center [572, 129] width 184 height 219
type textarea "hero.moveDown(2)"
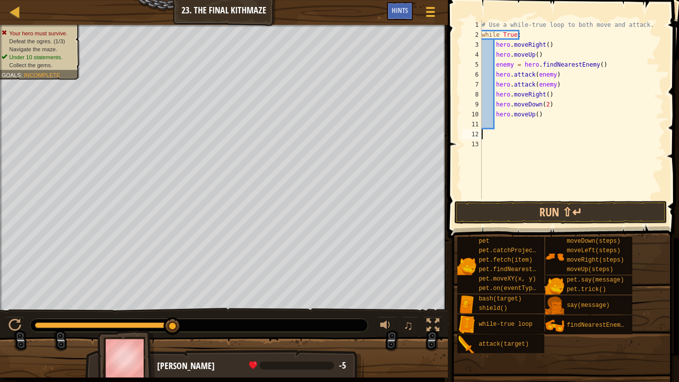
scroll to position [4, 0]
click at [560, 212] on button "Run ⇧↵" at bounding box center [560, 212] width 213 height 23
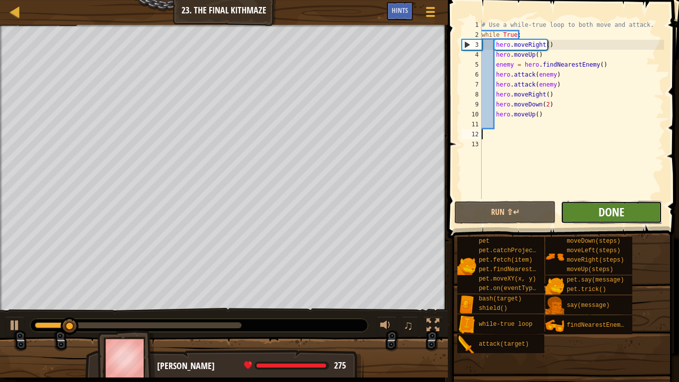
click at [613, 208] on span "Done" at bounding box center [611, 212] width 26 height 16
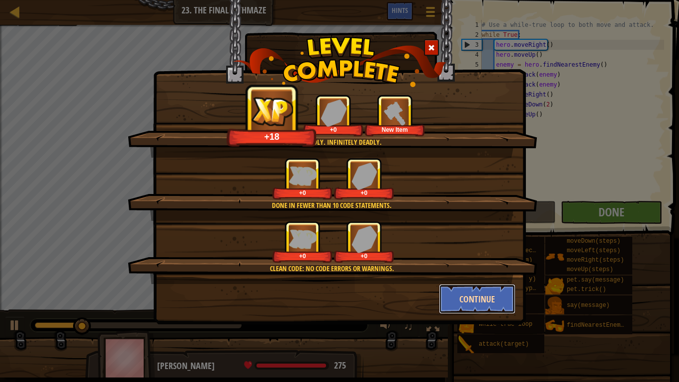
click at [477, 302] on button "Continue" at bounding box center [477, 299] width 77 height 30
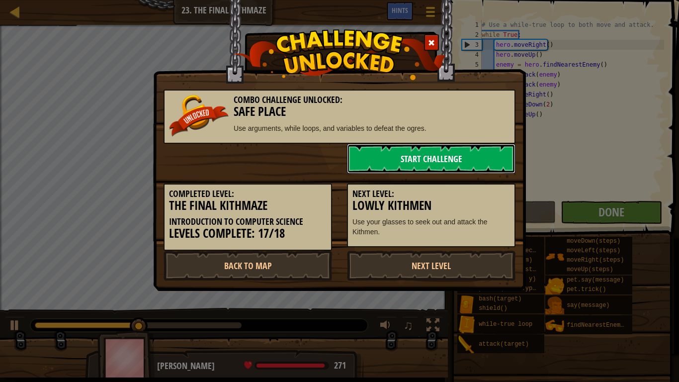
click at [450, 158] on link "Start Challenge" at bounding box center [431, 159] width 168 height 30
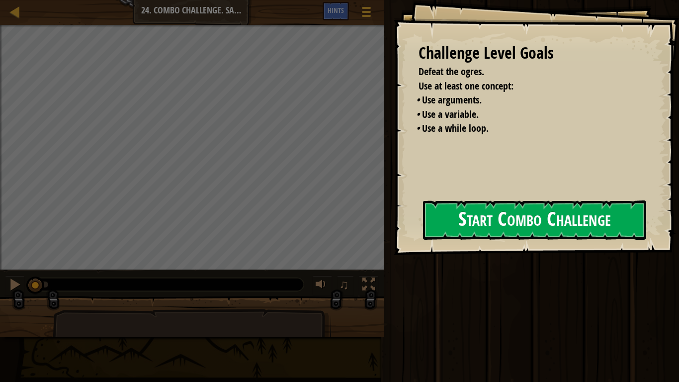
click at [499, 228] on button "Start Combo Challenge" at bounding box center [534, 219] width 223 height 39
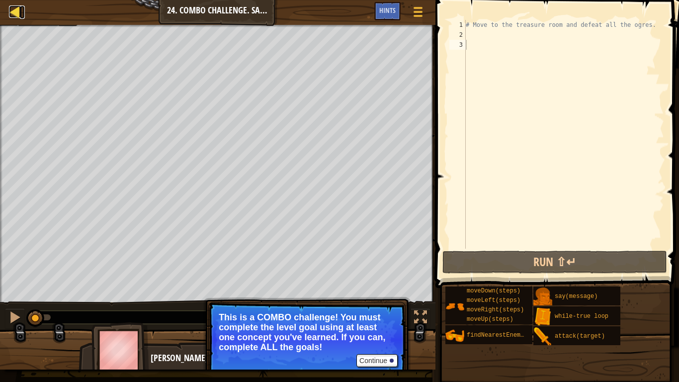
click at [17, 13] on div at bounding box center [15, 11] width 12 height 12
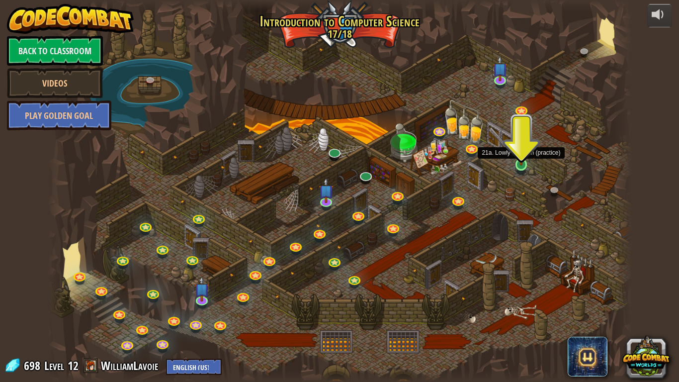
click at [522, 164] on img at bounding box center [521, 149] width 15 height 34
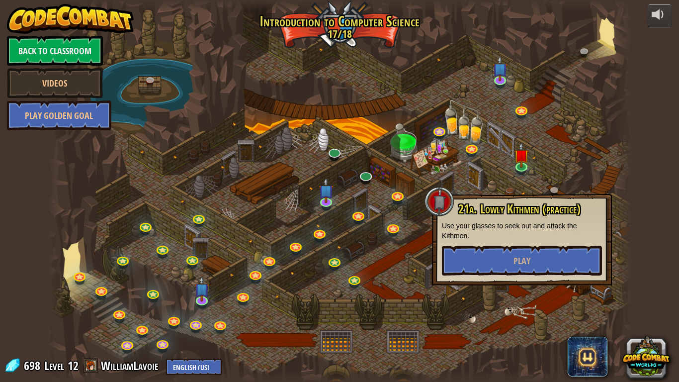
click at [565, 159] on div at bounding box center [340, 191] width 584 height 382
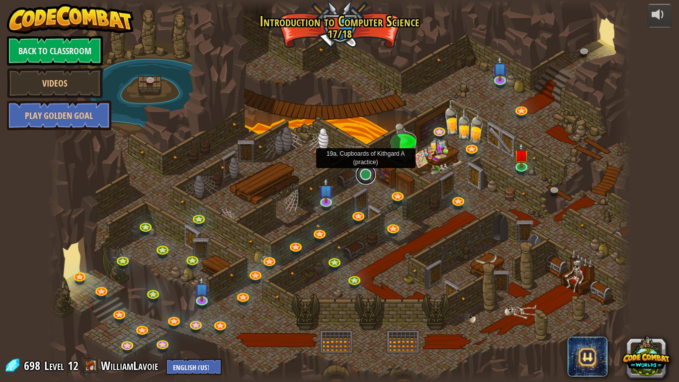
click at [368, 175] on link at bounding box center [366, 175] width 20 height 20
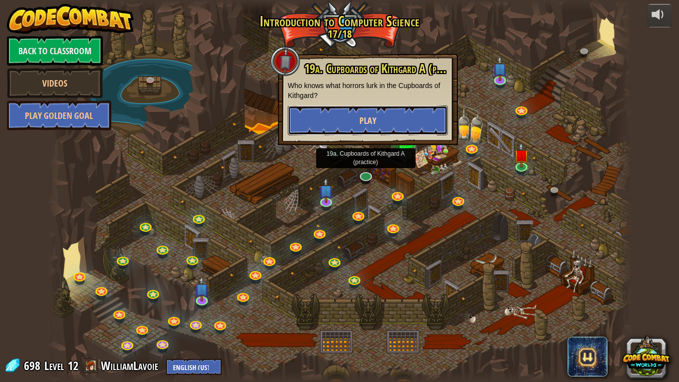
click at [381, 120] on button "Play" at bounding box center [368, 120] width 160 height 30
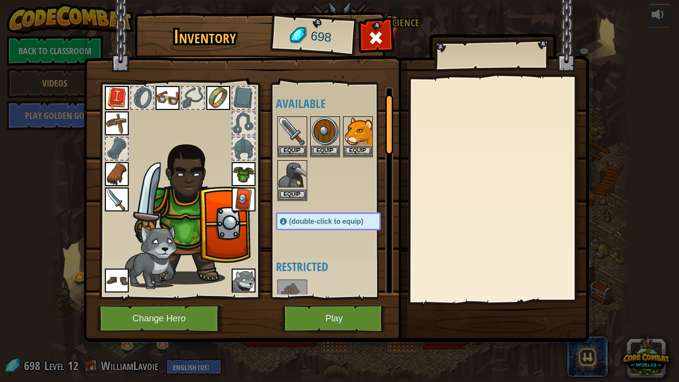
scroll to position [33, 0]
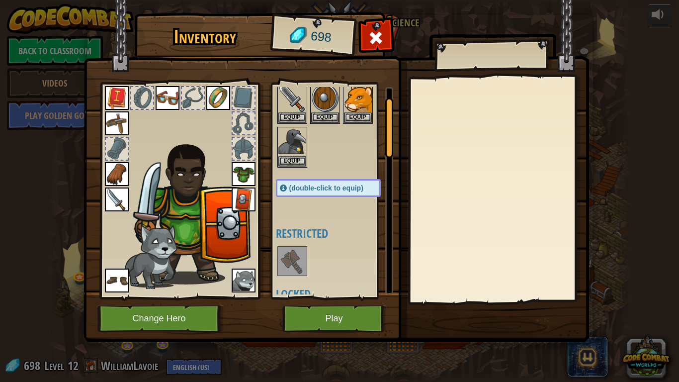
click at [298, 263] on img at bounding box center [292, 261] width 28 height 28
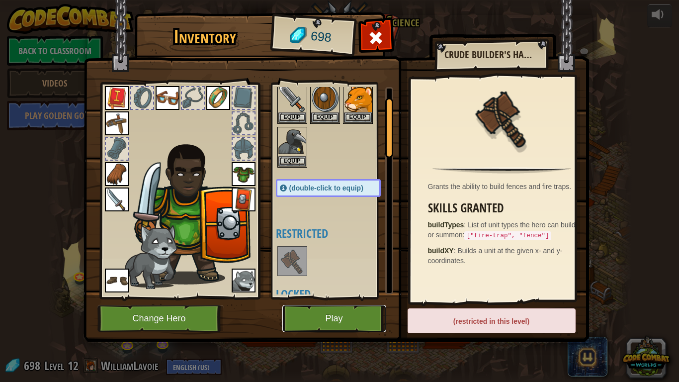
click at [340, 304] on button "Play" at bounding box center [334, 318] width 104 height 27
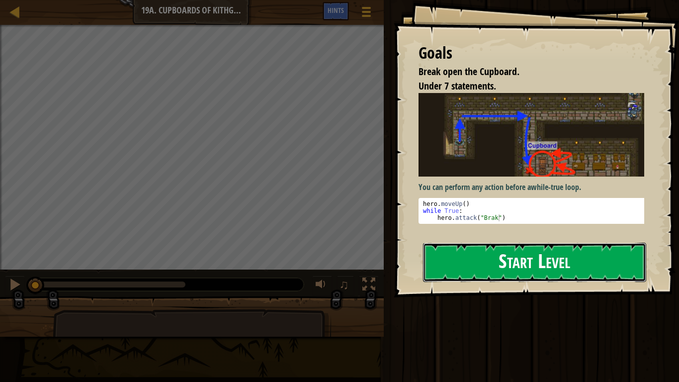
click at [520, 264] on button "Start Level" at bounding box center [534, 262] width 223 height 39
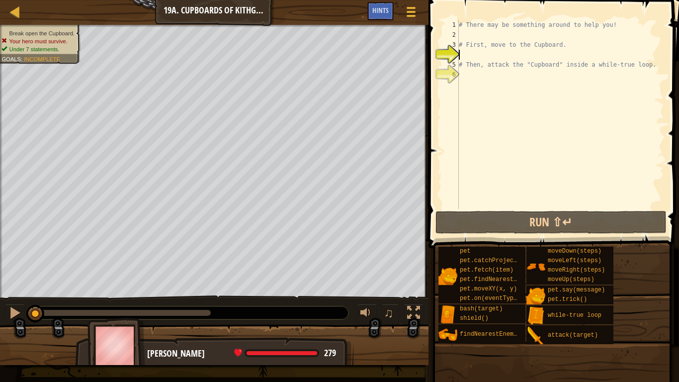
click at [477, 37] on div "# There may be something around to help you! # First, move to the Cupboard. # T…" at bounding box center [560, 124] width 207 height 209
type textarea "h"
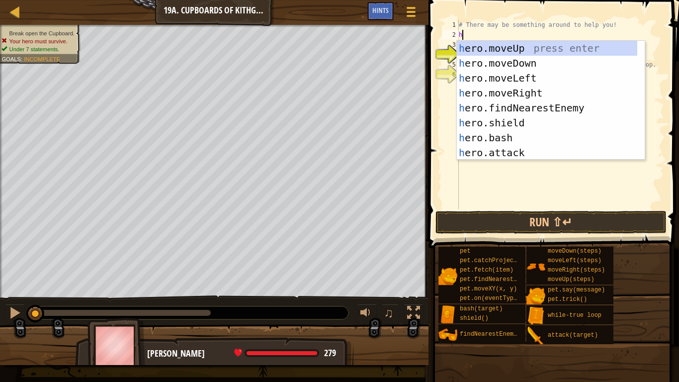
scroll to position [4, 0]
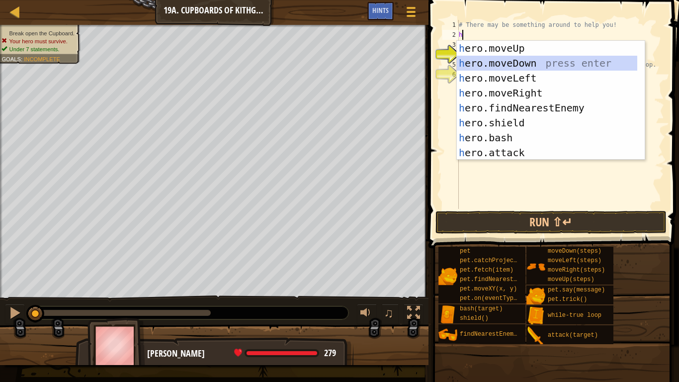
click at [522, 68] on div "h ero.moveUp press enter h ero.moveDown press enter h ero.moveLeft press enter …" at bounding box center [547, 115] width 180 height 149
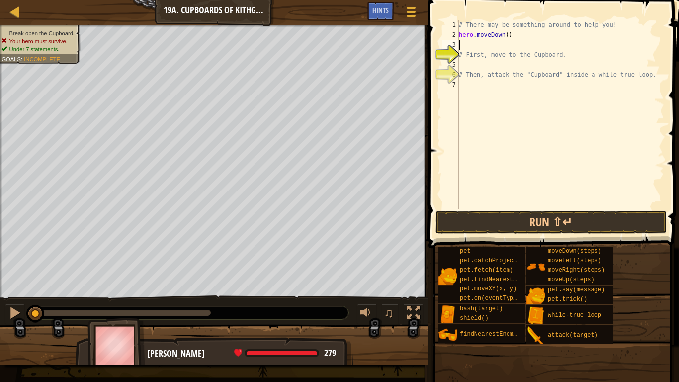
type textarea "h"
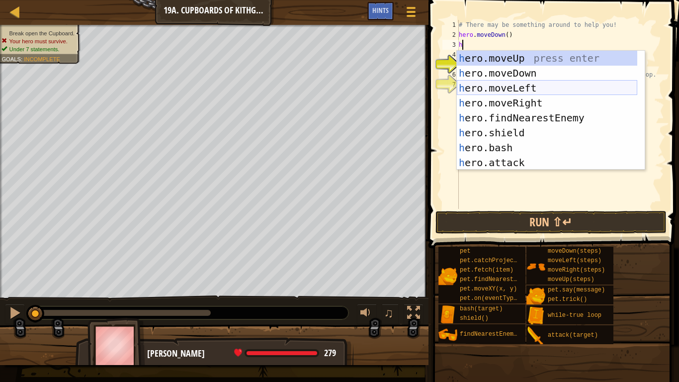
click at [528, 89] on div "h ero.moveUp press enter h ero.moveDown press enter h ero.moveLeft press enter …" at bounding box center [547, 125] width 180 height 149
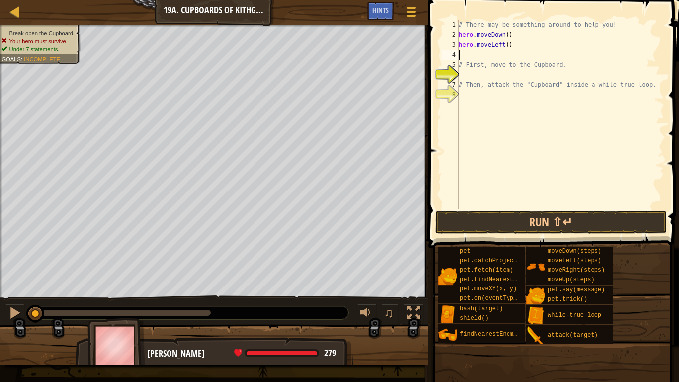
click at [503, 43] on div "# There may be something around to help you! hero . moveDown ( ) hero . moveLef…" at bounding box center [560, 124] width 207 height 209
type textarea "hero.moveLeft(2)"
click at [488, 56] on div "# There may be something around to help you! hero . moveDown ( ) hero . moveLef…" at bounding box center [560, 124] width 207 height 209
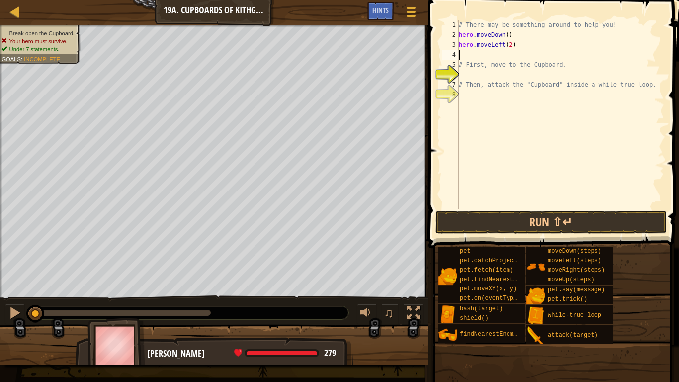
type textarea "h"
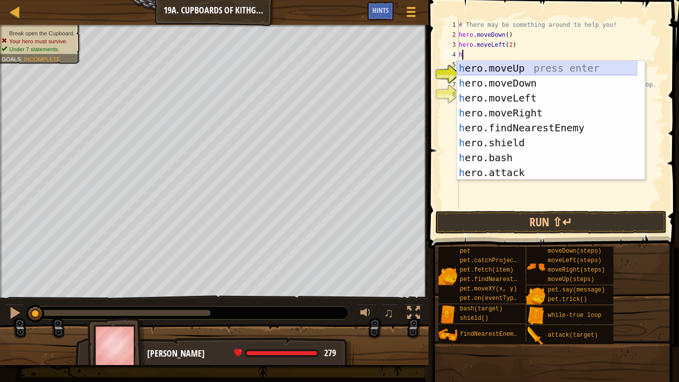
click at [519, 72] on div "h ero.moveUp press enter h ero.moveDown press enter h ero.moveLeft press enter …" at bounding box center [547, 135] width 180 height 149
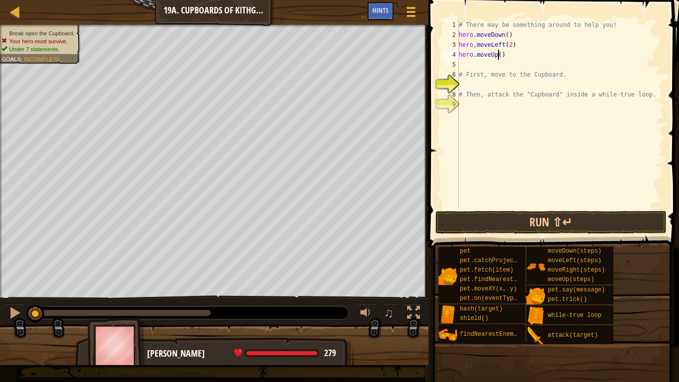
click at [497, 54] on div "# There may be something around to help you! hero . moveDown ( ) hero . moveLef…" at bounding box center [560, 124] width 207 height 209
click at [487, 70] on div "# There may be something around to help you! hero . moveDown ( ) hero . moveLef…" at bounding box center [560, 124] width 207 height 209
type textarea "# First, move to the Cupboard."
click at [474, 67] on div "# There may be something around to help you! hero . moveDown ( ) hero . moveLef…" at bounding box center [560, 124] width 207 height 209
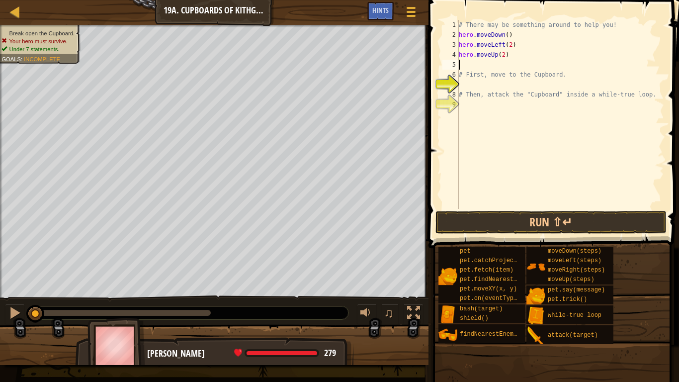
scroll to position [4, 0]
click at [477, 85] on div "# There may be something around to help you! hero . moveDown ( ) hero . moveLef…" at bounding box center [560, 124] width 207 height 209
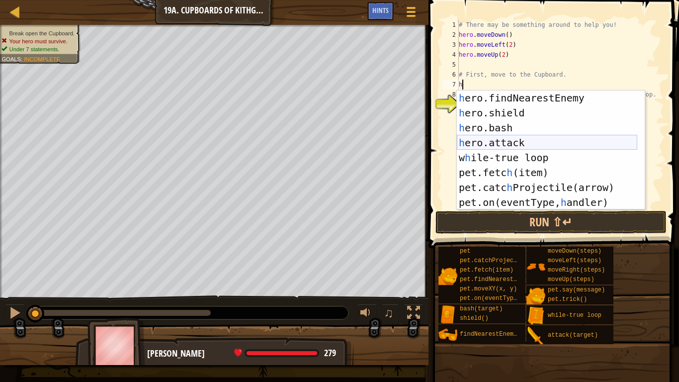
scroll to position [60, 0]
click at [507, 137] on div "h ero.findNearestEnemy press enter h ero.shield press enter h ero.bash press en…" at bounding box center [547, 164] width 180 height 149
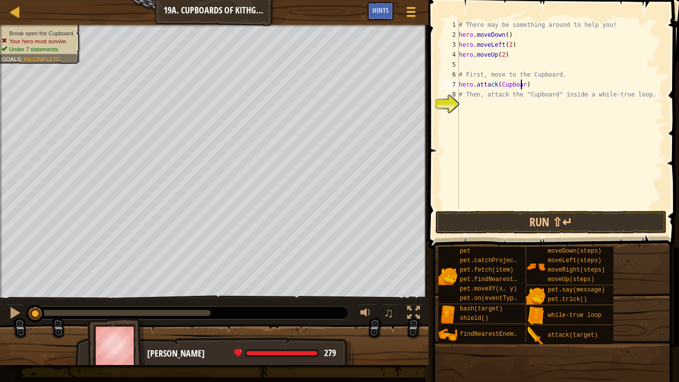
scroll to position [4, 5]
type textarea "hero.attack(Cupboard)"
click at [615, 226] on button "Run ⇧↵" at bounding box center [551, 222] width 232 height 23
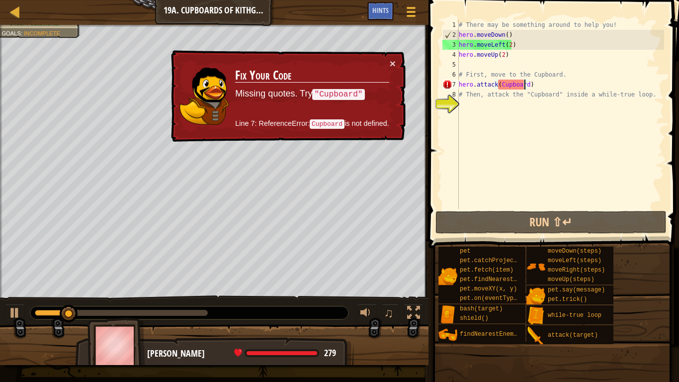
click at [510, 149] on div "# There may be something around to help you! hero . moveDown ( ) hero . moveLef…" at bounding box center [560, 124] width 207 height 209
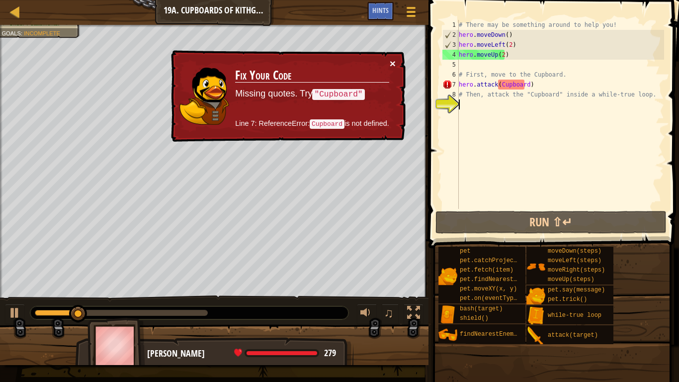
click at [394, 63] on button "×" at bounding box center [393, 63] width 6 height 10
click at [392, 65] on button "×" at bounding box center [393, 63] width 6 height 10
click at [16, 304] on div at bounding box center [14, 312] width 13 height 13
click at [392, 62] on button "×" at bounding box center [393, 63] width 6 height 10
drag, startPoint x: 542, startPoint y: 87, endPoint x: 497, endPoint y: 83, distance: 45.0
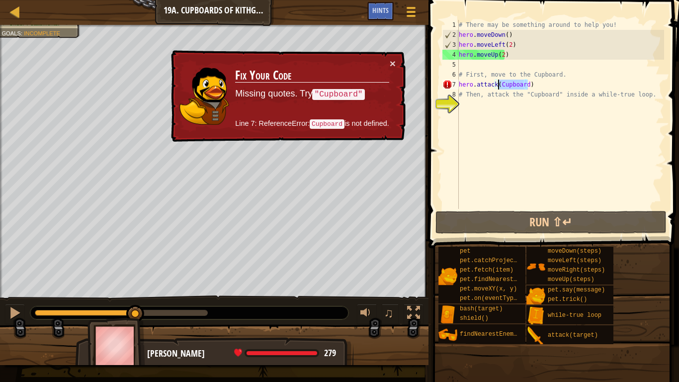
click at [497, 83] on div "# There may be something around to help you! hero . moveDown ( ) hero . moveLef…" at bounding box center [560, 124] width 207 height 209
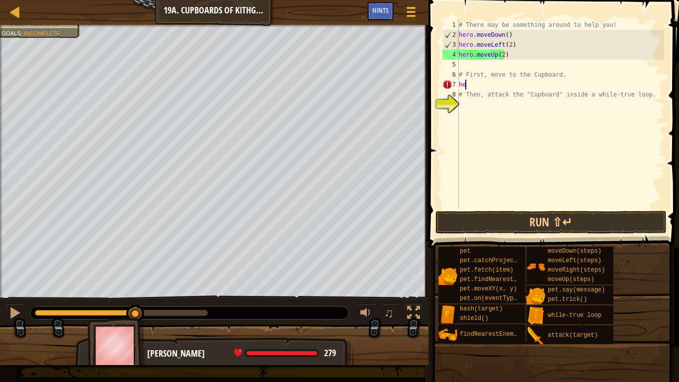
type textarea "h"
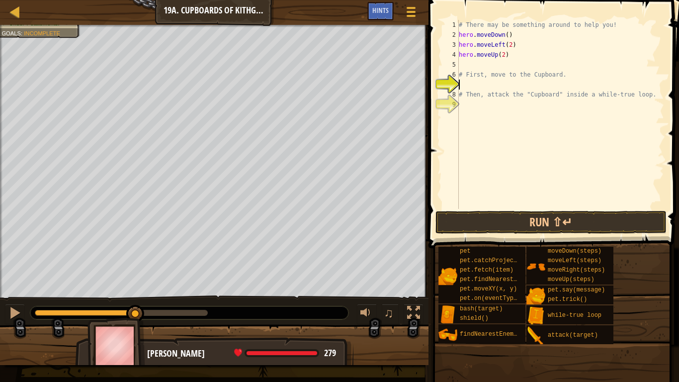
click at [471, 107] on div "# There may be something around to help you! hero . moveDown ( ) hero . moveLef…" at bounding box center [560, 124] width 207 height 209
type textarea "h"
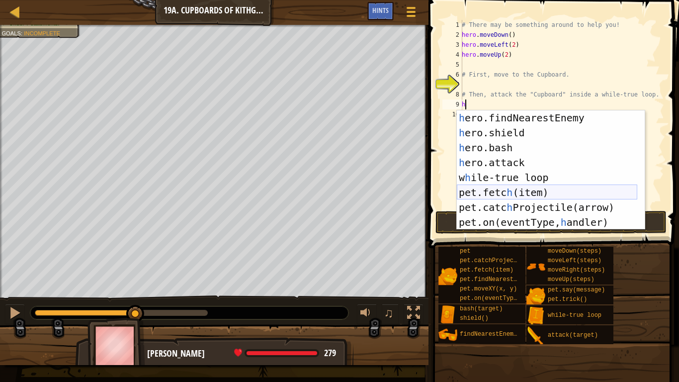
scroll to position [60, 0]
click at [524, 179] on div "h ero.findNearestEnemy press enter h ero.shield press enter h ero.bash press en…" at bounding box center [547, 184] width 180 height 149
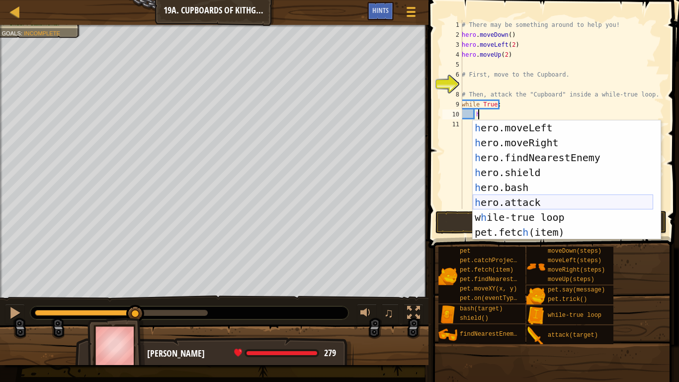
scroll to position [30, 0]
click at [527, 205] on div "h ero.moveLeft press enter h ero.moveRight press enter h ero.findNearestEnemy p…" at bounding box center [563, 194] width 180 height 149
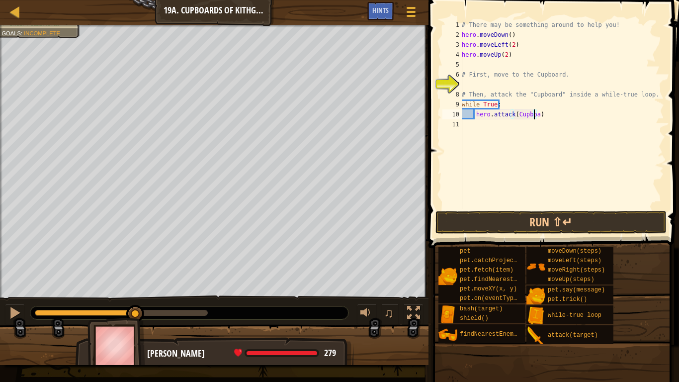
scroll to position [4, 6]
click at [575, 218] on button "Run ⇧↵" at bounding box center [551, 222] width 232 height 23
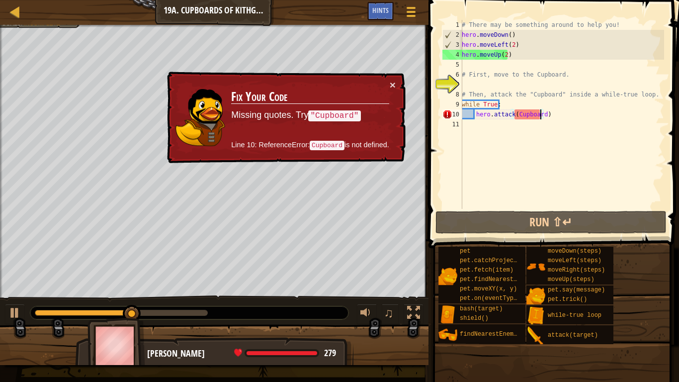
click at [512, 112] on div "# There may be something around to help you! hero . moveDown ( ) hero . moveLef…" at bounding box center [562, 124] width 204 height 209
click at [515, 112] on div "# There may be something around to help you! hero . moveDown ( ) hero . moveLef…" at bounding box center [562, 124] width 204 height 209
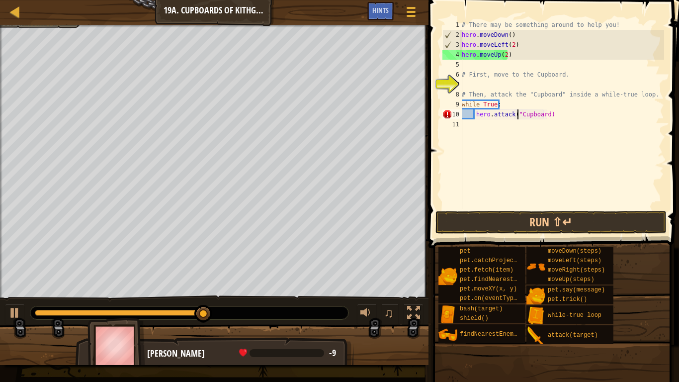
click at [542, 118] on div "# There may be something around to help you! hero . moveDown ( ) hero . moveLef…" at bounding box center [562, 124] width 204 height 209
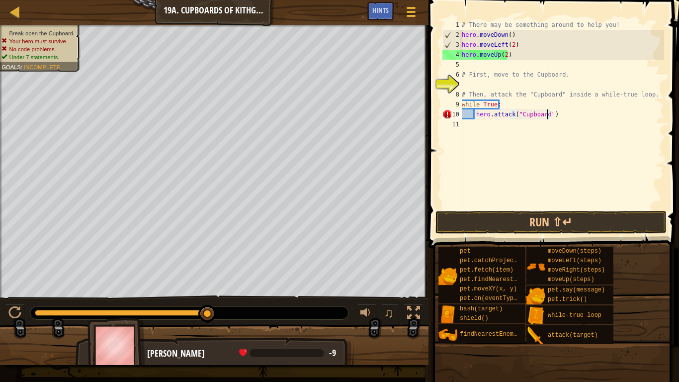
scroll to position [4, 6]
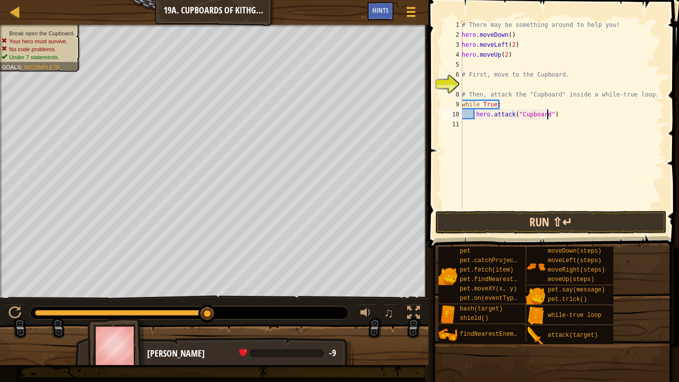
type textarea "hero.attack("Cupboard")"
click at [577, 218] on button "Run ⇧↵" at bounding box center [551, 222] width 232 height 23
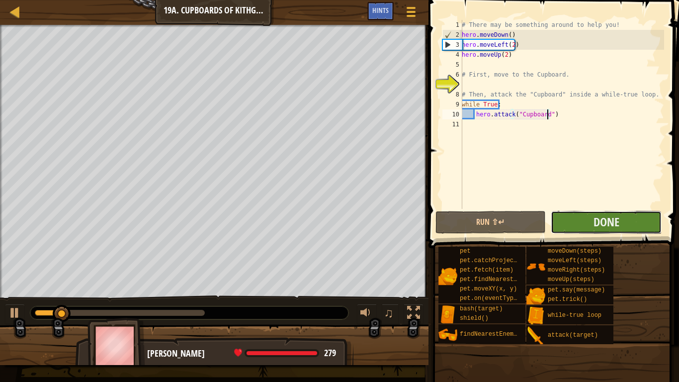
click at [581, 222] on button "Done" at bounding box center [606, 222] width 111 height 23
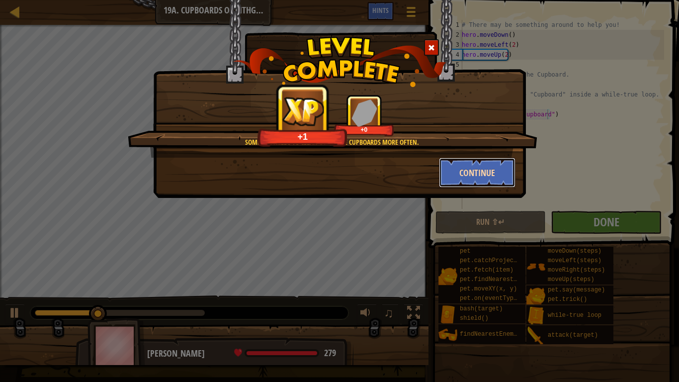
click at [482, 169] on button "Continue" at bounding box center [477, 173] width 77 height 30
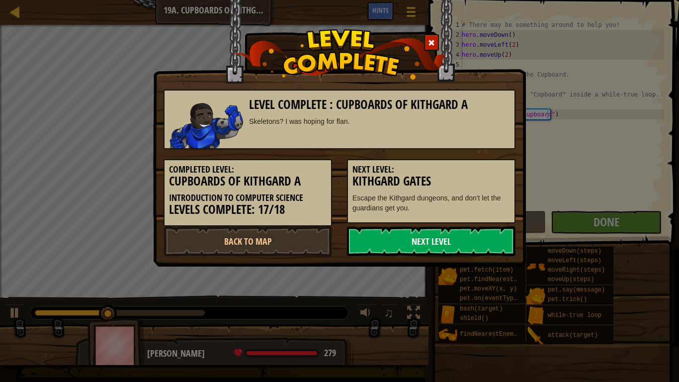
click at [442, 238] on link "Next Level" at bounding box center [431, 241] width 168 height 30
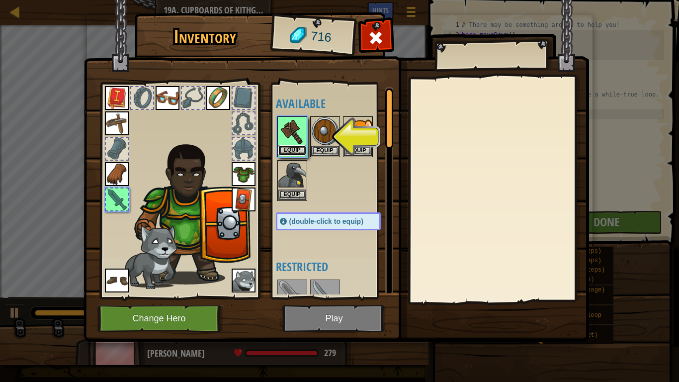
click at [297, 152] on button "Equip" at bounding box center [292, 150] width 28 height 10
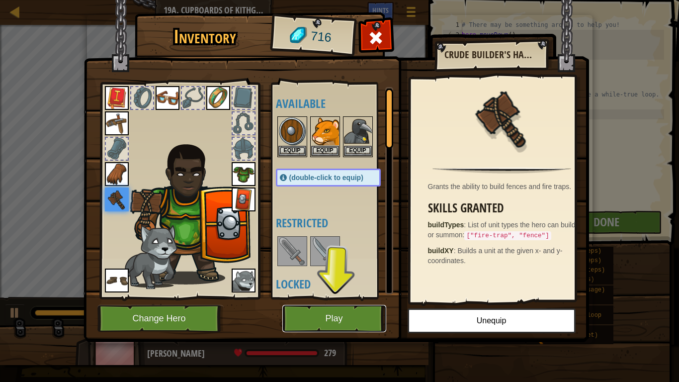
click at [357, 304] on button "Play" at bounding box center [334, 318] width 104 height 27
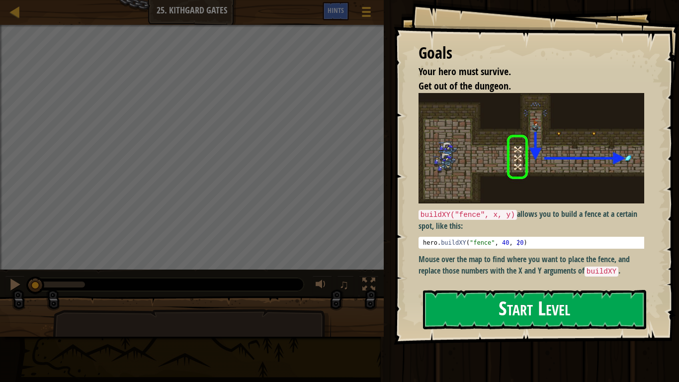
click at [518, 304] on button "Start Level" at bounding box center [534, 309] width 223 height 39
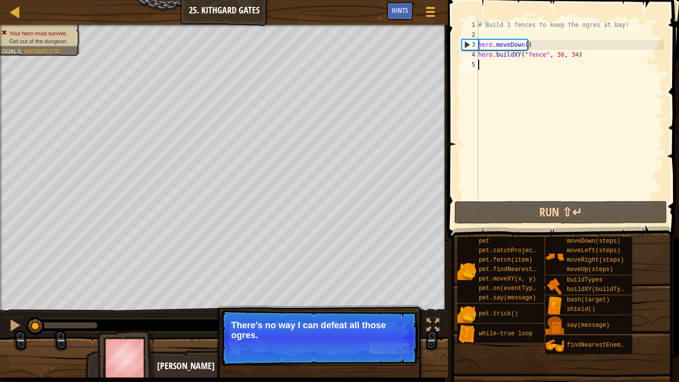
click at [0, 178] on div "Your hero must survive. Get out of the dungeon. Goals : Incomplete" at bounding box center [224, 167] width 448 height 285
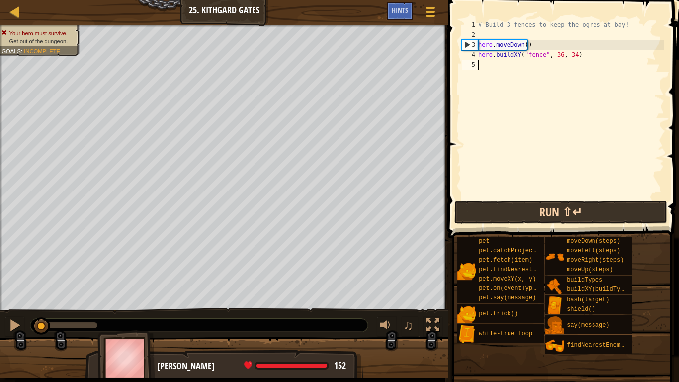
click at [470, 202] on div "Map Introduction to Computer Science 25. Kithgard Gates Game Menu Done Hints 1 …" at bounding box center [339, 191] width 679 height 382
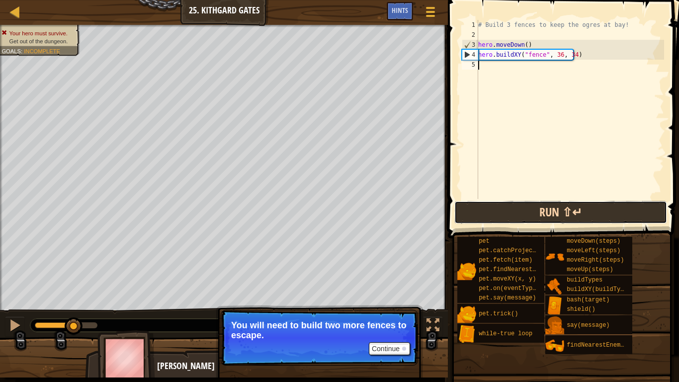
click at [583, 212] on button "Run ⇧↵" at bounding box center [560, 212] width 213 height 23
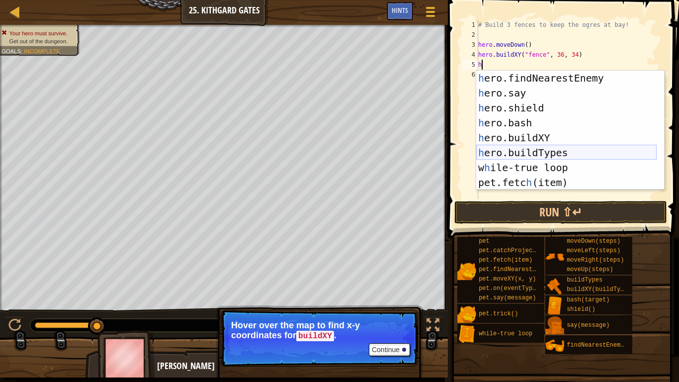
scroll to position [60, 0]
click at [535, 132] on div "h ero.findNearestEnemy press enter h ero.say press enter h ero.shield press ent…" at bounding box center [566, 145] width 180 height 149
type textarea "hero.buildXY("fence", 36, 30)"
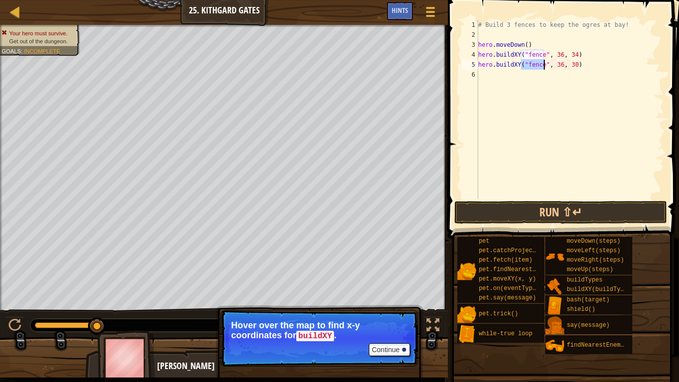
click at [499, 77] on div "# Build 3 fences to keep the ogres at bay! hero . moveDown ( ) hero . buildXY (…" at bounding box center [570, 119] width 188 height 199
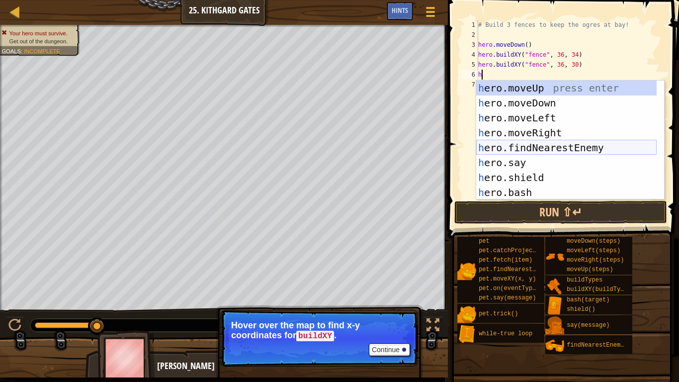
scroll to position [89, 0]
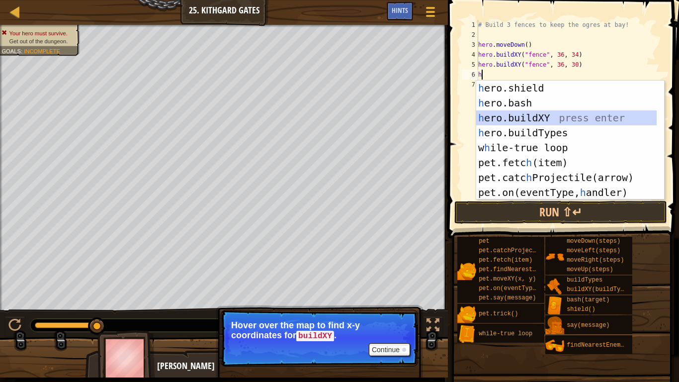
click at [539, 117] on div "h ero.shield press enter h ero.bash press enter h ero.buildXY press enter h ero…" at bounding box center [566, 155] width 180 height 149
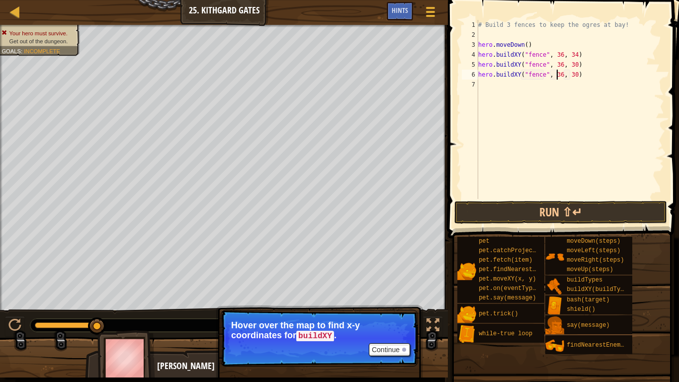
click at [557, 73] on div "# Build 3 fences to keep the ogres at bay! hero . moveDown ( ) hero . buildXY (…" at bounding box center [570, 119] width 188 height 199
click at [571, 72] on div "# Build 3 fences to keep the ogres at bay! hero . moveDown ( ) hero . buildXY (…" at bounding box center [570, 119] width 188 height 199
click at [529, 75] on div "# Build 3 fences to keep the ogres at bay! hero . moveDown ( ) hero . buildXY (…" at bounding box center [570, 119] width 188 height 199
drag, startPoint x: 553, startPoint y: 75, endPoint x: 560, endPoint y: 72, distance: 7.4
click at [560, 72] on div "# Build 3 fences to keep the ogres at bay! hero . moveDown ( ) hero . buildXY (…" at bounding box center [570, 119] width 188 height 199
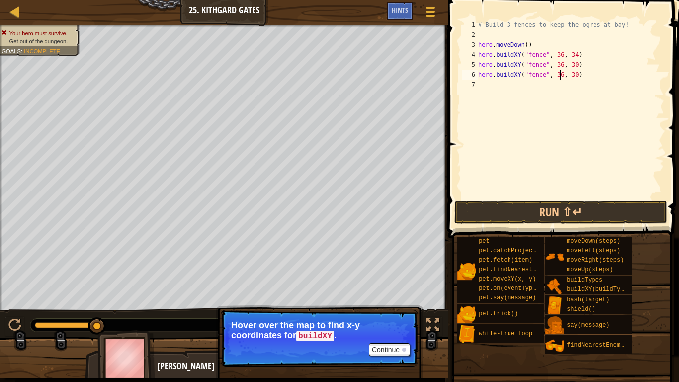
click at [568, 63] on div "# Build 3 fences to keep the ogres at bay! hero . moveDown ( ) hero . buildXY (…" at bounding box center [570, 119] width 188 height 199
click at [568, 73] on div "# Build 3 fences to keep the ogres at bay! hero . moveDown ( ) hero . buildXY (…" at bounding box center [570, 119] width 188 height 199
type textarea "hero.buildXY("fence", 36, 27)"
drag, startPoint x: 0, startPoint y: 172, endPoint x: 507, endPoint y: 82, distance: 514.9
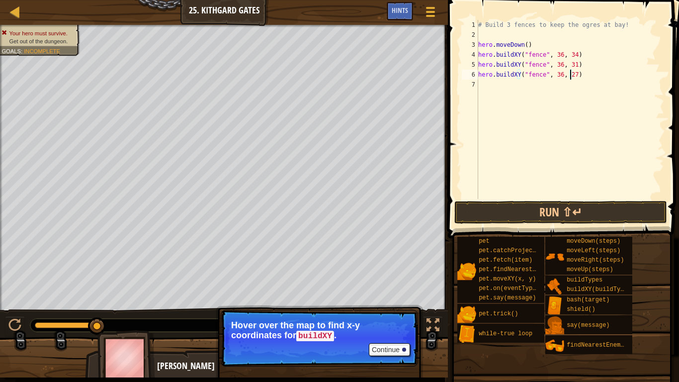
click at [507, 82] on div "# Build 3 fences to keep the ogres at bay! hero . moveDown ( ) hero . buildXY (…" at bounding box center [570, 119] width 188 height 199
type textarea "h"
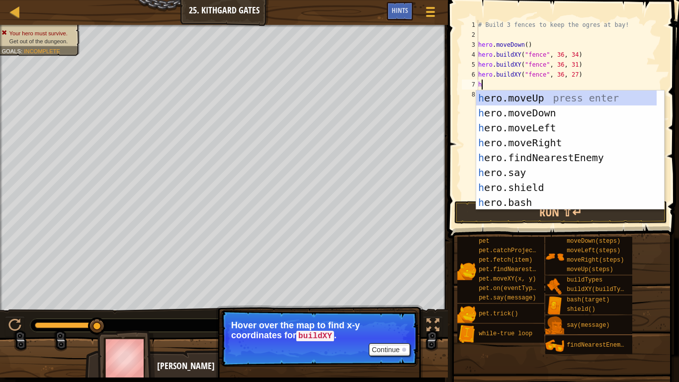
scroll to position [0, 0]
click at [556, 144] on div "h ero.moveUp press enter h ero.moveDown press enter h ero.moveLeft press enter …" at bounding box center [566, 164] width 180 height 149
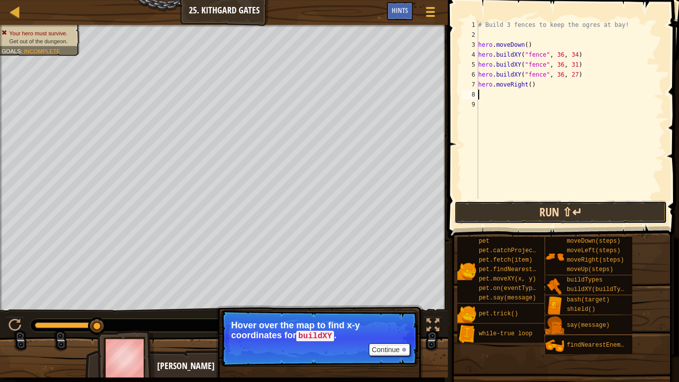
click at [517, 207] on button "Run ⇧↵" at bounding box center [560, 212] width 213 height 23
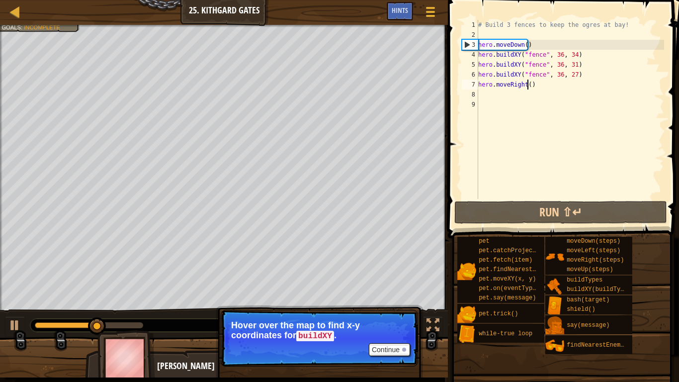
click at [527, 83] on div "# Build 3 fences to keep the ogres at bay! hero . moveDown ( ) hero . buildXY (…" at bounding box center [570, 119] width 188 height 199
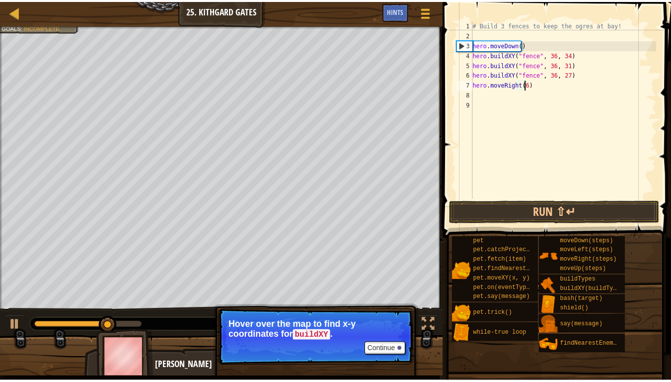
scroll to position [4, 4]
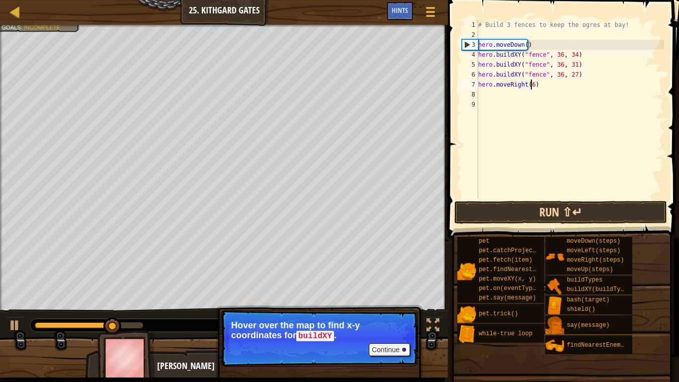
type textarea "hero.moveRight(6)"
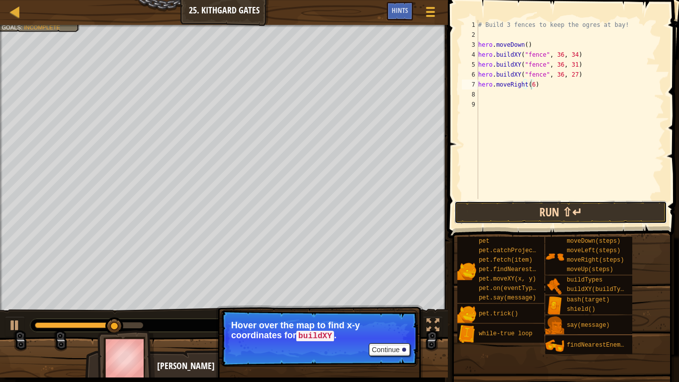
click at [574, 212] on button "Run ⇧↵" at bounding box center [560, 212] width 213 height 23
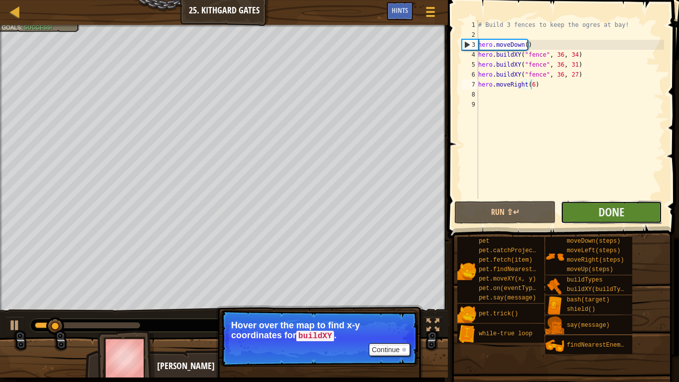
click at [587, 206] on button "Done" at bounding box center [611, 212] width 101 height 23
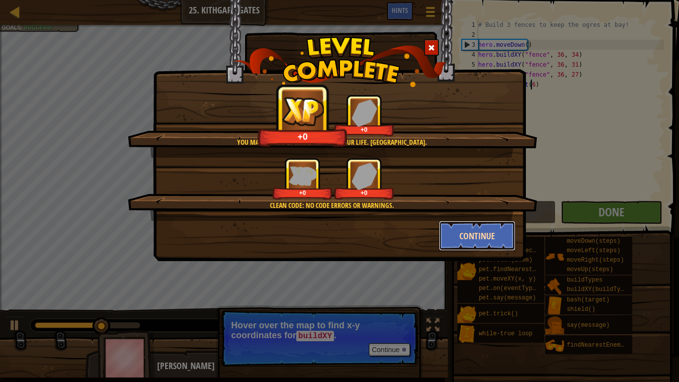
click at [466, 235] on button "Continue" at bounding box center [477, 236] width 77 height 30
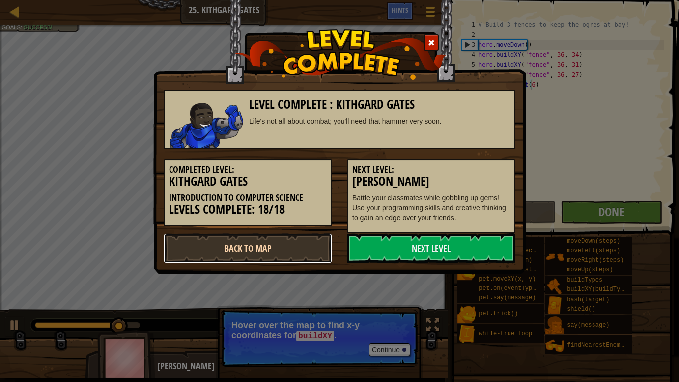
click at [290, 248] on link "Back to Map" at bounding box center [248, 248] width 168 height 30
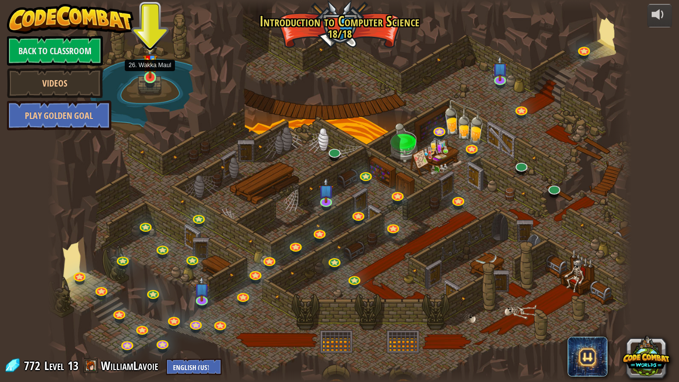
click at [150, 77] on img at bounding box center [150, 58] width 15 height 39
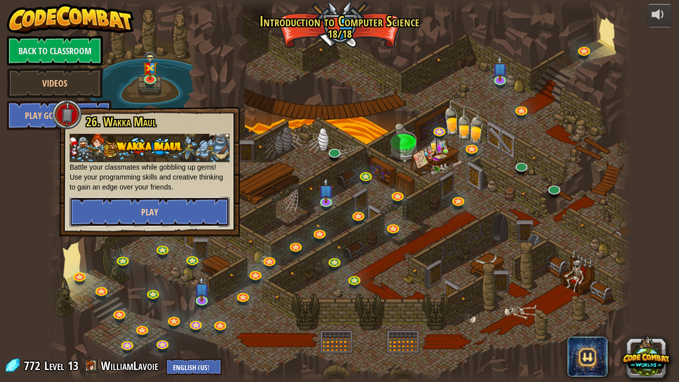
click at [187, 215] on button "Play" at bounding box center [150, 212] width 160 height 30
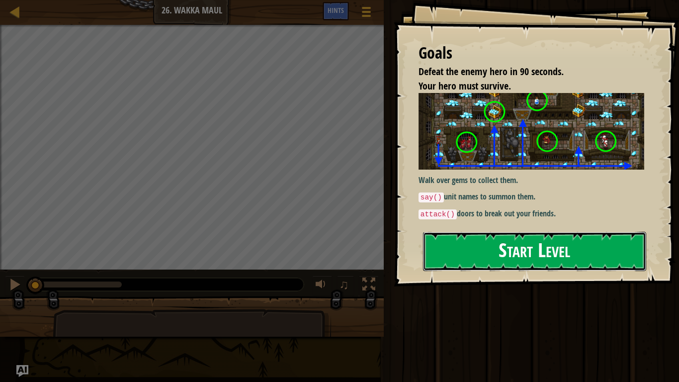
click at [482, 258] on button "Start Level" at bounding box center [534, 251] width 223 height 39
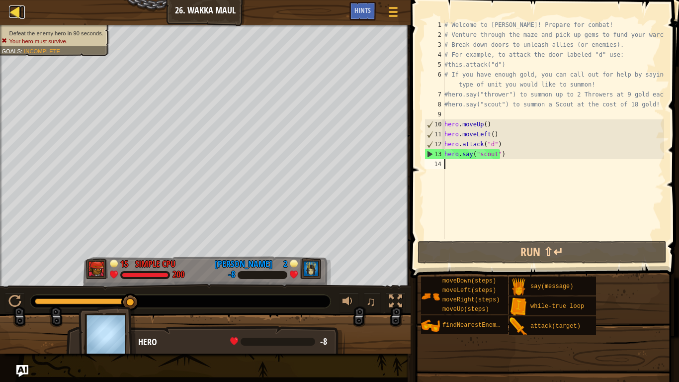
click at [20, 15] on div at bounding box center [15, 11] width 12 height 12
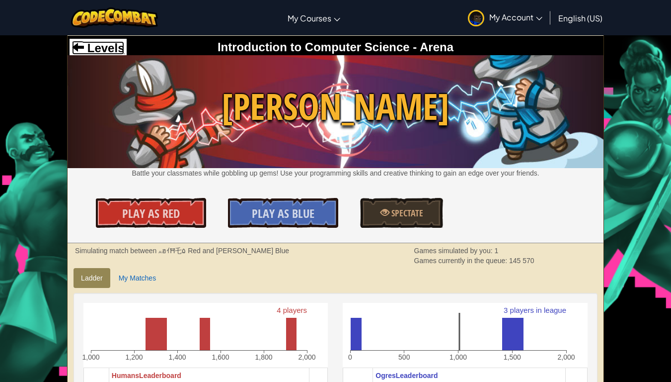
click at [104, 51] on span "Levels" at bounding box center [104, 47] width 40 height 13
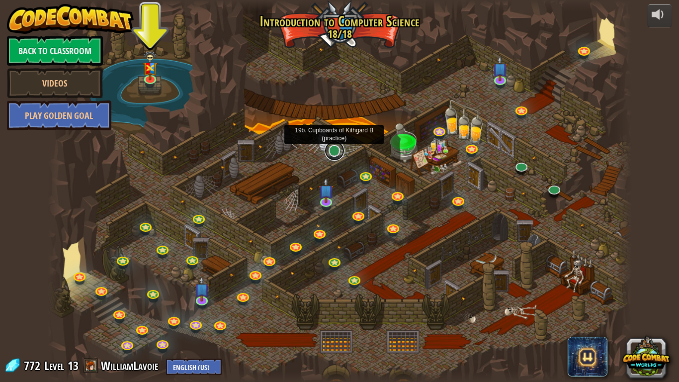
click at [335, 152] on link at bounding box center [335, 151] width 20 height 20
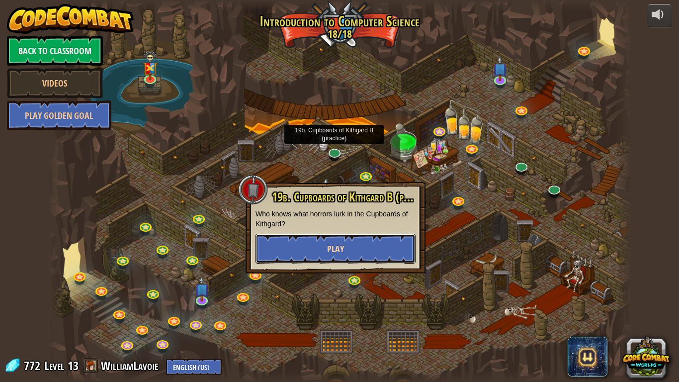
click at [354, 239] on button "Play" at bounding box center [335, 249] width 160 height 30
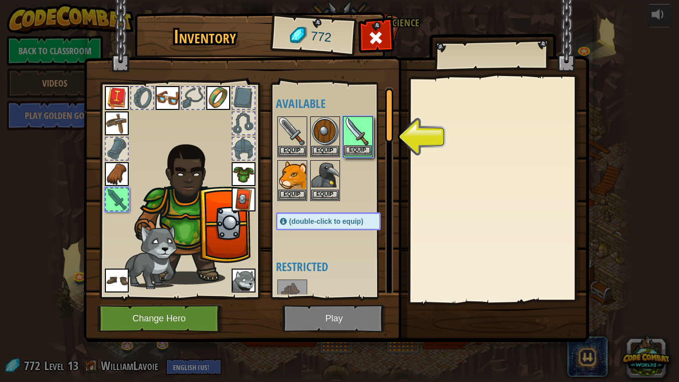
click at [360, 133] on img at bounding box center [358, 131] width 28 height 28
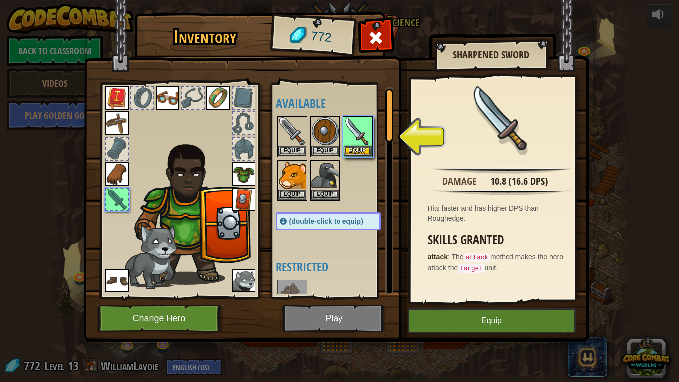
click at [110, 197] on div at bounding box center [117, 199] width 22 height 22
click at [357, 152] on button "Equip" at bounding box center [358, 150] width 28 height 10
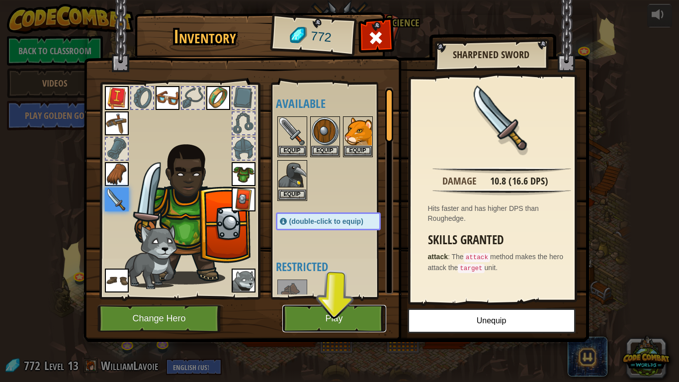
click at [334, 304] on button "Play" at bounding box center [334, 318] width 104 height 27
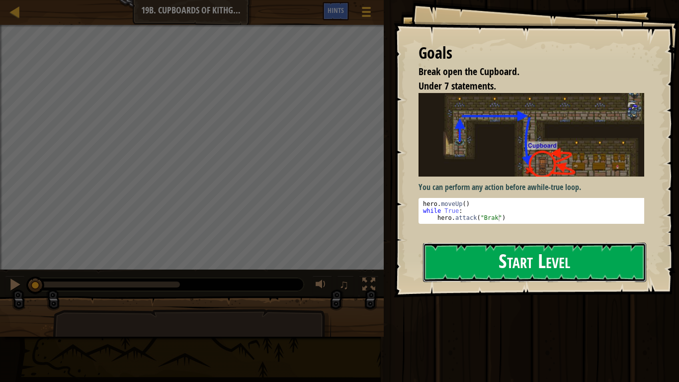
click at [511, 263] on button "Start Level" at bounding box center [534, 262] width 223 height 39
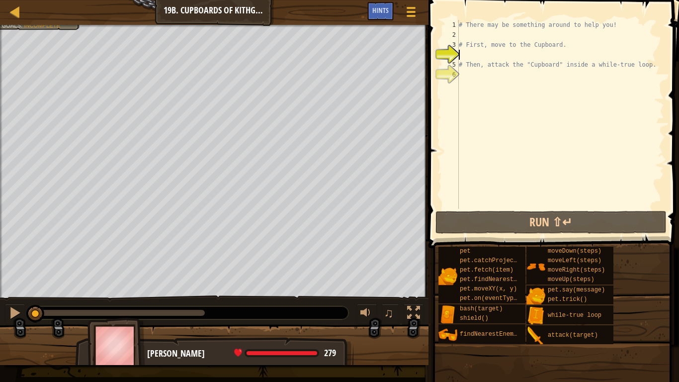
type textarea "h"
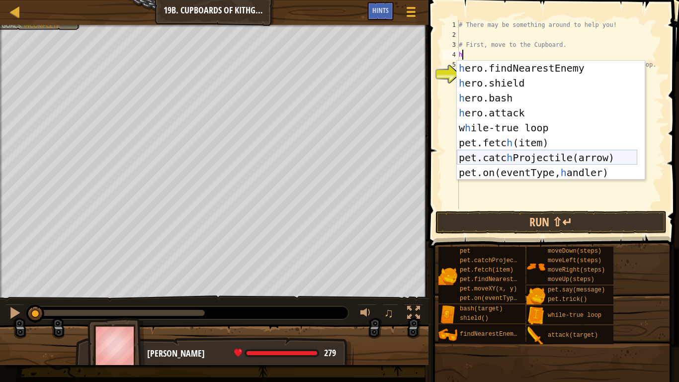
scroll to position [60, 0]
click at [534, 127] on div "h ero.findNearestEnemy press enter h ero.shield press enter h ero.bash press en…" at bounding box center [547, 135] width 180 height 149
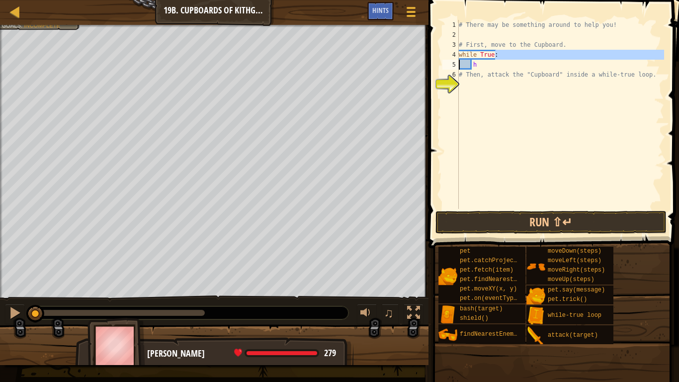
drag, startPoint x: 492, startPoint y: 53, endPoint x: 450, endPoint y: 69, distance: 44.2
click at [450, 69] on div "h 1 2 3 4 5 6 7 # There may be something around to help you! # First, move to t…" at bounding box center [552, 114] width 224 height 189
type textarea "while True: h"
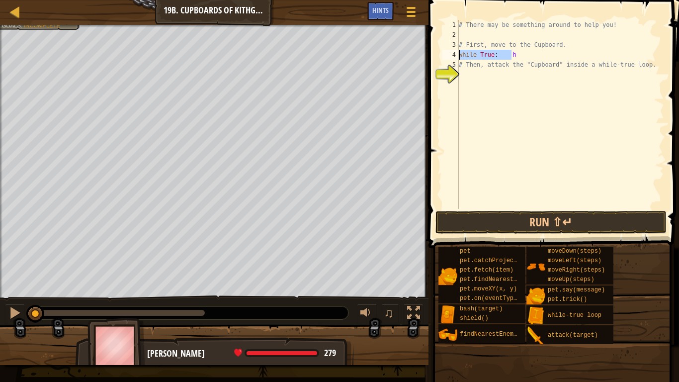
click at [396, 58] on div "Map Introduction to Computer Science 19b. Cupboards of Kithgard B Game Menu Don…" at bounding box center [339, 191] width 679 height 382
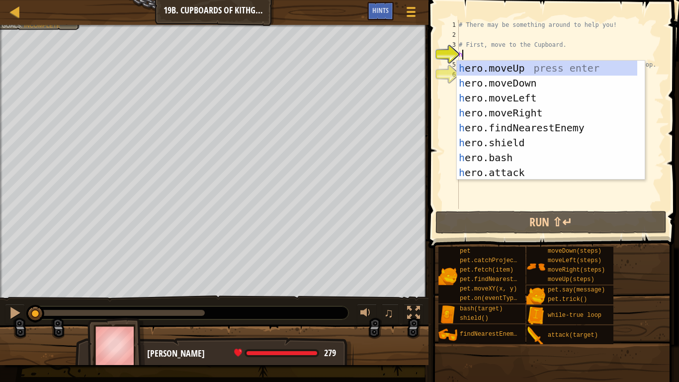
type textarea "h"
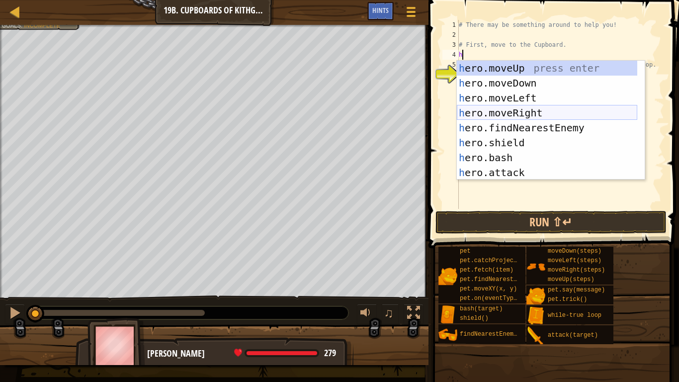
click at [531, 110] on div "h ero.moveUp press enter h ero.moveDown press enter h ero.moveLeft press enter …" at bounding box center [547, 135] width 180 height 149
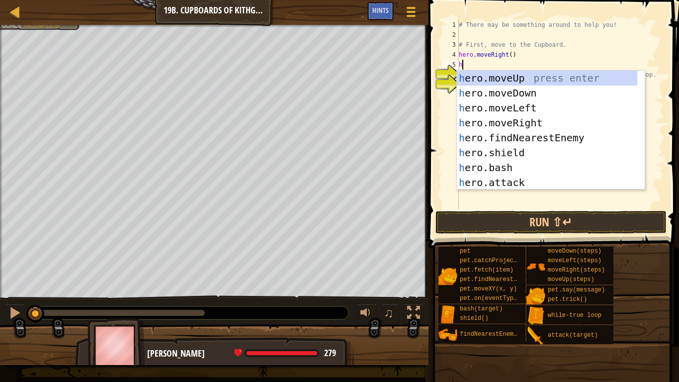
type textarea "h"
click at [522, 90] on div "h ero.moveUp press enter h ero.moveDown press enter h ero.moveLeft press enter …" at bounding box center [547, 145] width 180 height 149
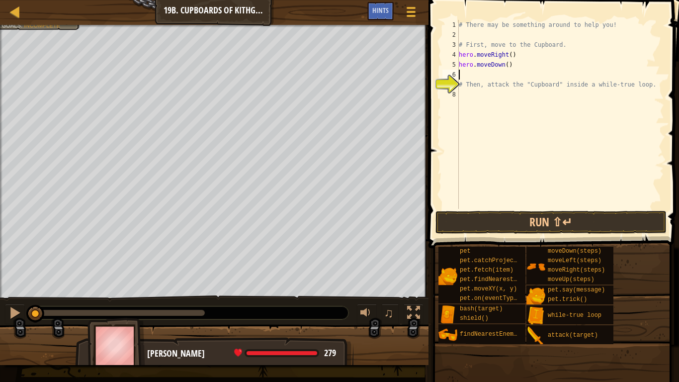
type textarea "h"
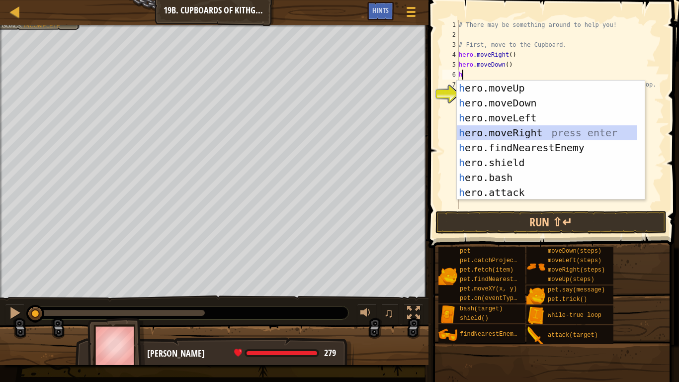
click at [528, 126] on div "h ero.moveUp press enter h ero.moveDown press enter h ero.moveLeft press enter …" at bounding box center [547, 155] width 180 height 149
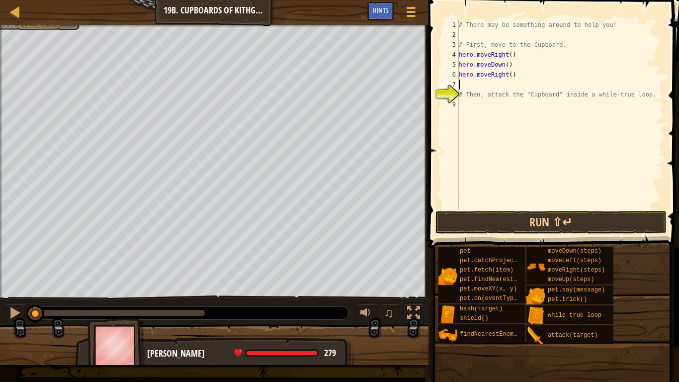
type textarea "h"
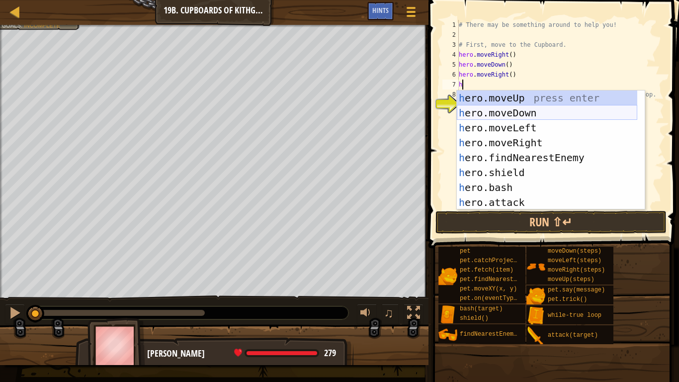
click at [520, 114] on div "h ero.moveUp press enter h ero.moveDown press enter h ero.moveLeft press enter …" at bounding box center [547, 164] width 180 height 149
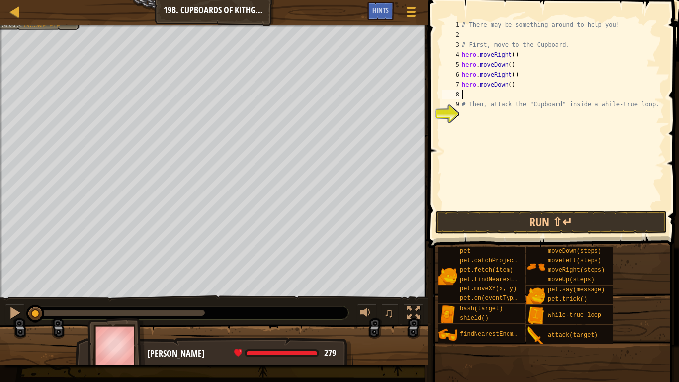
click at [507, 80] on div "# There may be something around to help you! # First, move to the Cupboard. her…" at bounding box center [562, 124] width 204 height 209
type textarea "hero.moveDown(2)"
click at [475, 114] on div "# There may be something around to help you! # First, move to the Cupboard. her…" at bounding box center [562, 124] width 204 height 209
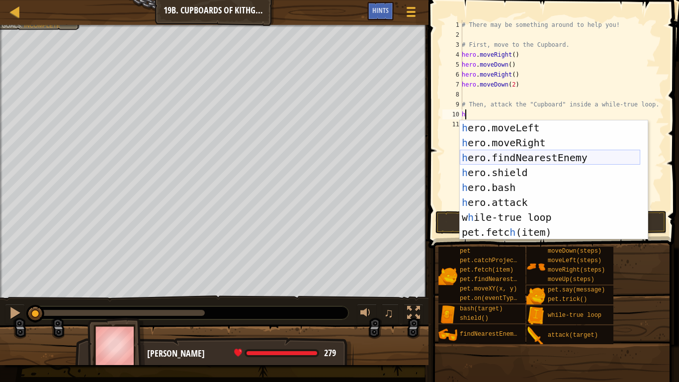
scroll to position [30, 0]
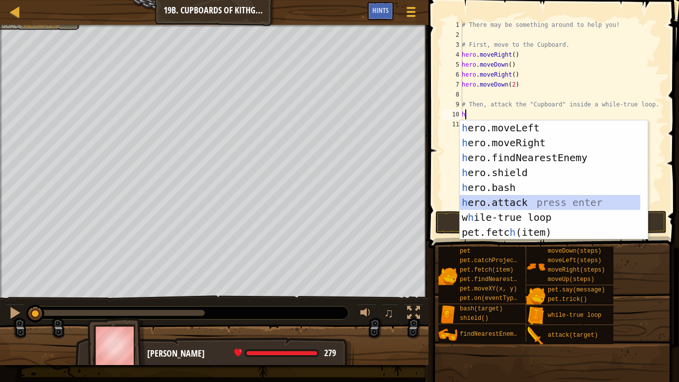
click at [519, 205] on div "h ero.moveLeft press enter h ero.moveRight press enter h ero.findNearestEnemy p…" at bounding box center [550, 194] width 180 height 149
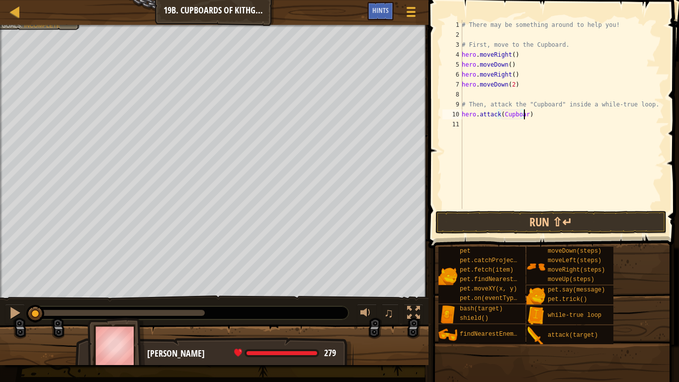
scroll to position [4, 5]
type textarea "hero.attack(Cupboard)"
click at [562, 224] on button "Run ⇧↵" at bounding box center [551, 222] width 232 height 23
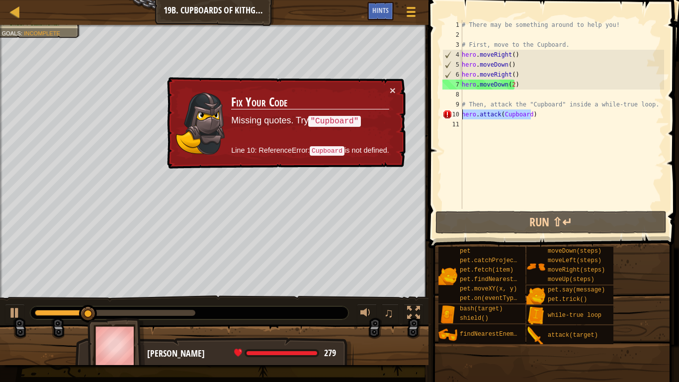
drag, startPoint x: 536, startPoint y: 115, endPoint x: 457, endPoint y: 116, distance: 78.5
click at [457, 116] on div "hero.attack(Cupboard) 1 2 3 4 5 6 7 8 9 10 11 # There may be something around t…" at bounding box center [552, 114] width 224 height 189
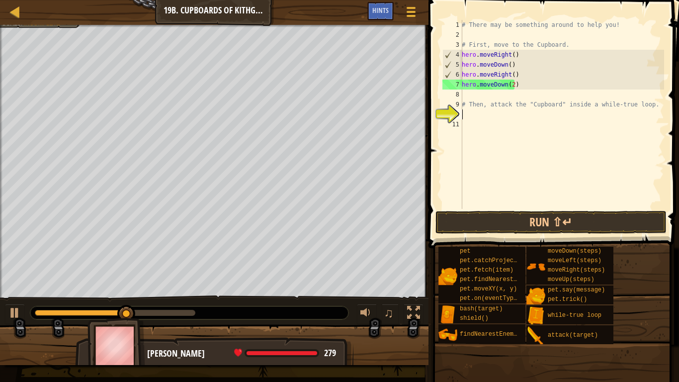
scroll to position [4, 0]
type textarea "h"
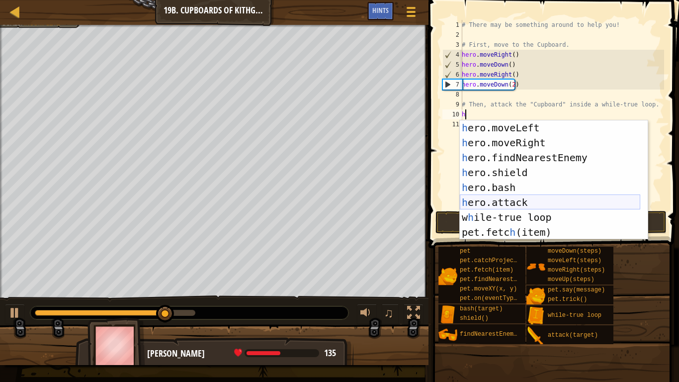
scroll to position [60, 0]
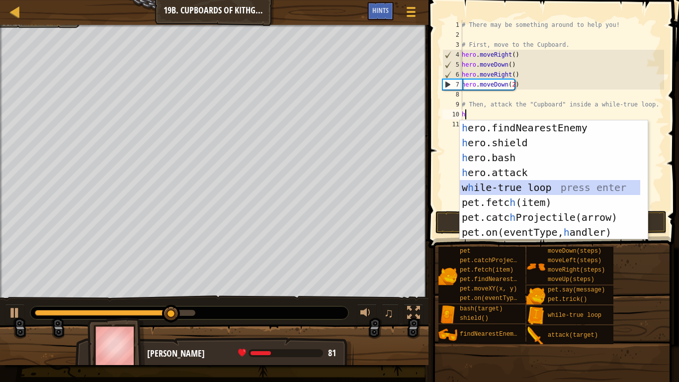
click at [540, 187] on div "h ero.findNearestEnemy press enter h ero.shield press enter h ero.bash press en…" at bounding box center [550, 194] width 180 height 149
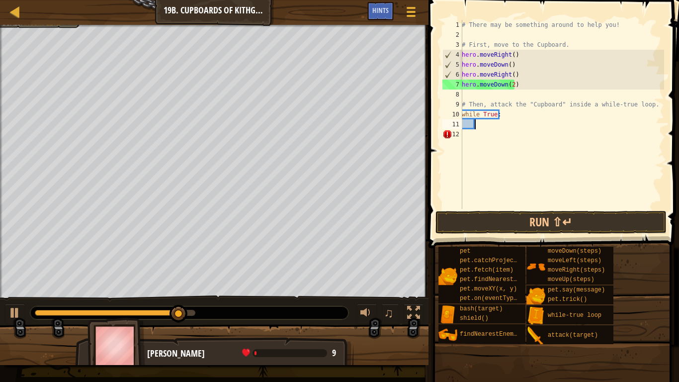
click at [484, 122] on div "# There may be something around to help you! # First, move to the Cupboard. her…" at bounding box center [562, 124] width 204 height 209
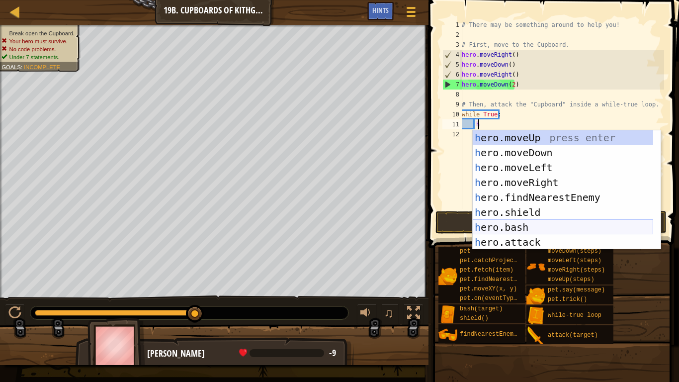
scroll to position [30, 0]
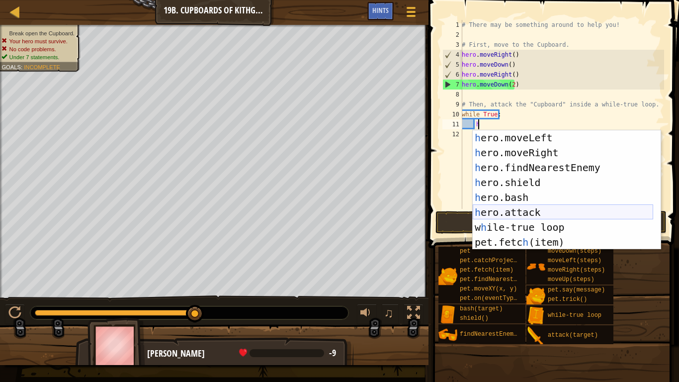
click at [533, 215] on div "h ero.moveLeft press enter h ero.moveRight press enter h ero.findNearestEnemy p…" at bounding box center [563, 204] width 180 height 149
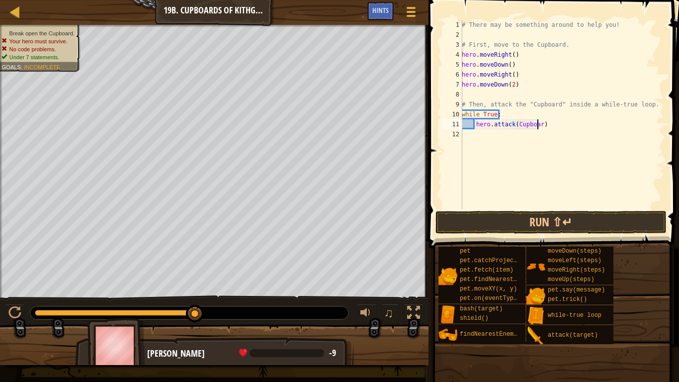
scroll to position [4, 6]
click at [568, 224] on button "Run ⇧↵" at bounding box center [551, 222] width 232 height 23
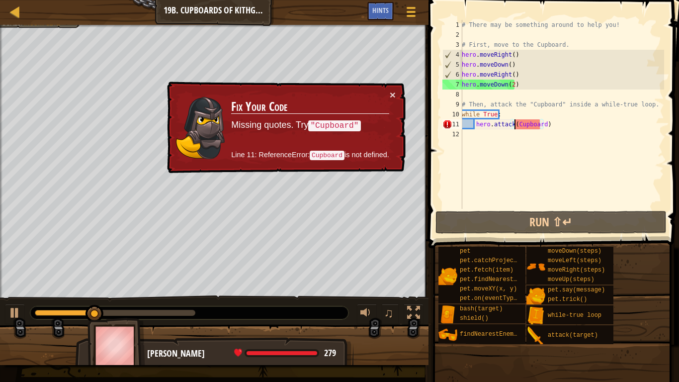
click at [515, 122] on div "# There may be something around to help you! # First, move to the Cupboard. her…" at bounding box center [562, 124] width 204 height 209
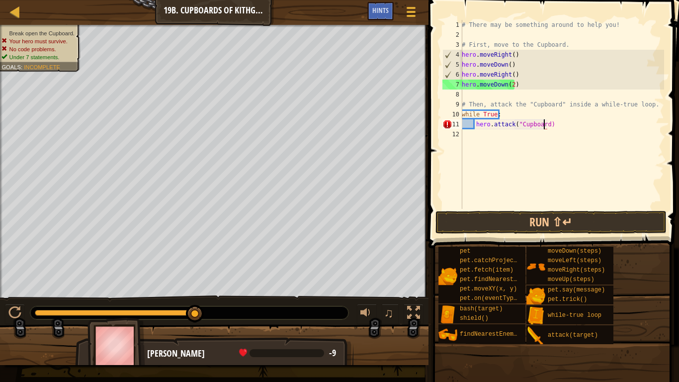
click at [544, 122] on div "# There may be something around to help you! # First, move to the Cupboard. her…" at bounding box center [562, 124] width 204 height 209
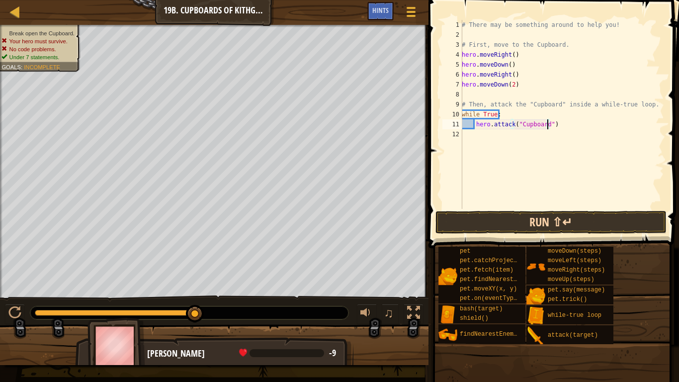
type textarea "hero.attack("Cupboard")"
click at [622, 224] on button "Run ⇧↵" at bounding box center [551, 222] width 232 height 23
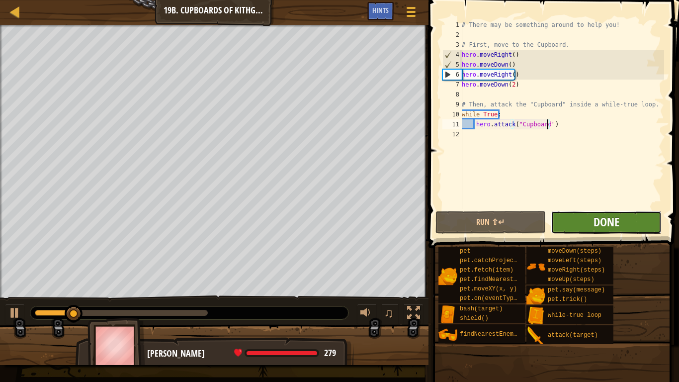
click at [608, 215] on span "Done" at bounding box center [606, 222] width 26 height 16
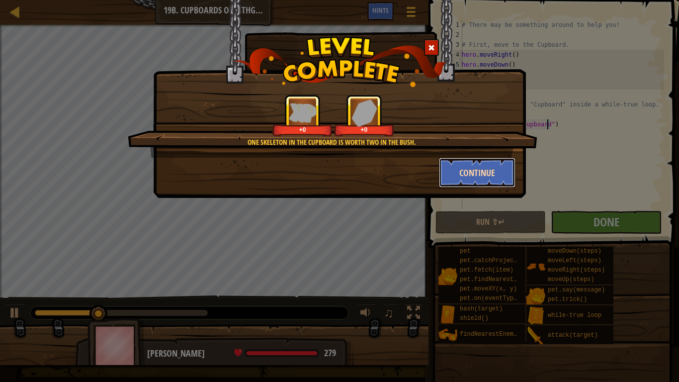
click at [479, 169] on button "Continue" at bounding box center [477, 173] width 77 height 30
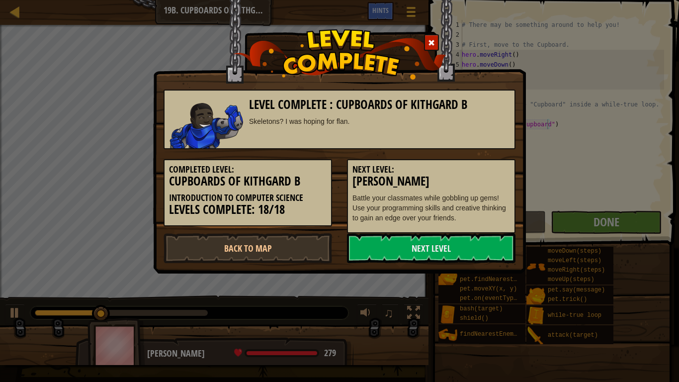
click at [465, 172] on h5 "Next Level:" at bounding box center [431, 170] width 158 height 10
click at [263, 249] on link "Back to Map" at bounding box center [248, 248] width 168 height 30
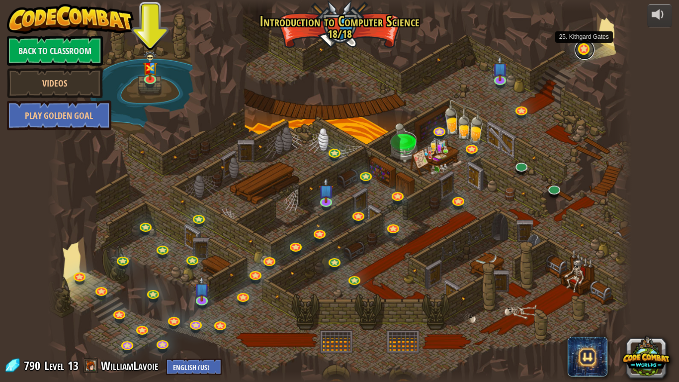
click at [579, 50] on link at bounding box center [585, 50] width 20 height 20
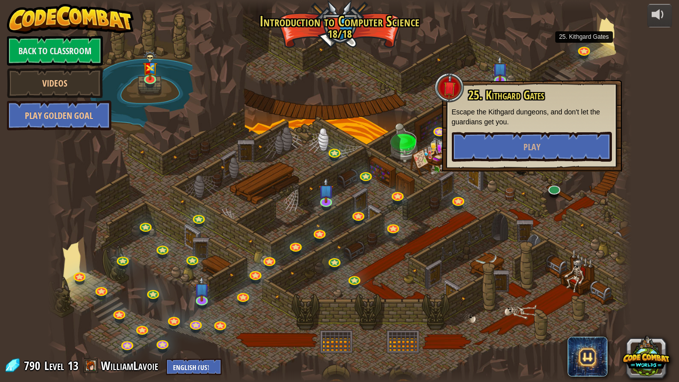
click at [547, 195] on div at bounding box center [340, 191] width 584 height 382
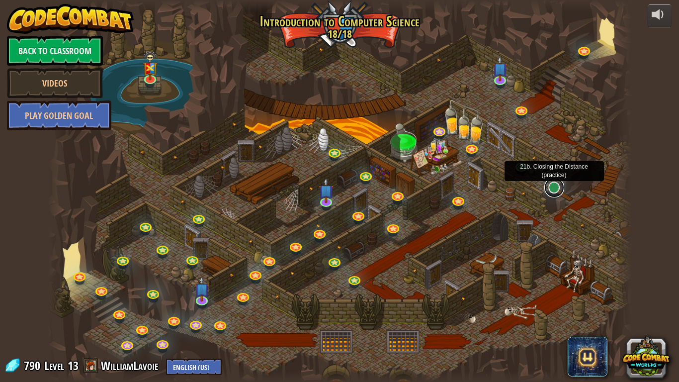
click at [551, 187] on link at bounding box center [554, 187] width 20 height 20
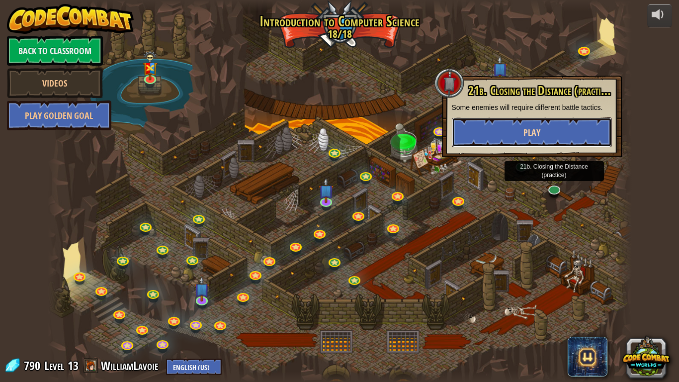
click at [536, 130] on span "Play" at bounding box center [531, 132] width 17 height 12
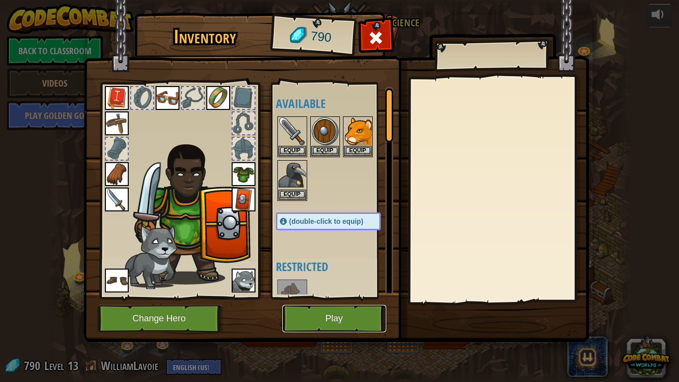
click at [347, 304] on button "Play" at bounding box center [334, 318] width 104 height 27
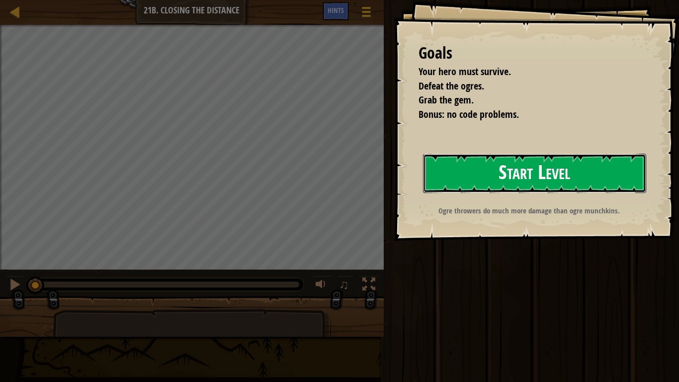
click at [486, 169] on button "Start Level" at bounding box center [534, 173] width 223 height 39
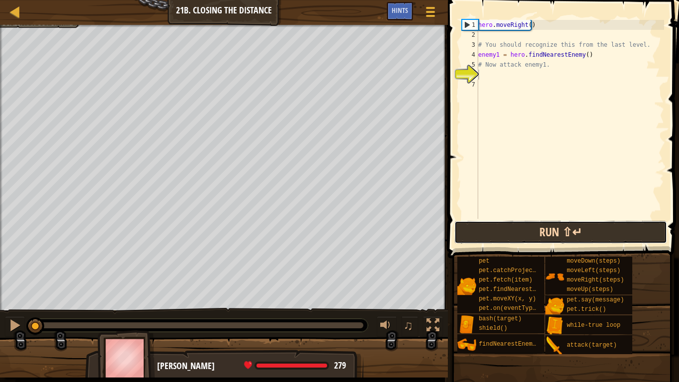
click at [571, 235] on button "Run ⇧↵" at bounding box center [560, 232] width 213 height 23
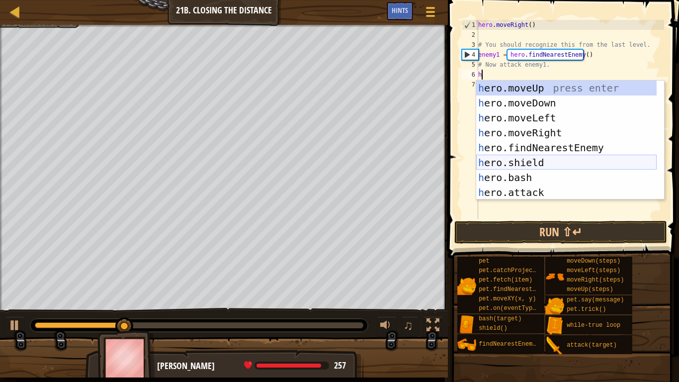
scroll to position [60, 0]
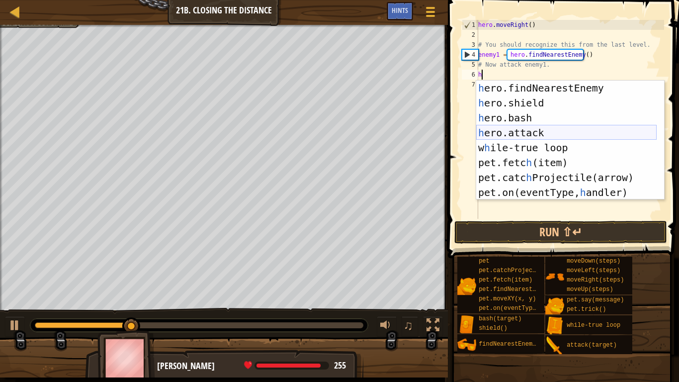
click at [539, 129] on div "h ero.findNearestEnemy press enter h ero.shield press enter h ero.bash press en…" at bounding box center [566, 155] width 180 height 149
type textarea "hero.attack(enemy)"
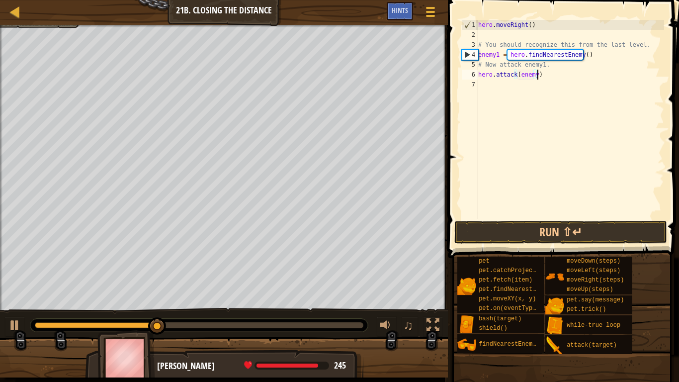
click at [547, 79] on div "hero . moveRight ( ) # You should recognize this from the last level. enemy1 = …" at bounding box center [570, 129] width 188 height 219
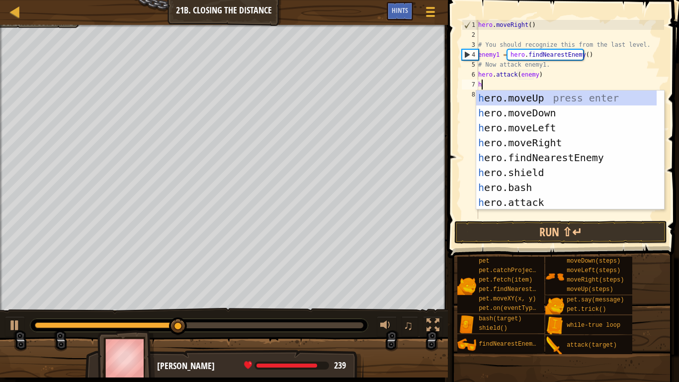
scroll to position [0, 0]
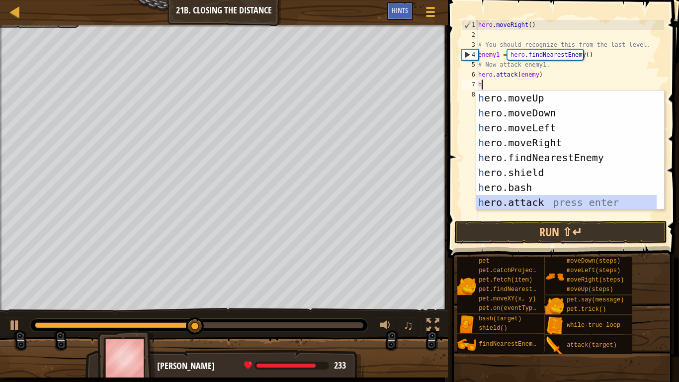
click at [531, 202] on div "h ero.moveUp press enter h ero.moveDown press enter h ero.moveLeft press enter …" at bounding box center [566, 164] width 180 height 149
type textarea "hero.attack(enemy)"
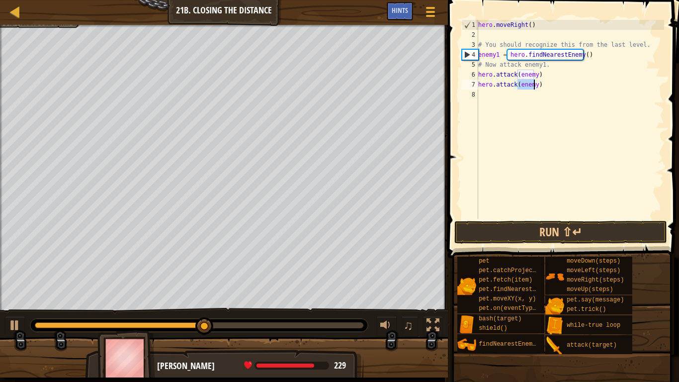
click at [562, 175] on div "hero . moveRight ( ) # You should recognize this from the last level. enemy1 = …" at bounding box center [570, 129] width 188 height 219
click at [569, 227] on button "Run ⇧↵" at bounding box center [560, 232] width 213 height 23
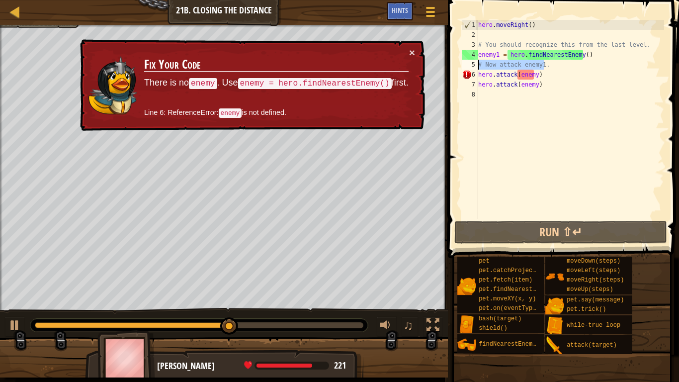
drag, startPoint x: 547, startPoint y: 66, endPoint x: 464, endPoint y: 68, distance: 83.0
click at [464, 68] on div "1 2 3 4 5 6 7 8 hero . moveRight ( ) # You should recognize this from the last …" at bounding box center [562, 119] width 204 height 199
type textarea "# Now attack enemy1."
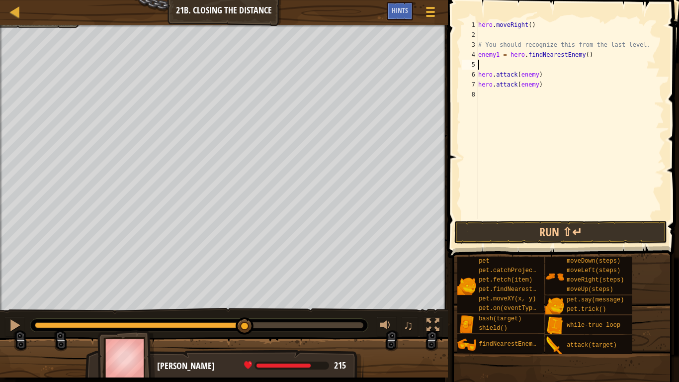
click at [485, 62] on div "hero . moveRight ( ) # You should recognize this from the last level. enemy1 = …" at bounding box center [570, 129] width 188 height 219
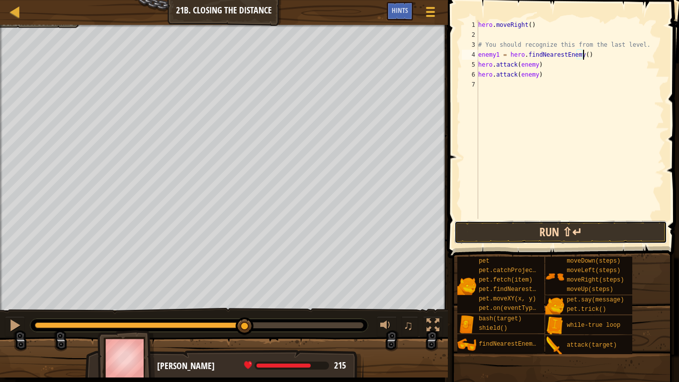
click at [589, 231] on button "Run ⇧↵" at bounding box center [560, 232] width 213 height 23
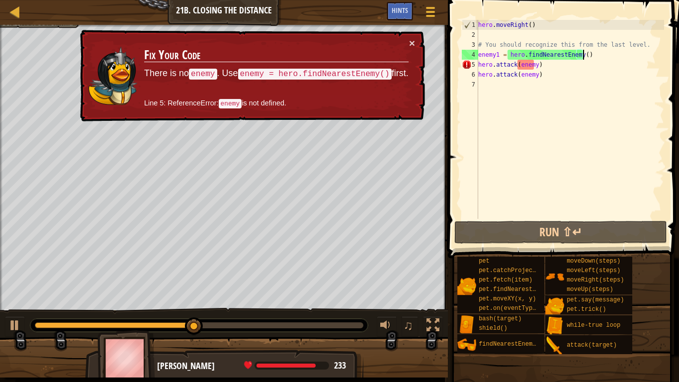
click at [579, 54] on div "hero . moveRight ( ) # You should recognize this from the last level. enemy1 = …" at bounding box center [570, 129] width 188 height 219
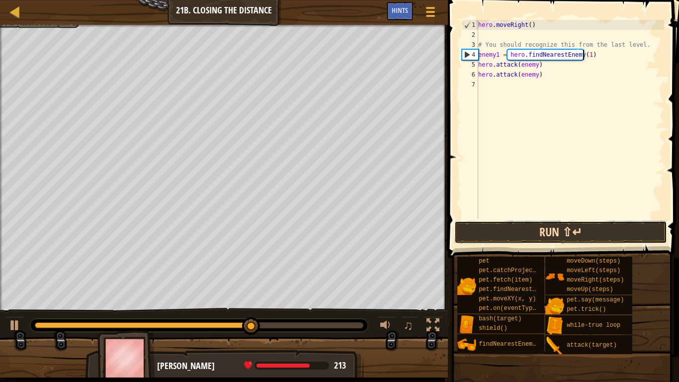
click at [591, 234] on button "Run ⇧↵" at bounding box center [560, 232] width 213 height 23
click at [573, 231] on button "Run ⇧↵" at bounding box center [560, 232] width 213 height 23
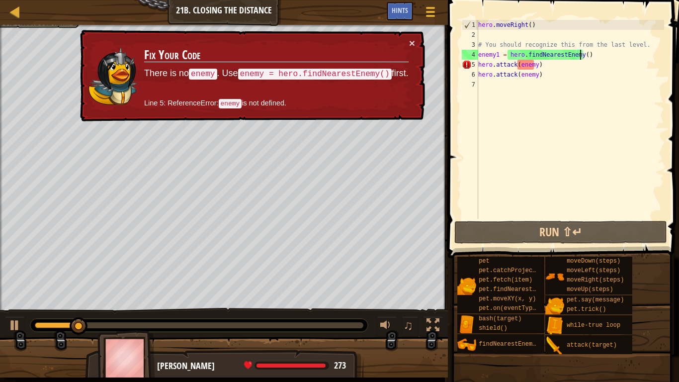
click at [531, 63] on div "hero . moveRight ( ) # You should recognize this from the last level. enemy1 = …" at bounding box center [570, 129] width 188 height 219
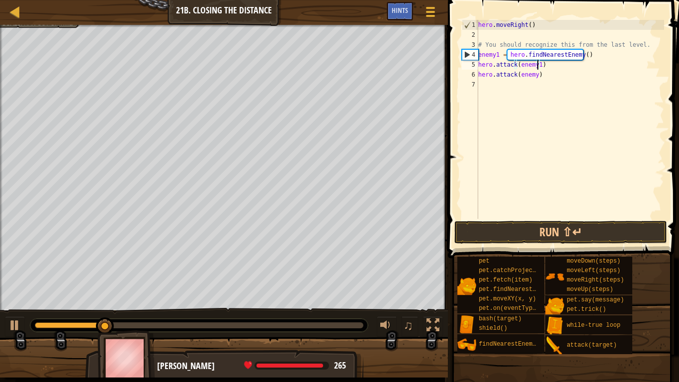
click at [532, 75] on div "hero . moveRight ( ) # You should recognize this from the last level. enemy1 = …" at bounding box center [570, 129] width 188 height 219
type textarea "hero.attack(enemy1)"
click at [572, 232] on button "Run ⇧↵" at bounding box center [560, 232] width 213 height 23
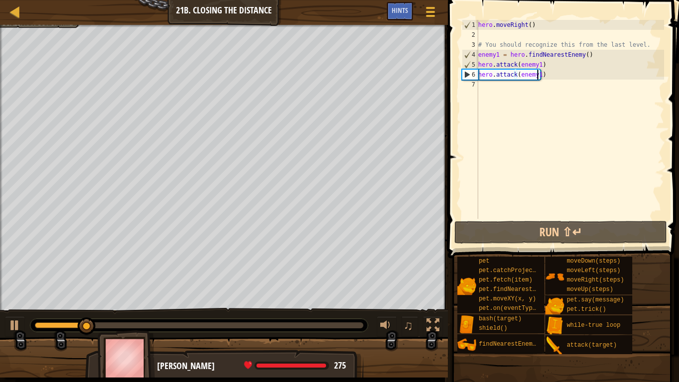
click at [483, 85] on div "hero . moveRight ( ) # You should recognize this from the last level. enemy1 = …" at bounding box center [570, 129] width 188 height 219
type textarea "h"
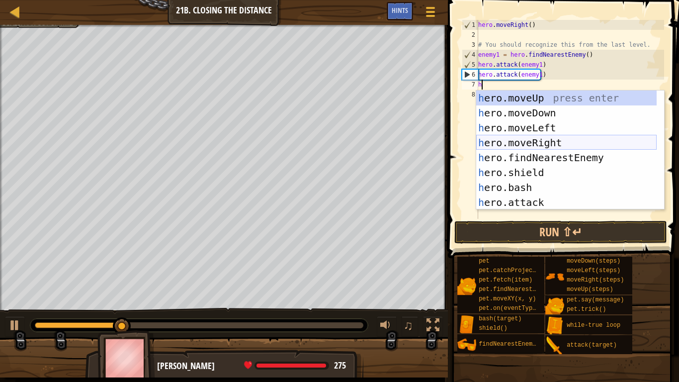
click at [543, 143] on div "h ero.moveUp press enter h ero.moveDown press enter h ero.moveLeft press enter …" at bounding box center [566, 164] width 180 height 149
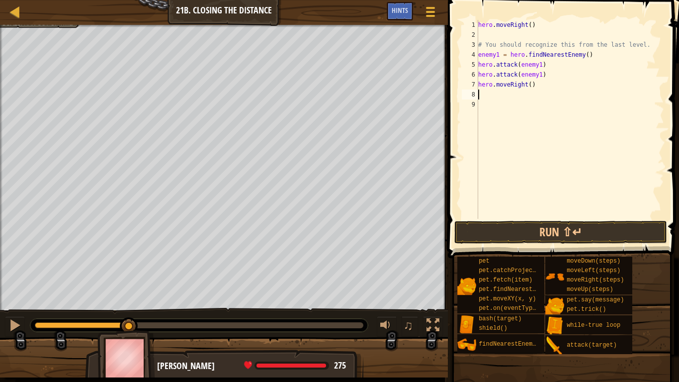
click at [528, 83] on div "hero . moveRight ( ) # You should recognize this from the last level. enemy1 = …" at bounding box center [570, 129] width 188 height 219
type textarea "hero.moveRight(2)"
click at [488, 95] on div "hero . moveRight ( ) # You should recognize this from the last level. enemy1 = …" at bounding box center [570, 129] width 188 height 219
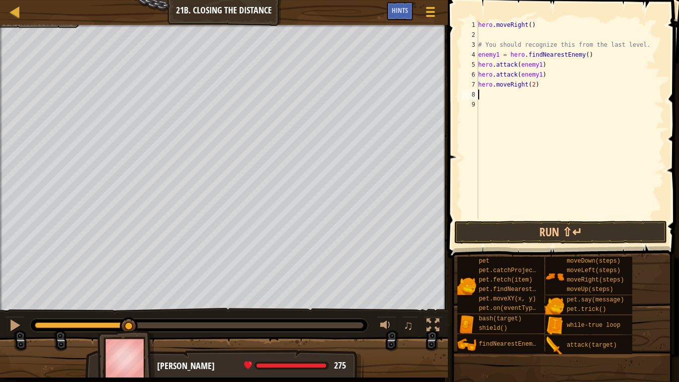
type textarea "h"
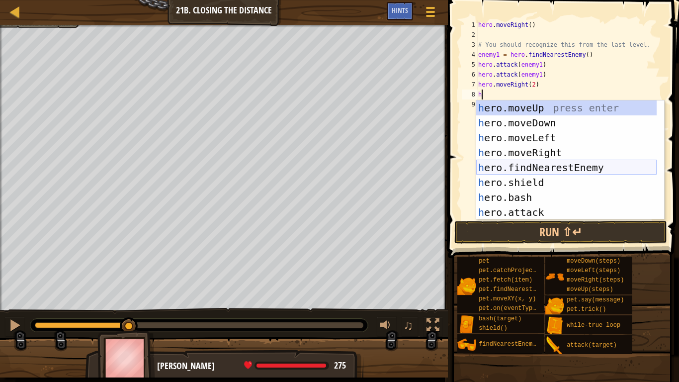
click at [548, 170] on div "h ero.moveUp press enter h ero.moveDown press enter h ero.moveLeft press enter …" at bounding box center [566, 174] width 180 height 149
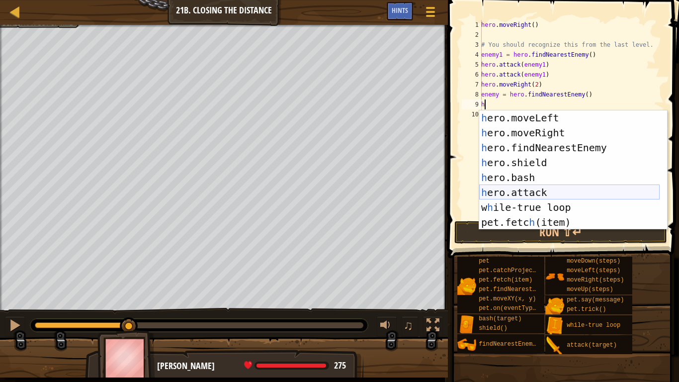
scroll to position [60, 0]
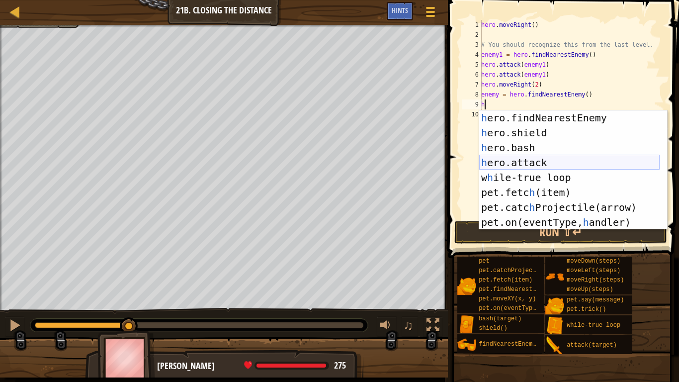
click at [534, 165] on div "h ero.findNearestEnemy press enter h ero.shield press enter h ero.bash press en…" at bounding box center [569, 184] width 180 height 149
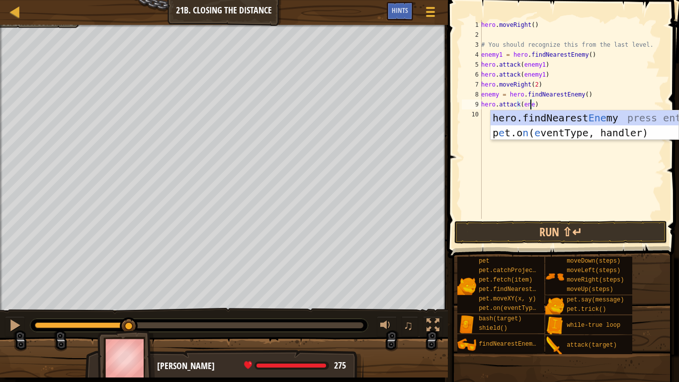
scroll to position [4, 4]
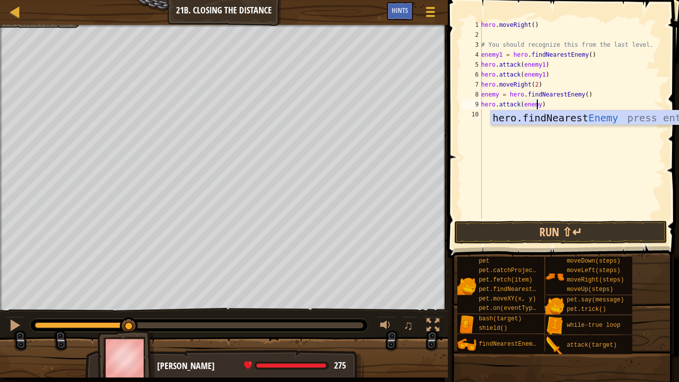
type textarea "hero.attack(enemy2)"
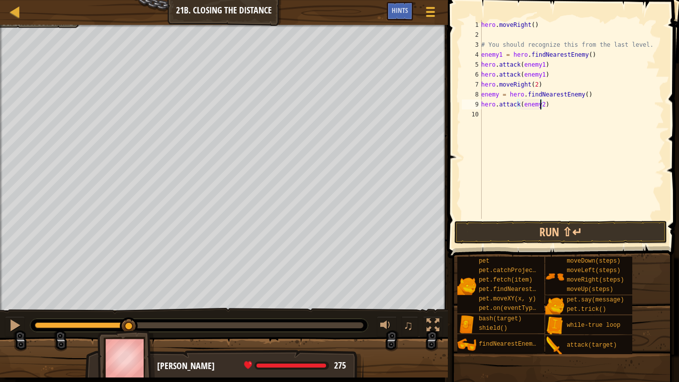
click at [499, 117] on div "hero . moveRight ( ) # You should recognize this from the last level. enemy1 = …" at bounding box center [571, 129] width 185 height 219
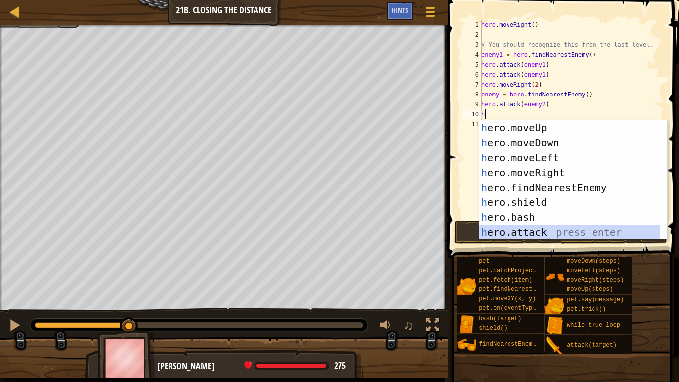
drag, startPoint x: 533, startPoint y: 229, endPoint x: 532, endPoint y: 163, distance: 66.1
click at [533, 228] on div "h ero.moveUp press enter h ero.moveDown press enter h ero.moveLeft press enter …" at bounding box center [569, 194] width 180 height 149
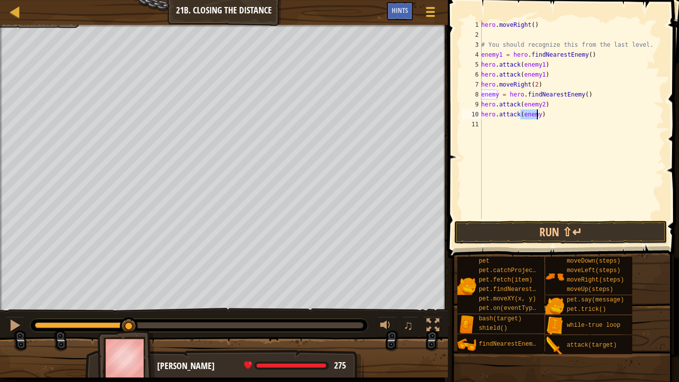
click at [530, 118] on div "hero . moveRight ( ) # You should recognize this from the last level. enemy1 = …" at bounding box center [571, 119] width 185 height 199
click at [538, 117] on div "hero . moveRight ( ) # You should recognize this from the last level. enemy1 = …" at bounding box center [571, 129] width 185 height 219
type textarea "hero.attack(enemy2)"
click at [498, 120] on div "hero . moveRight ( ) # You should recognize this from the last level. enemy1 = …" at bounding box center [571, 129] width 185 height 219
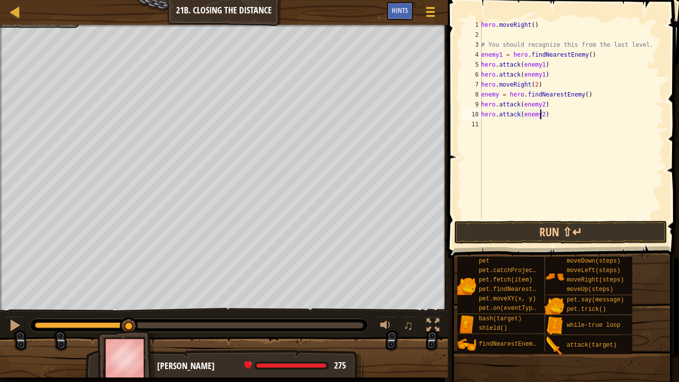
scroll to position [4, 0]
type textarea "h"
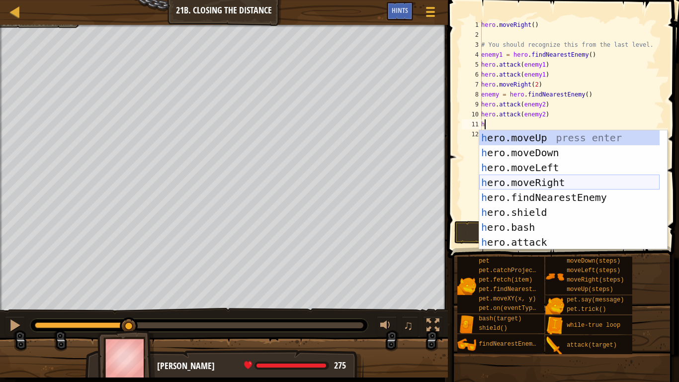
click at [540, 181] on div "h ero.moveUp press enter h ero.moveDown press enter h ero.moveLeft press enter …" at bounding box center [569, 204] width 180 height 149
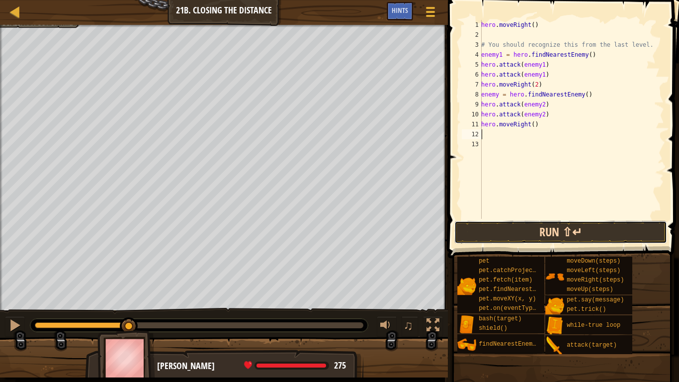
click at [578, 227] on button "Run ⇧↵" at bounding box center [560, 232] width 213 height 23
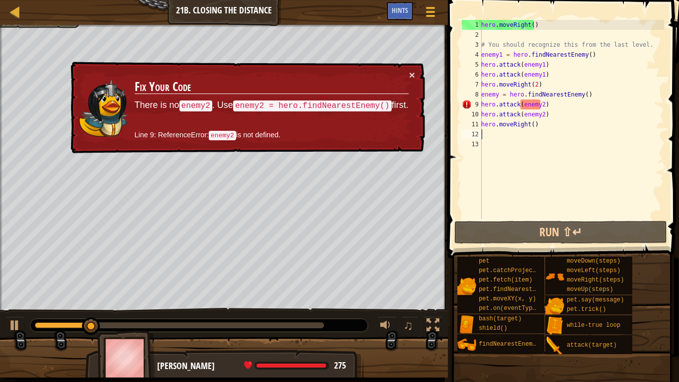
click at [578, 93] on div "hero . moveRight ( ) # You should recognize this from the last level. enemy1 = …" at bounding box center [571, 129] width 185 height 219
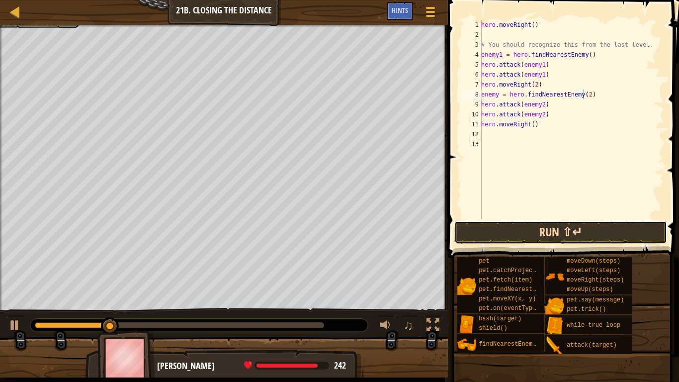
click at [595, 234] on button "Run ⇧↵" at bounding box center [560, 232] width 213 height 23
click at [602, 234] on button "Run ⇧↵" at bounding box center [560, 232] width 213 height 23
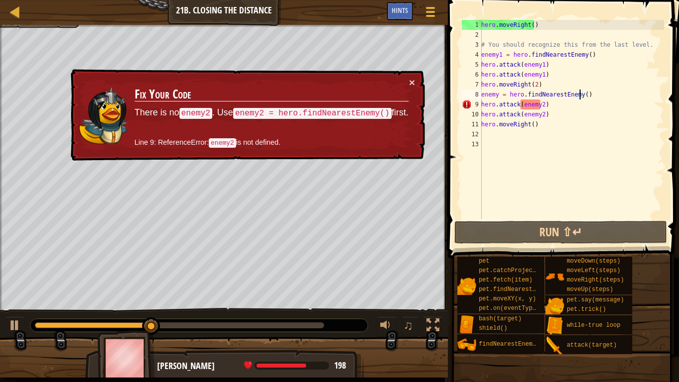
click at [540, 103] on div "hero . moveRight ( ) # You should recognize this from the last level. enemy1 = …" at bounding box center [571, 129] width 185 height 219
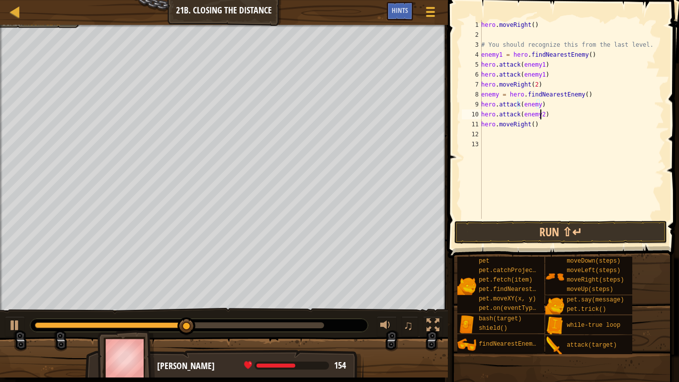
click at [541, 112] on div "hero . moveRight ( ) # You should recognize this from the last level. enemy1 = …" at bounding box center [571, 129] width 185 height 219
click at [591, 234] on button "Run ⇧↵" at bounding box center [560, 232] width 213 height 23
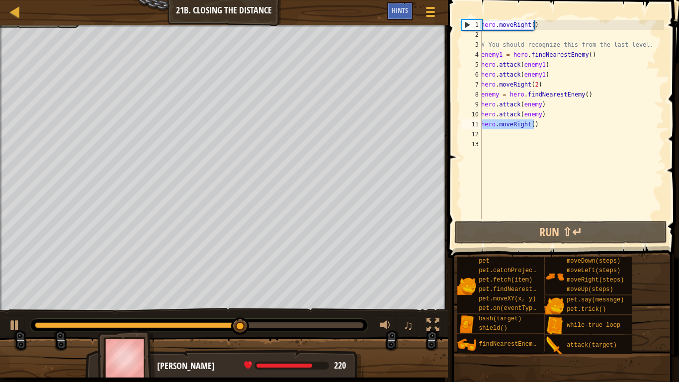
drag, startPoint x: 538, startPoint y: 125, endPoint x: 463, endPoint y: 125, distance: 75.0
click at [463, 125] on div "hero.attack(enemy) 1 2 3 4 5 6 7 8 9 10 11 12 13 hero . moveRight ( ) # You sho…" at bounding box center [562, 119] width 204 height 199
type textarea "hero.moveRight()"
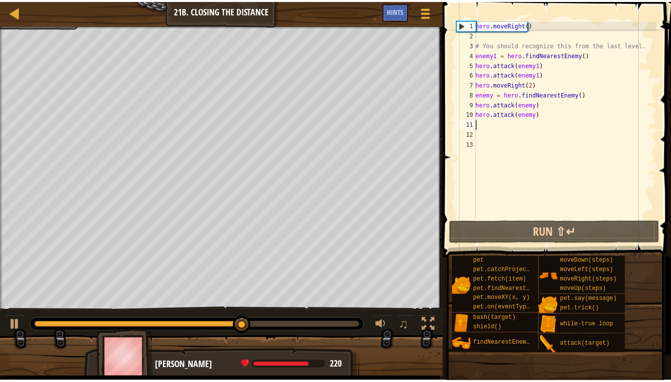
scroll to position [4, 0]
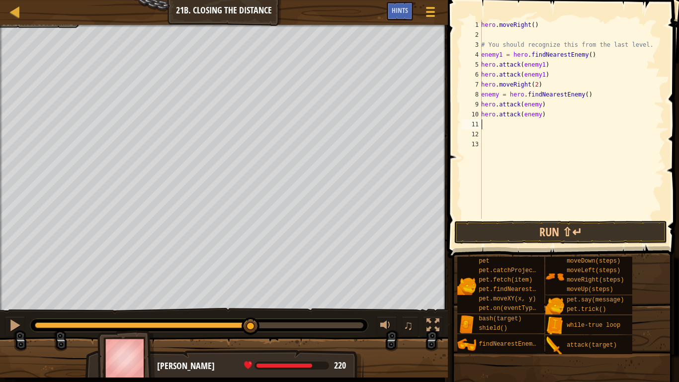
click at [488, 129] on div "hero . moveRight ( ) # You should recognize this from the last level. enemy1 = …" at bounding box center [571, 129] width 185 height 219
type textarea "hero.attack(enemy)"
click at [580, 226] on button "Run ⇧↵" at bounding box center [560, 232] width 213 height 23
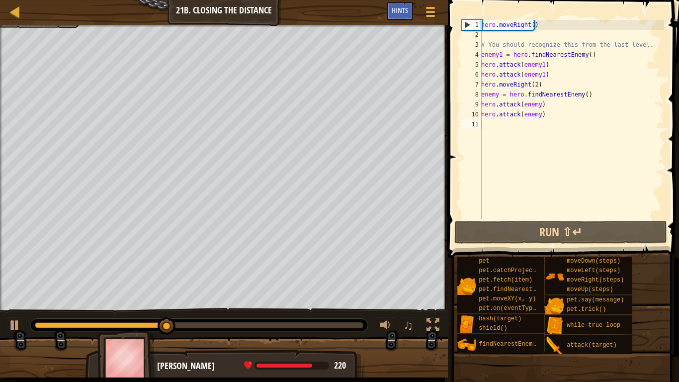
click at [502, 124] on div "hero . moveRight ( ) # You should recognize this from the last level. enemy1 = …" at bounding box center [571, 129] width 185 height 219
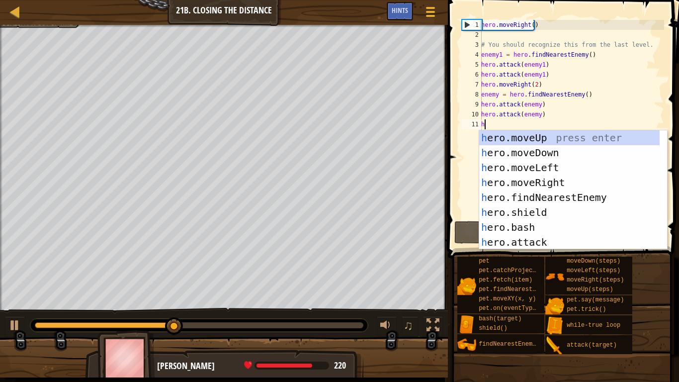
type textarea "h"
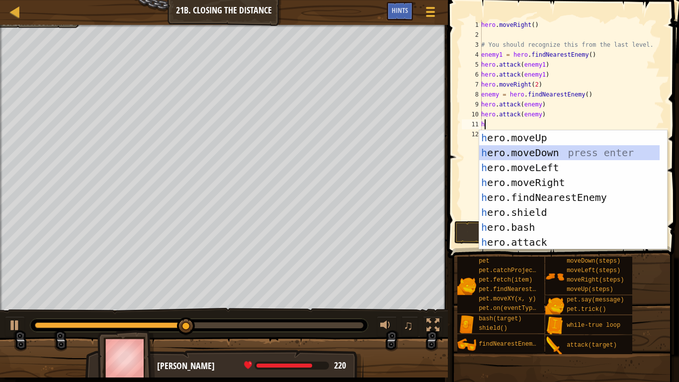
click at [544, 157] on div "h ero.moveUp press enter h ero.moveDown press enter h ero.moveLeft press enter …" at bounding box center [569, 204] width 180 height 149
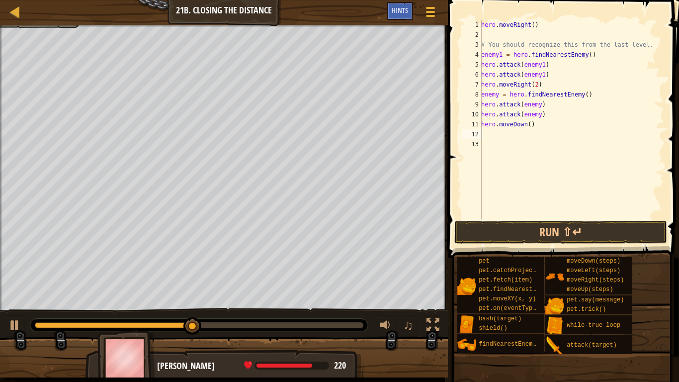
type textarea "h"
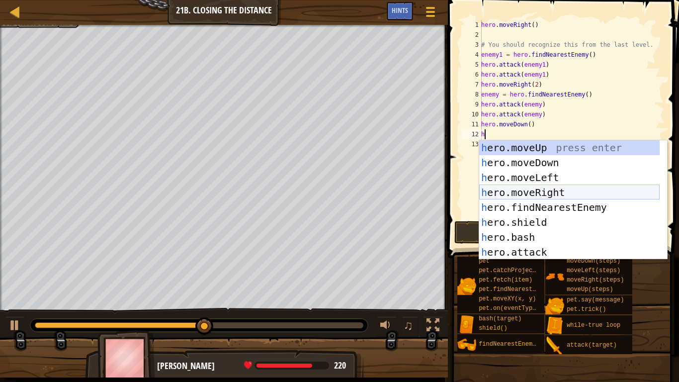
click at [553, 190] on div "h ero.moveUp press enter h ero.moveDown press enter h ero.moveLeft press enter …" at bounding box center [569, 214] width 180 height 149
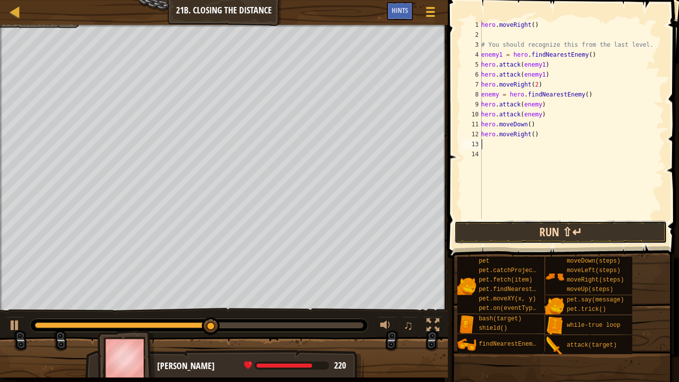
click at [569, 236] on button "Run ⇧↵" at bounding box center [560, 232] width 213 height 23
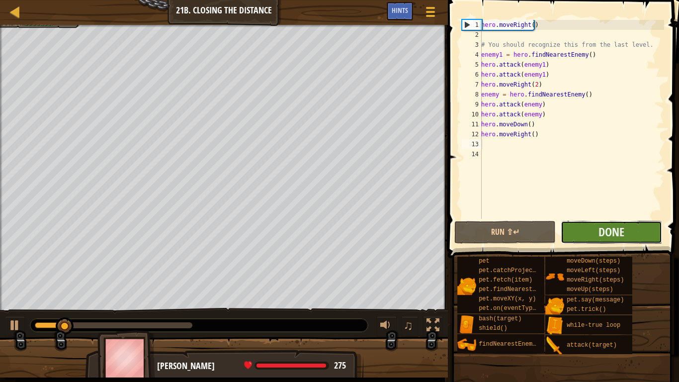
click at [598, 230] on button "Done" at bounding box center [611, 232] width 101 height 23
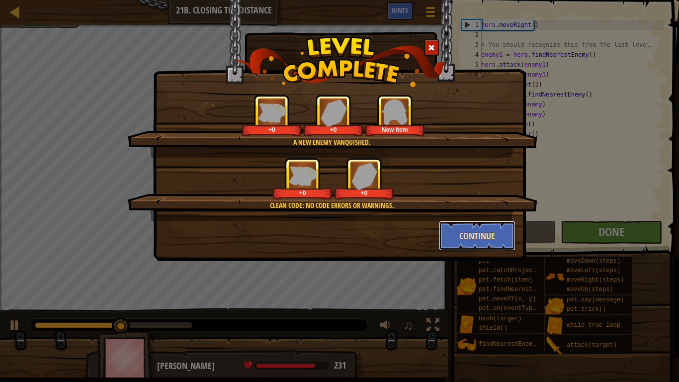
click at [468, 234] on button "Continue" at bounding box center [477, 236] width 77 height 30
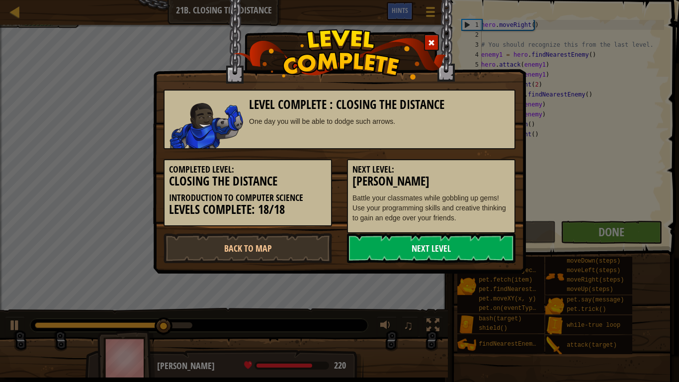
click at [471, 240] on link "Next Level" at bounding box center [431, 248] width 168 height 30
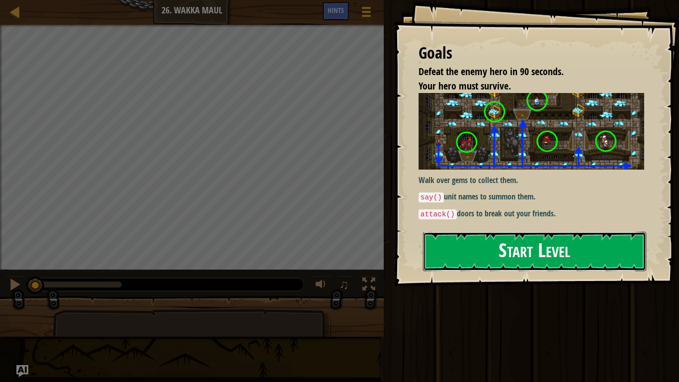
click at [533, 243] on button "Start Level" at bounding box center [534, 251] width 223 height 39
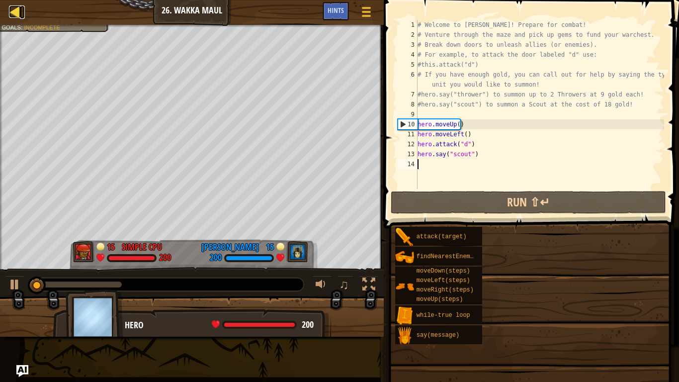
click at [22, 13] on link "Ladder" at bounding box center [22, 11] width 5 height 13
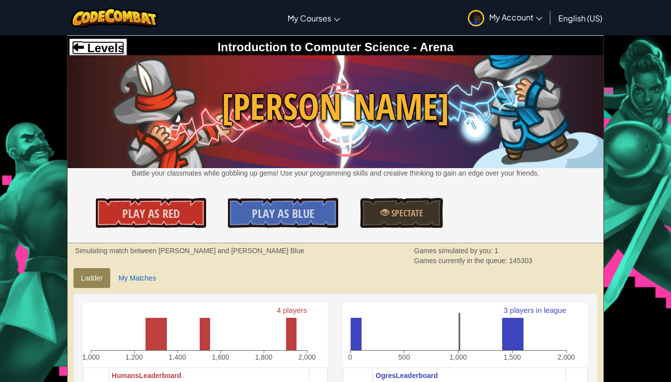
click at [88, 47] on span "Levels" at bounding box center [104, 47] width 40 height 13
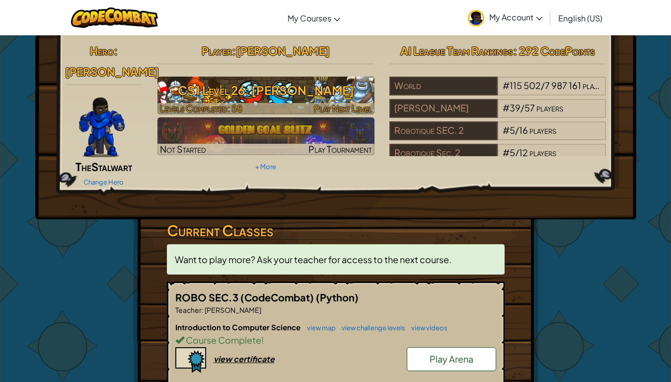
click at [305, 98] on h3 "CS1 Level 26: [PERSON_NAME]" at bounding box center [266, 90] width 217 height 22
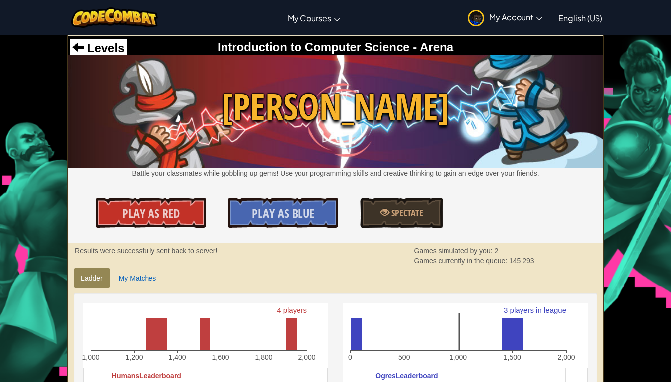
click at [109, 40] on div "Levels" at bounding box center [98, 48] width 57 height 19
click at [108, 43] on span "Levels" at bounding box center [104, 47] width 40 height 13
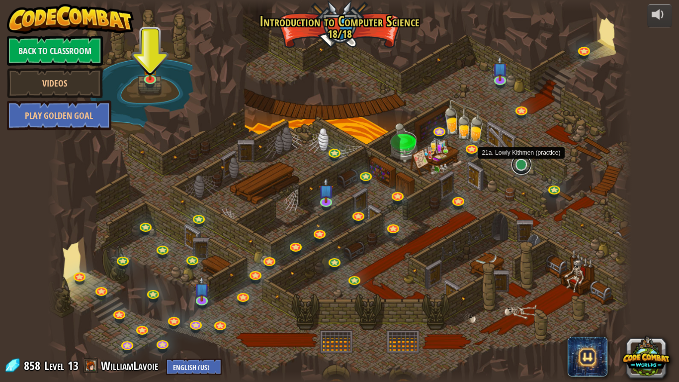
click at [514, 164] on link at bounding box center [521, 165] width 20 height 20
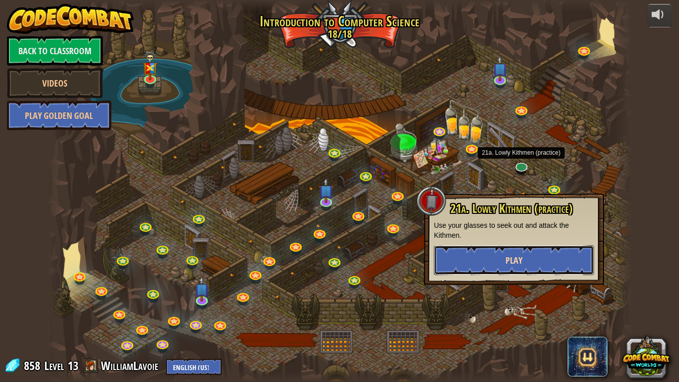
click at [538, 258] on button "Play" at bounding box center [514, 260] width 160 height 30
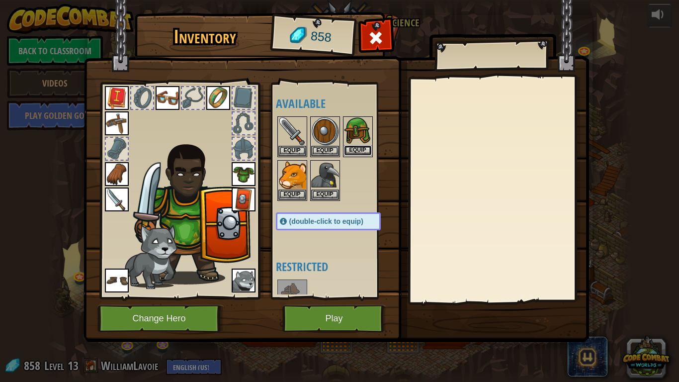
click at [361, 148] on button "Equip" at bounding box center [358, 150] width 28 height 10
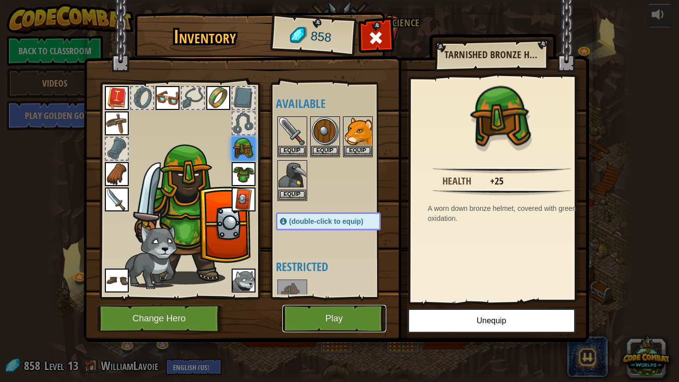
click at [346, 304] on button "Play" at bounding box center [334, 318] width 104 height 27
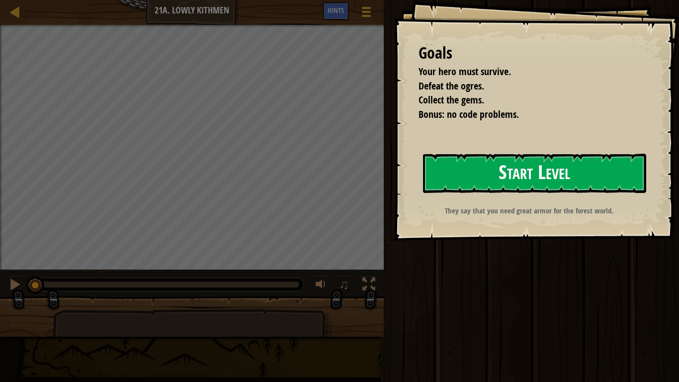
click at [549, 174] on button "Start Level" at bounding box center [534, 173] width 223 height 39
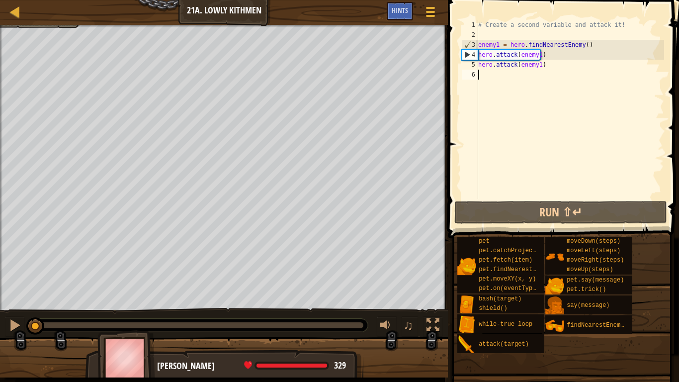
type textarea "h"
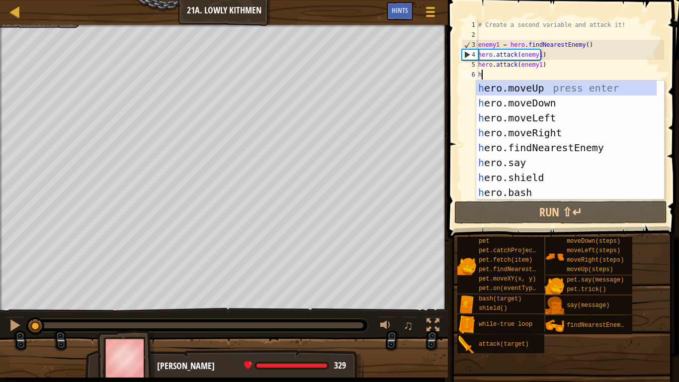
scroll to position [4, 0]
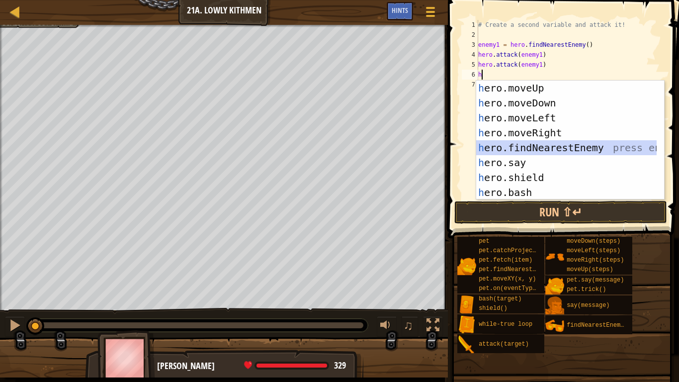
click at [575, 148] on div "h ero.moveUp press enter h ero.moveDown press enter h ero.moveLeft press enter …" at bounding box center [566, 155] width 180 height 149
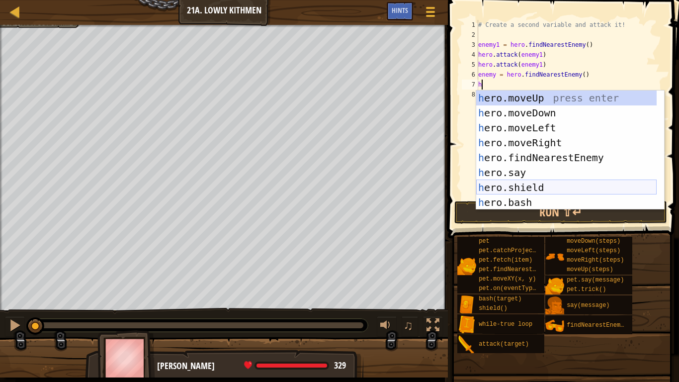
scroll to position [30, 0]
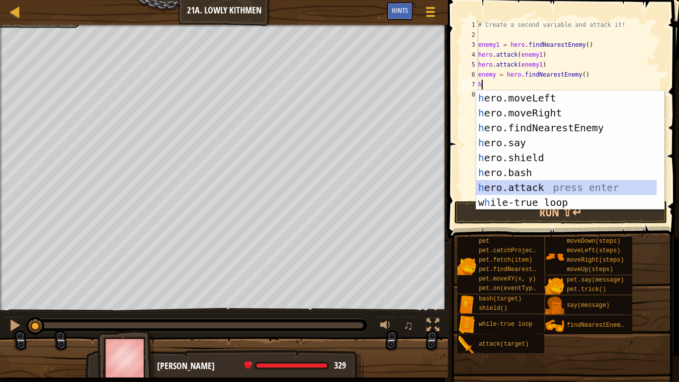
click at [527, 191] on div "h ero.moveLeft press enter h ero.moveRight press enter h ero.findNearestEnemy p…" at bounding box center [566, 164] width 180 height 149
type textarea "hero.attack(enemy)"
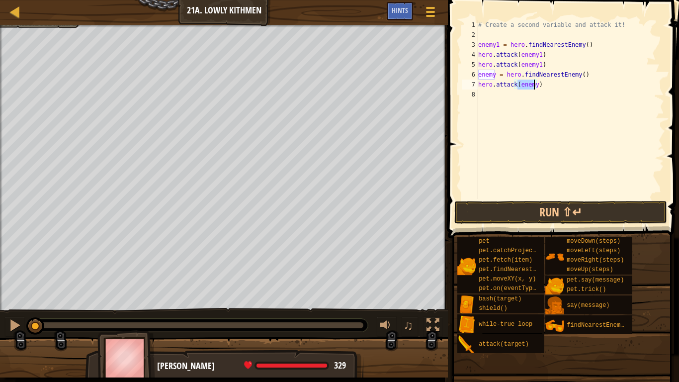
click at [505, 99] on div "# Create a second variable and attack it! enemy1 = hero . findNearestEnemy ( ) …" at bounding box center [570, 119] width 188 height 199
type textarea "h"
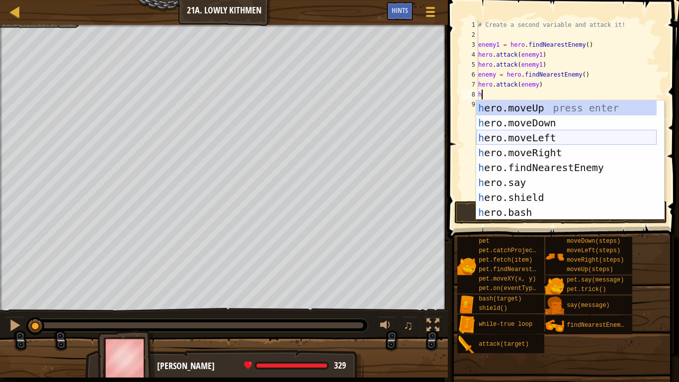
scroll to position [0, 0]
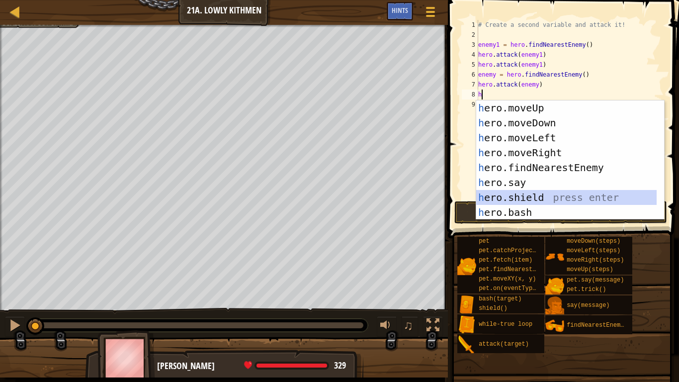
click at [533, 196] on div "h ero.moveUp press enter h ero.moveDown press enter h ero.moveLeft press enter …" at bounding box center [566, 174] width 180 height 149
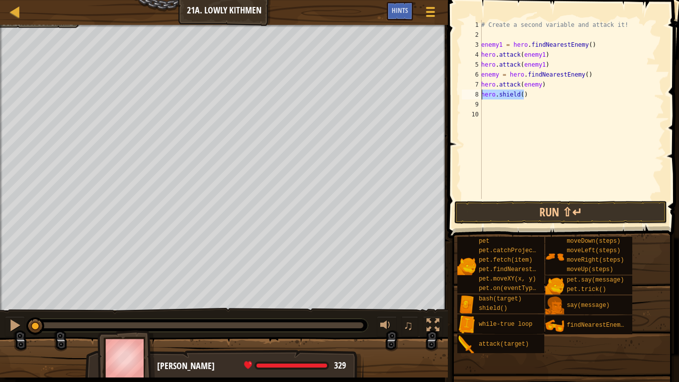
drag, startPoint x: 529, startPoint y: 94, endPoint x: 460, endPoint y: 92, distance: 68.6
click at [460, 92] on div "1 2 3 4 5 6 7 8 9 10 # Create a second variable and attack it! enemy1 = hero . …" at bounding box center [562, 109] width 204 height 179
type textarea "hero.shield()"
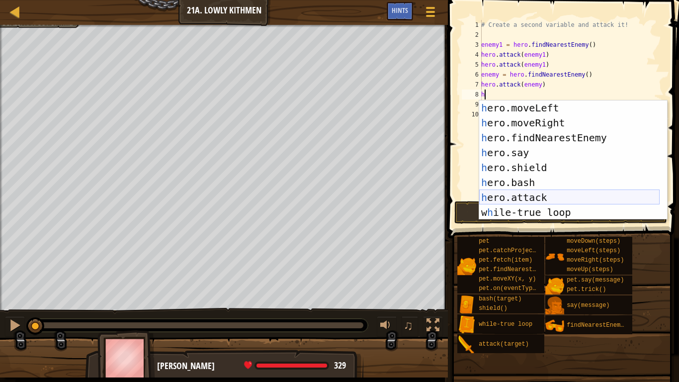
scroll to position [30, 0]
click at [536, 197] on div "h ero.moveLeft press enter h ero.moveRight press enter h ero.findNearestEnemy p…" at bounding box center [569, 174] width 180 height 149
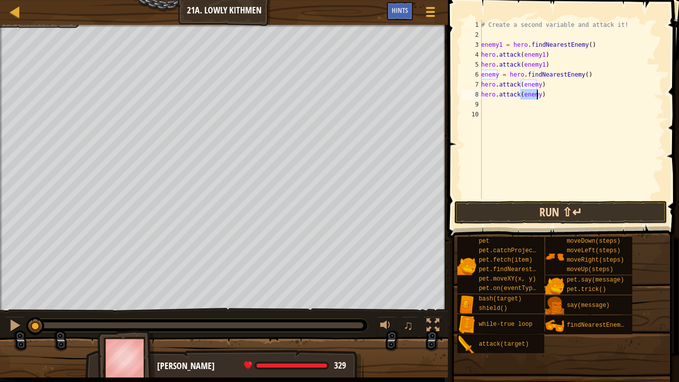
type textarea "hero.attack(enemy)"
click at [564, 211] on button "Run ⇧↵" at bounding box center [560, 212] width 213 height 23
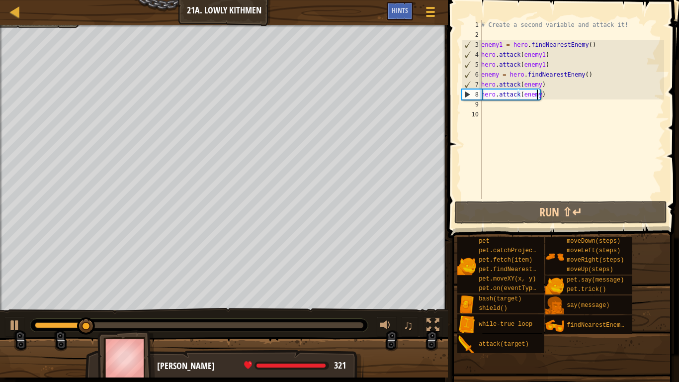
click at [486, 107] on div "# Create a second variable and attack it! enemy1 = hero . findNearestEnemy ( ) …" at bounding box center [571, 119] width 185 height 199
type textarea "h"
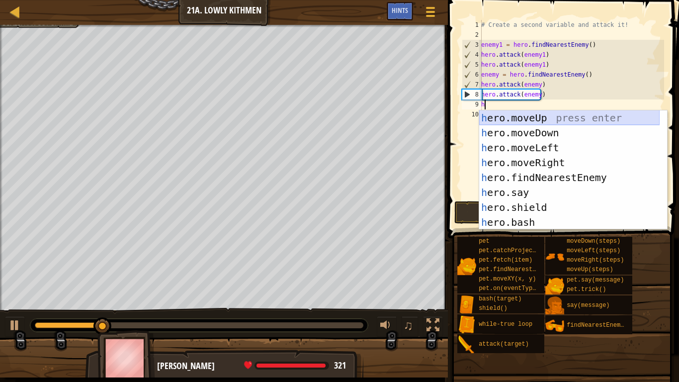
scroll to position [0, 0]
click at [550, 133] on div "h ero.moveUp press enter h ero.moveDown press enter h ero.moveLeft press enter …" at bounding box center [569, 184] width 180 height 149
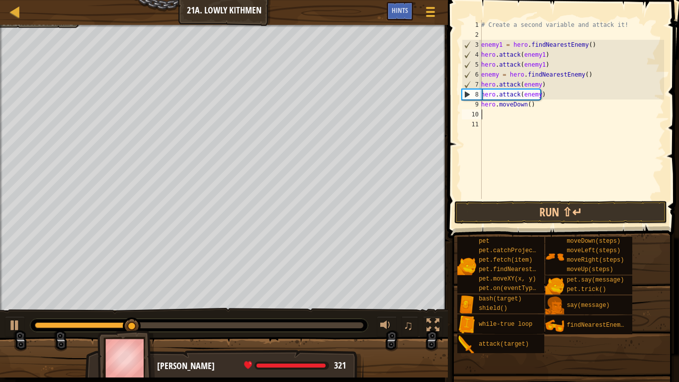
click at [499, 113] on div "# Create a second variable and attack it! enemy1 = hero . findNearestEnemy ( ) …" at bounding box center [571, 119] width 185 height 199
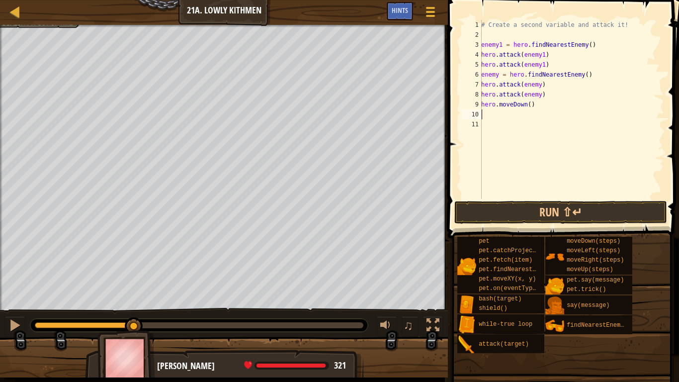
type textarea "h"
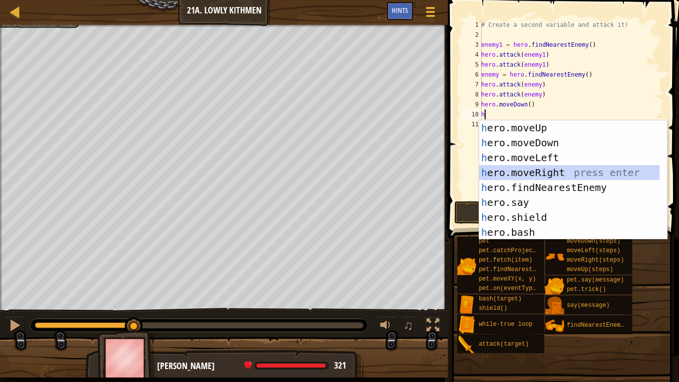
click at [541, 166] on div "h ero.moveUp press enter h ero.moveDown press enter h ero.moveLeft press enter …" at bounding box center [569, 194] width 180 height 149
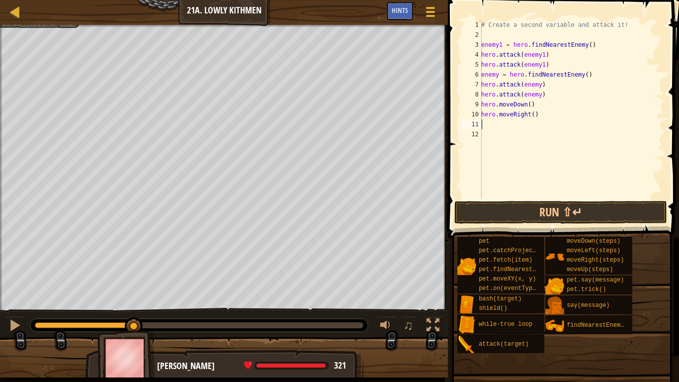
click at [530, 118] on div "# Create a second variable and attack it! enemy1 = hero . findNearestEnemy ( ) …" at bounding box center [571, 119] width 185 height 199
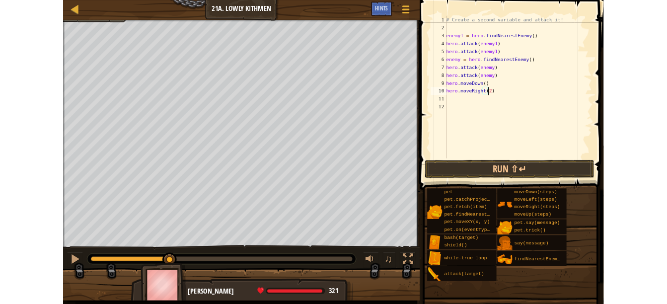
scroll to position [4, 4]
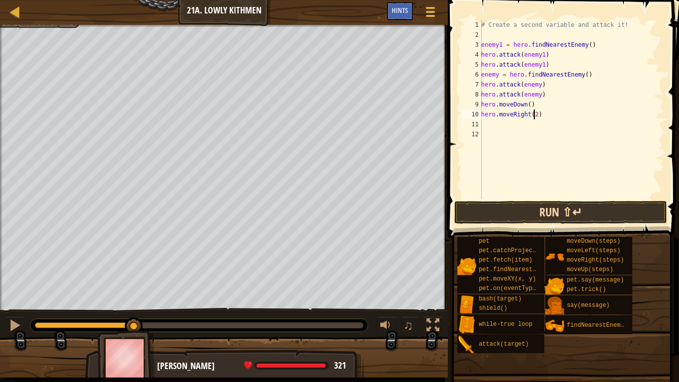
type textarea "hero.moveRight(2)"
click at [581, 214] on button "Run ⇧↵" at bounding box center [560, 212] width 213 height 23
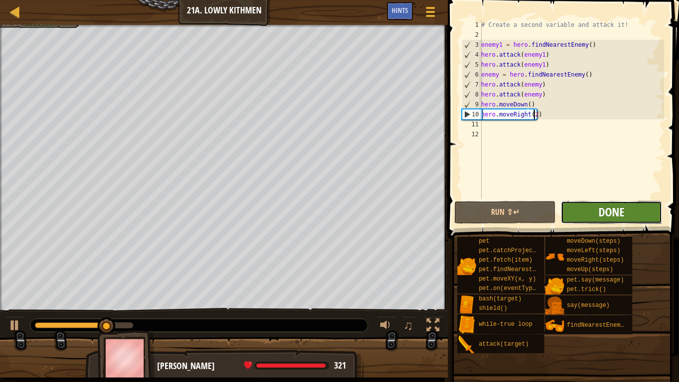
click at [613, 213] on span "Done" at bounding box center [611, 212] width 26 height 16
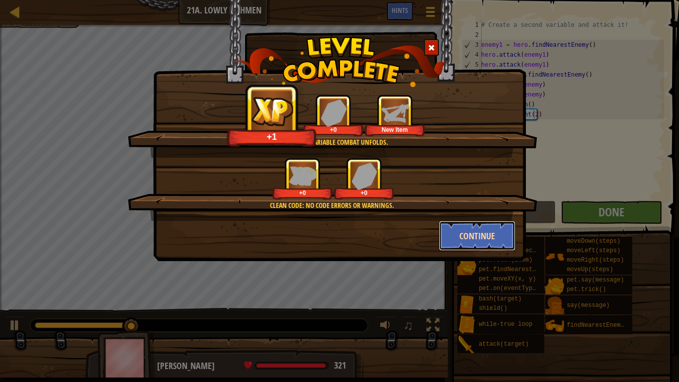
click at [485, 241] on button "Continue" at bounding box center [477, 236] width 77 height 30
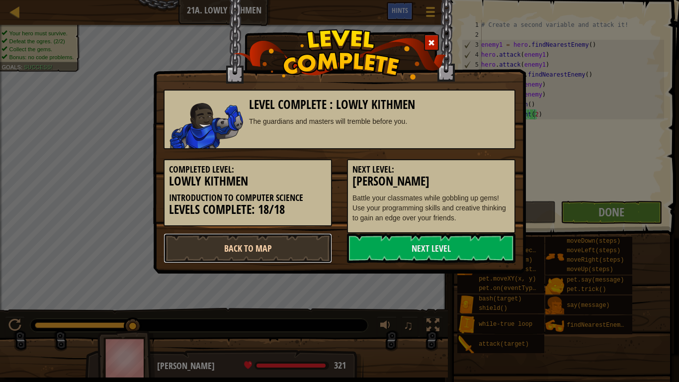
click at [271, 249] on link "Back to Map" at bounding box center [248, 248] width 168 height 30
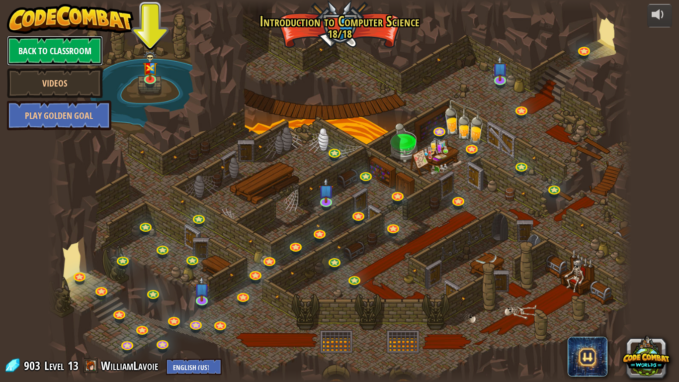
click at [89, 51] on link "Back to Classroom" at bounding box center [55, 51] width 96 height 30
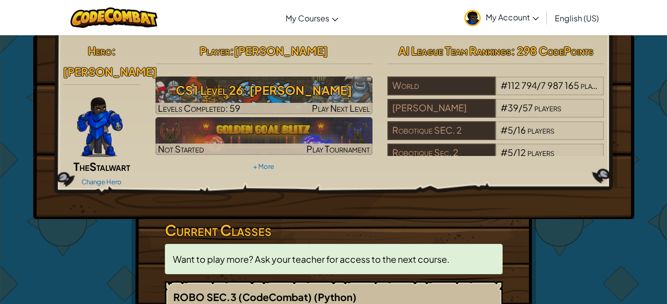
click at [519, 14] on span "My Account" at bounding box center [512, 17] width 53 height 10
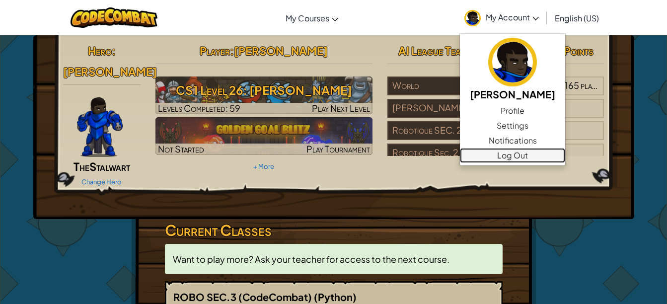
click at [503, 152] on link "Log Out" at bounding box center [512, 155] width 105 height 15
